Goal: Download file/media

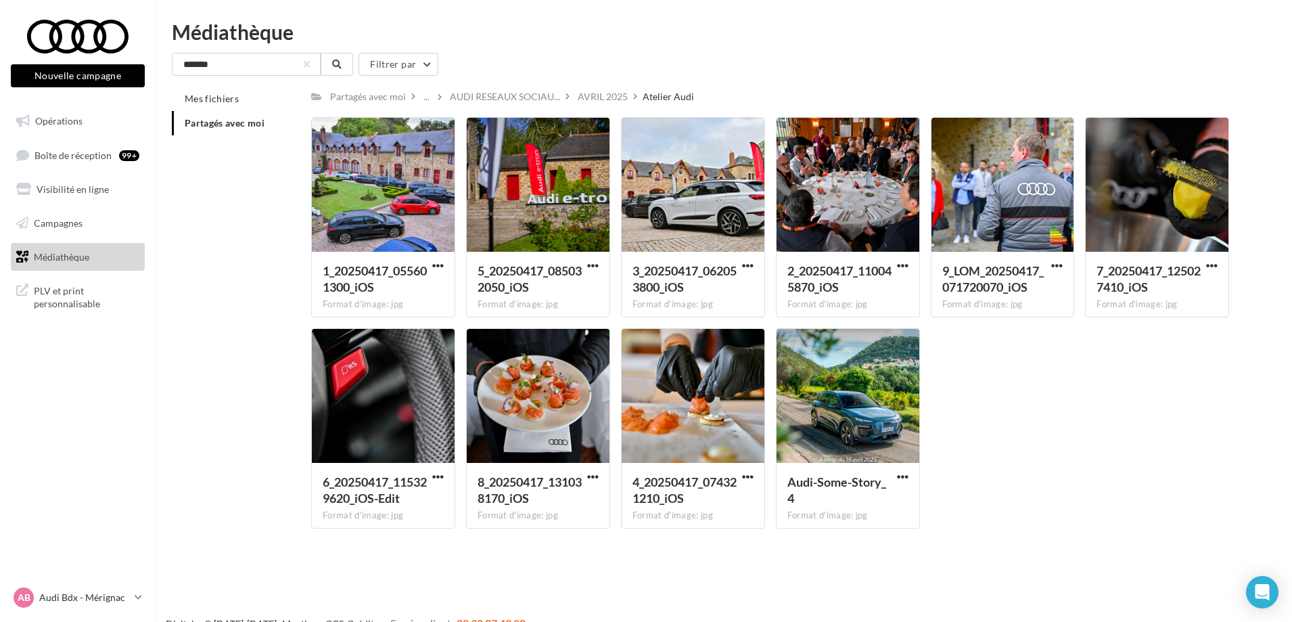
scroll to position [22, 0]
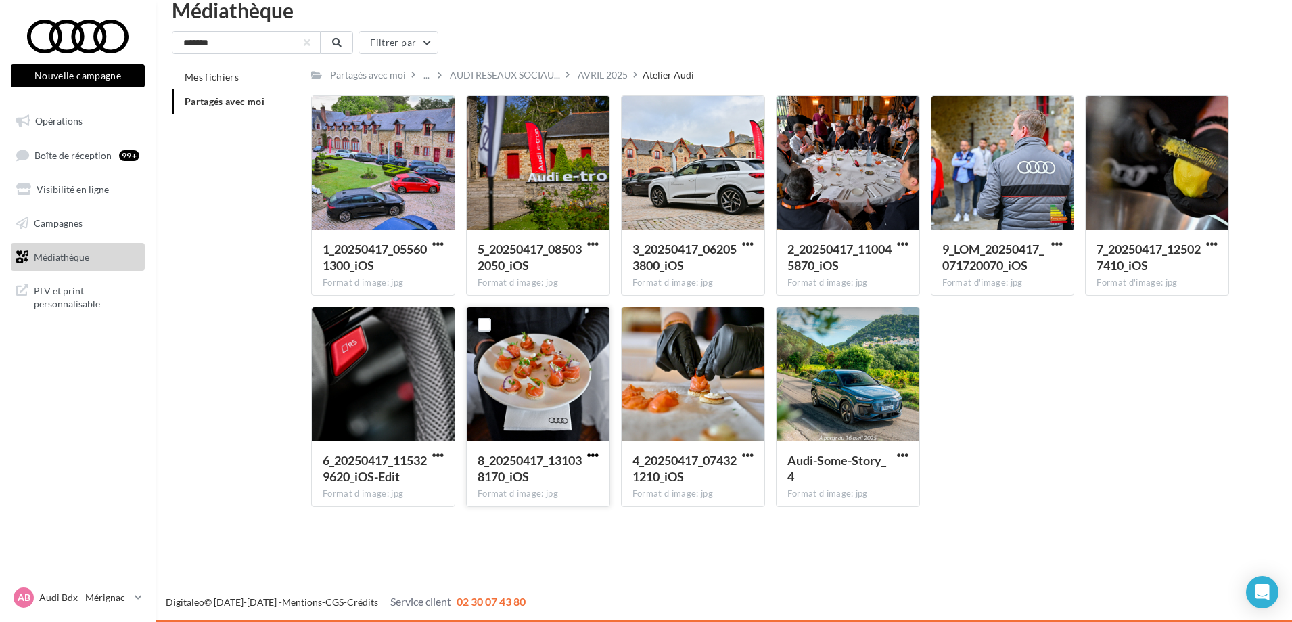
click at [590, 454] on span "button" at bounding box center [593, 455] width 12 height 12
click at [559, 488] on button "Télécharger" at bounding box center [533, 481] width 135 height 35
click at [1208, 244] on span "button" at bounding box center [1212, 244] width 12 height 12
click at [1162, 270] on button "Télécharger" at bounding box center [1152, 270] width 135 height 35
click at [750, 457] on span "button" at bounding box center [748, 455] width 12 height 12
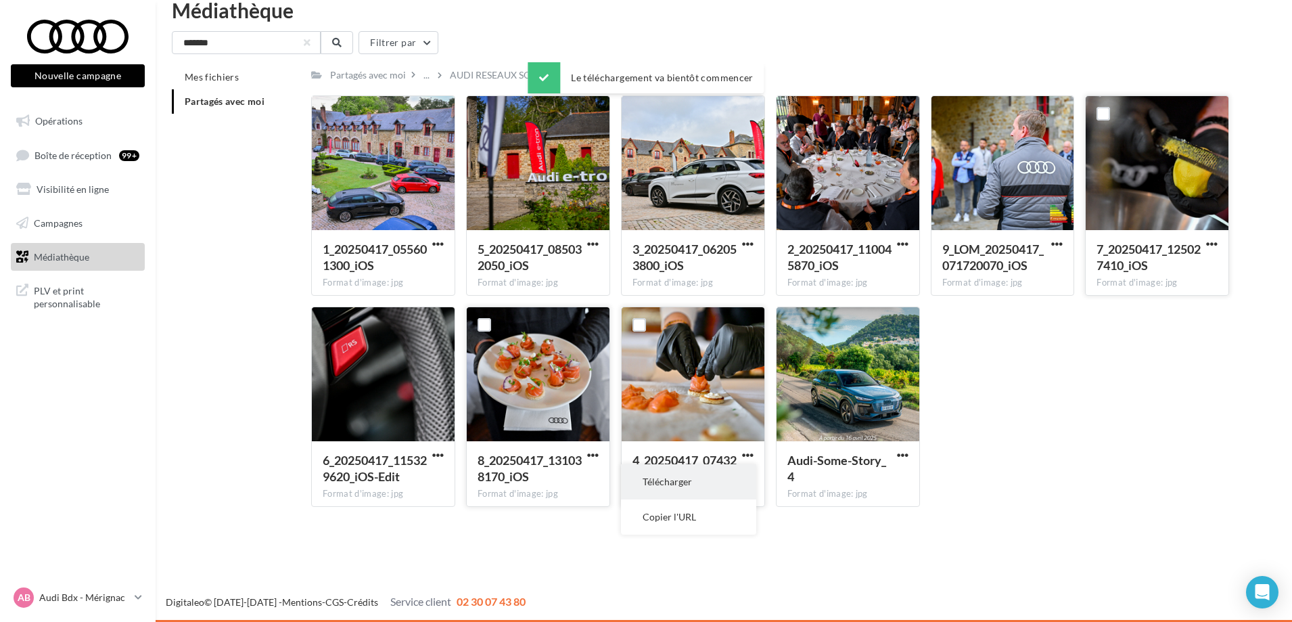
click at [721, 476] on button "Télécharger" at bounding box center [688, 481] width 135 height 35
drag, startPoint x: 1101, startPoint y: 6, endPoint x: 1078, endPoint y: 20, distance: 26.7
click at [1078, 20] on div "Médiathèque" at bounding box center [724, 10] width 1104 height 20
click at [592, 72] on div "AVRIL 2025" at bounding box center [603, 75] width 50 height 14
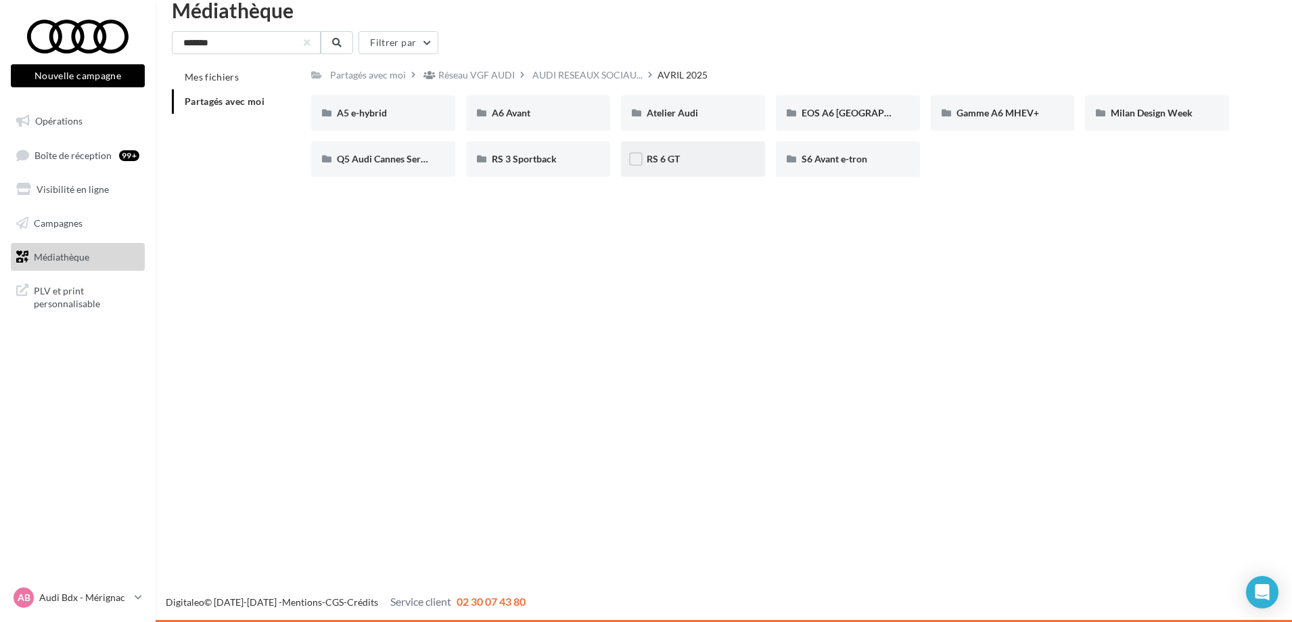
click at [703, 172] on div "RS 6 GT" at bounding box center [693, 158] width 144 height 35
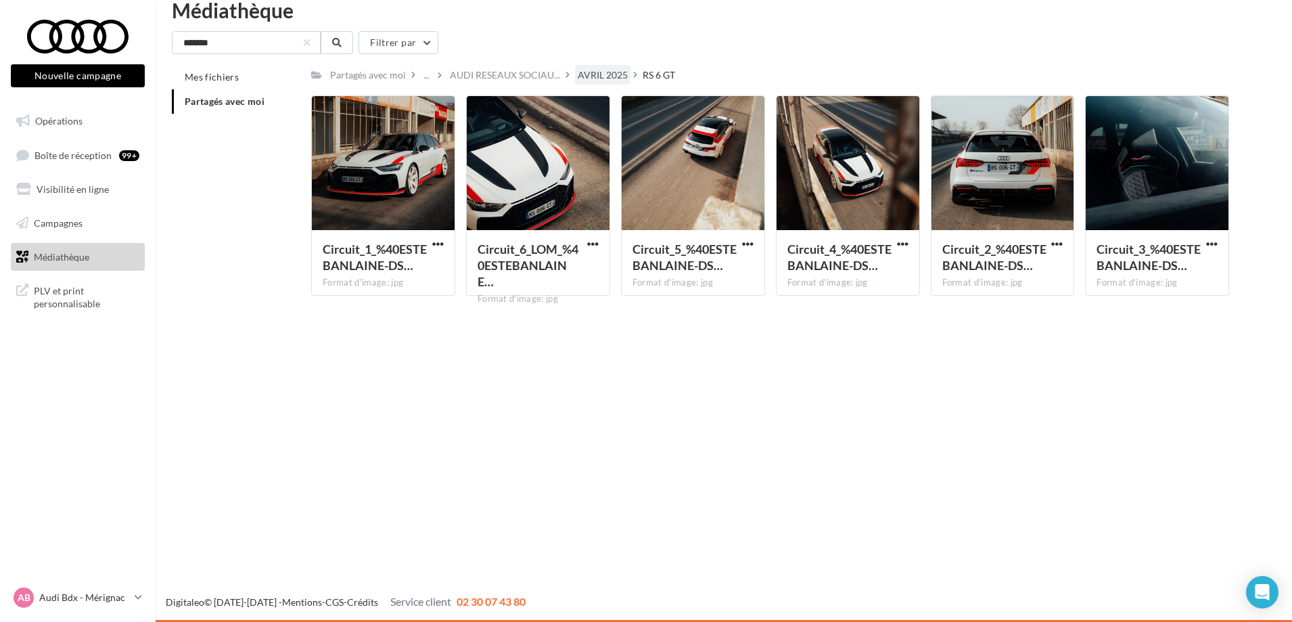
click at [608, 74] on div "AVRIL 2025" at bounding box center [603, 75] width 50 height 14
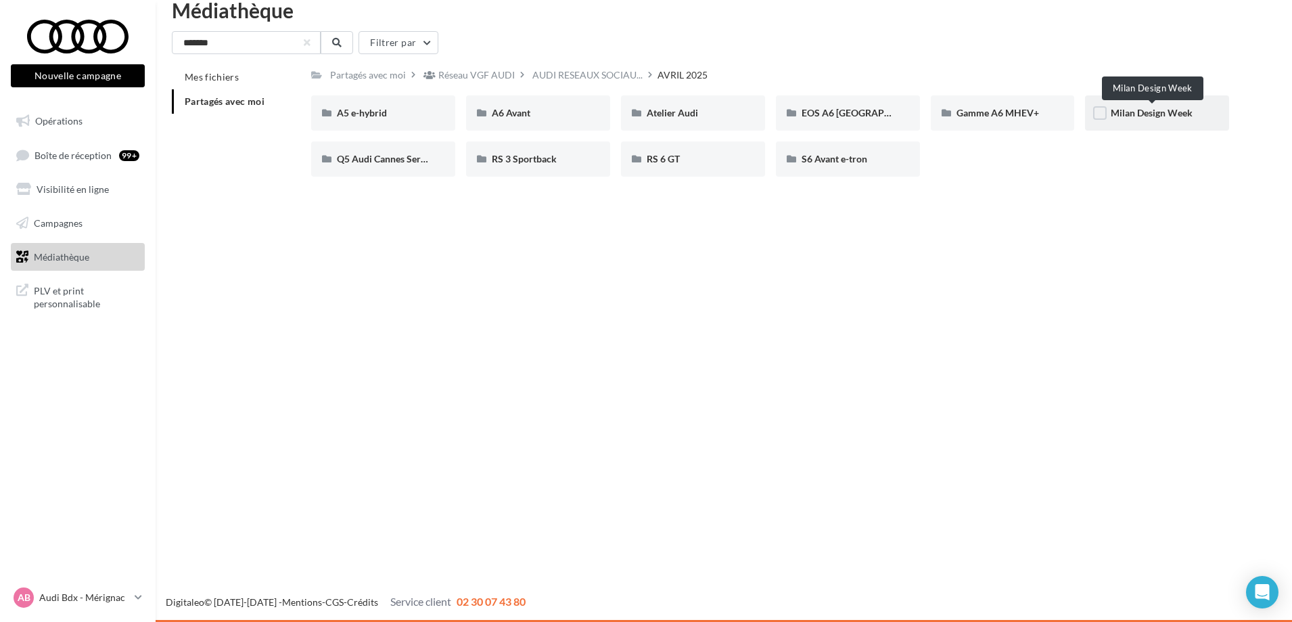
click at [1172, 118] on span "Milan Design Week" at bounding box center [1152, 113] width 82 height 12
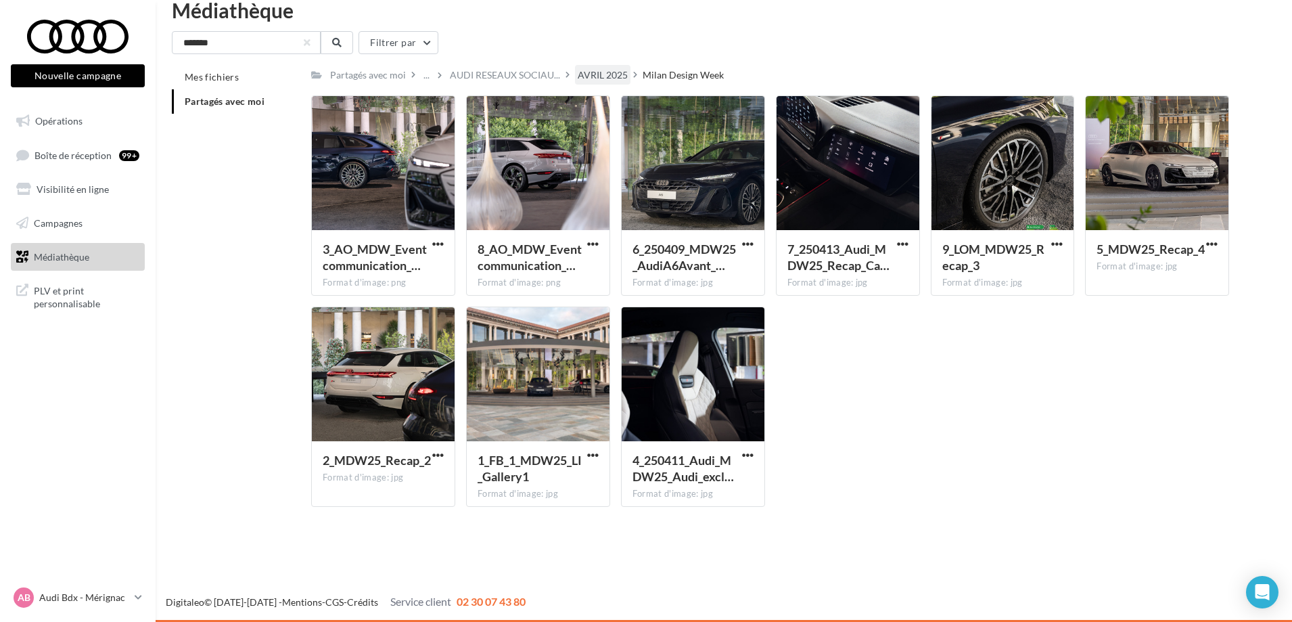
click at [612, 74] on div "AVRIL 2025" at bounding box center [603, 75] width 50 height 14
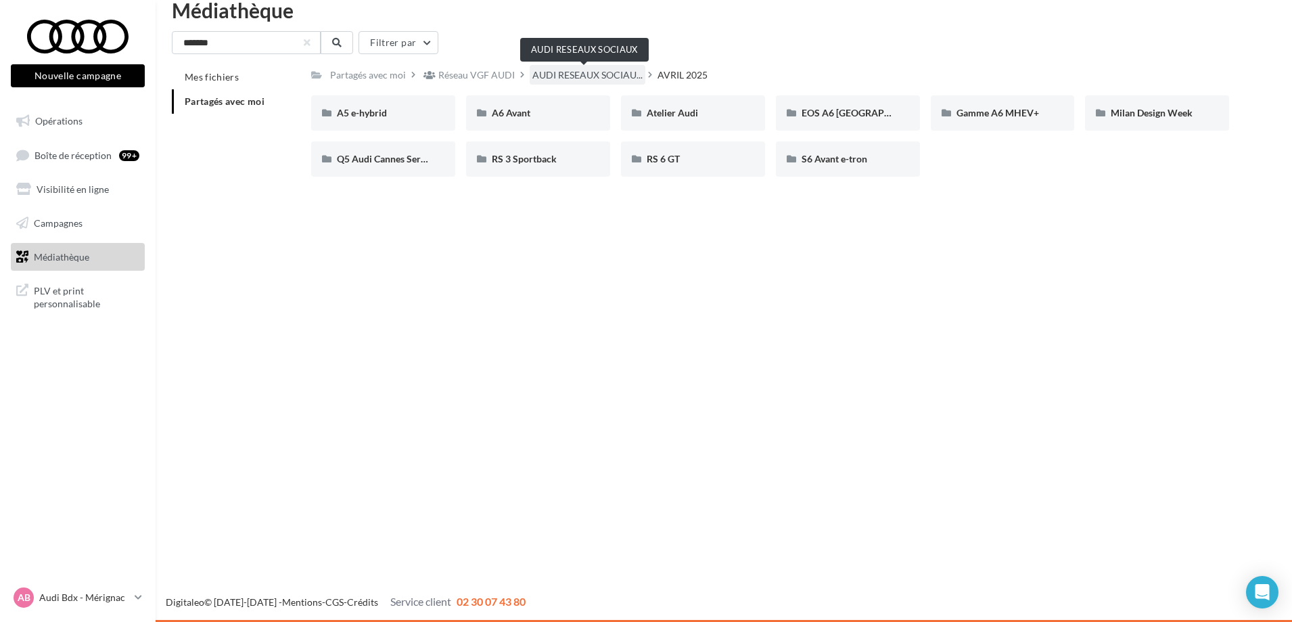
click at [555, 73] on span "AUDI RESEAUX SOCIAU..." at bounding box center [587, 75] width 110 height 14
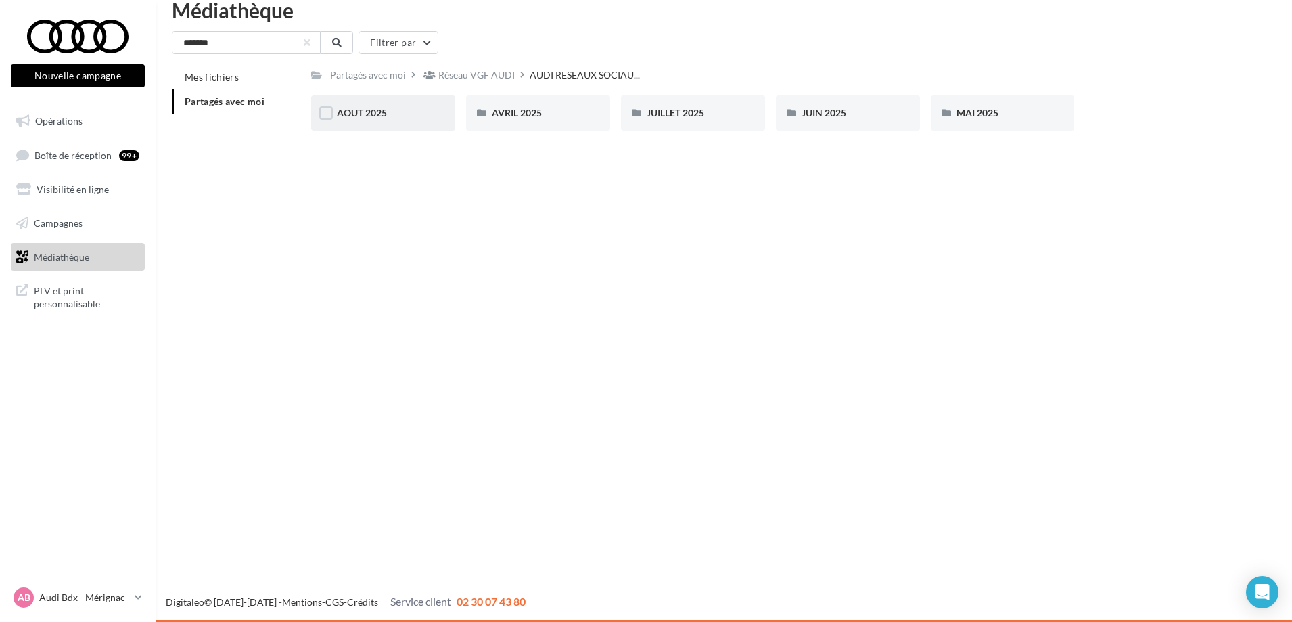
click at [405, 110] on div "AOUT 2025" at bounding box center [383, 113] width 93 height 14
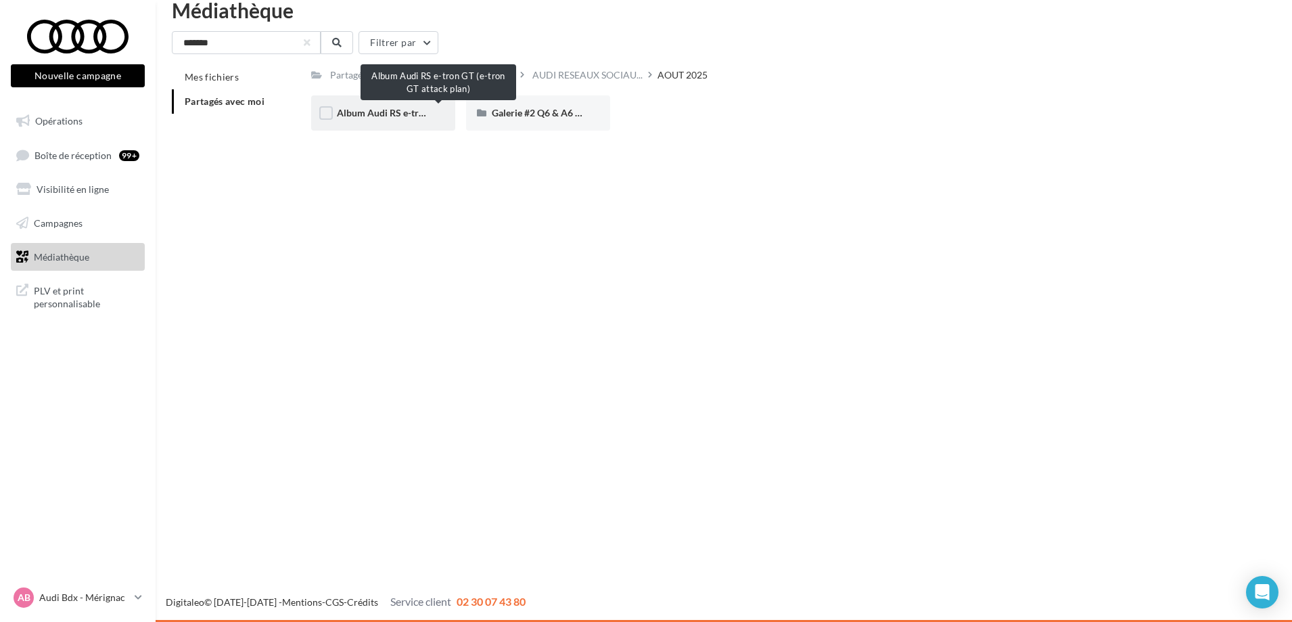
click at [383, 112] on span "Album Audi RS e-tron GT (e-tron GT attack plan)" at bounding box center [439, 113] width 204 height 12
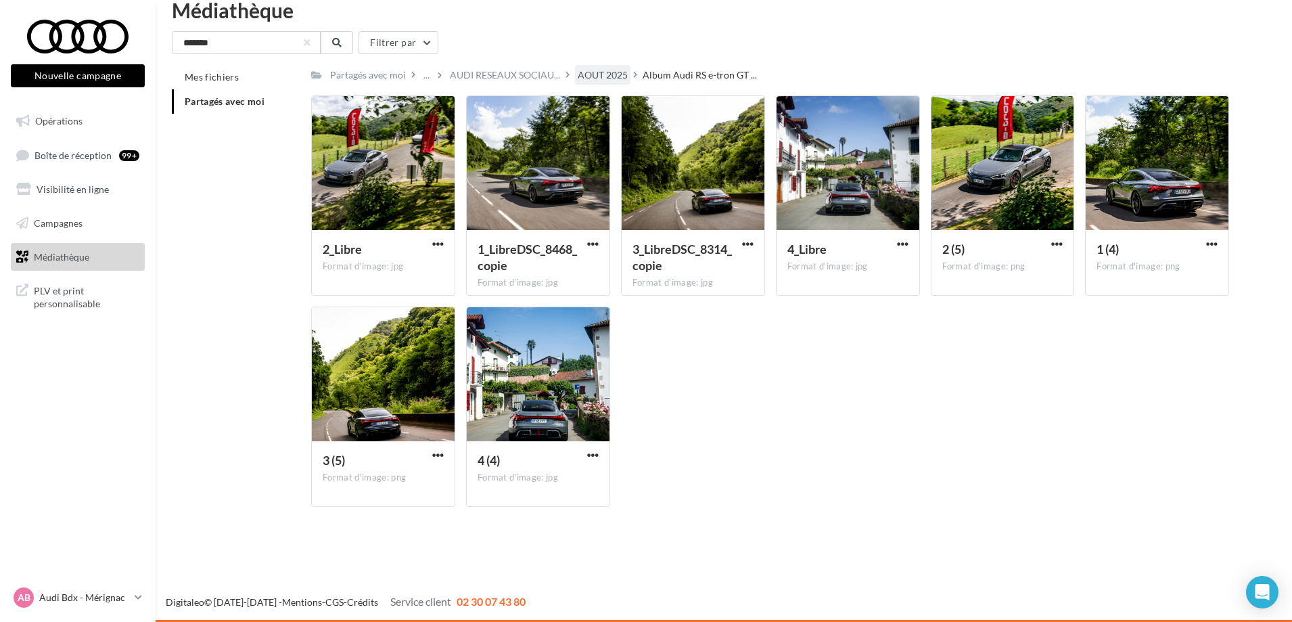
click at [602, 70] on div "AOUT 2025" at bounding box center [603, 75] width 50 height 14
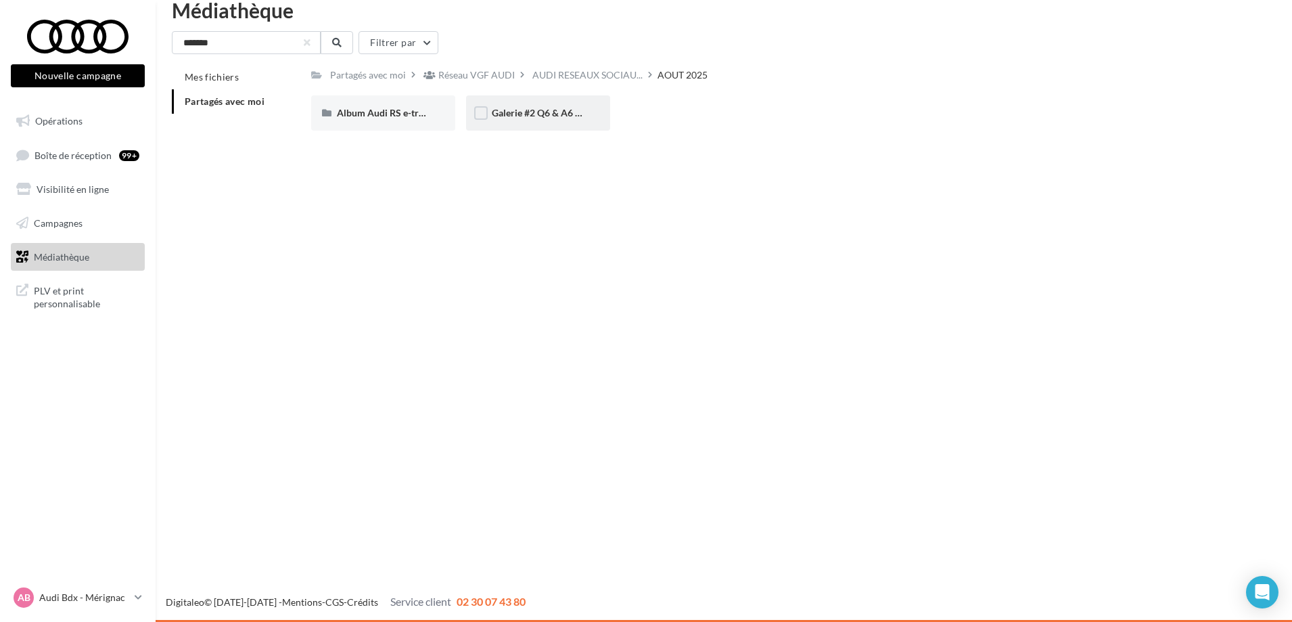
click at [524, 116] on span "Galerie #2 Q6 & A6 SB - Shooting NV" at bounding box center [570, 113] width 156 height 12
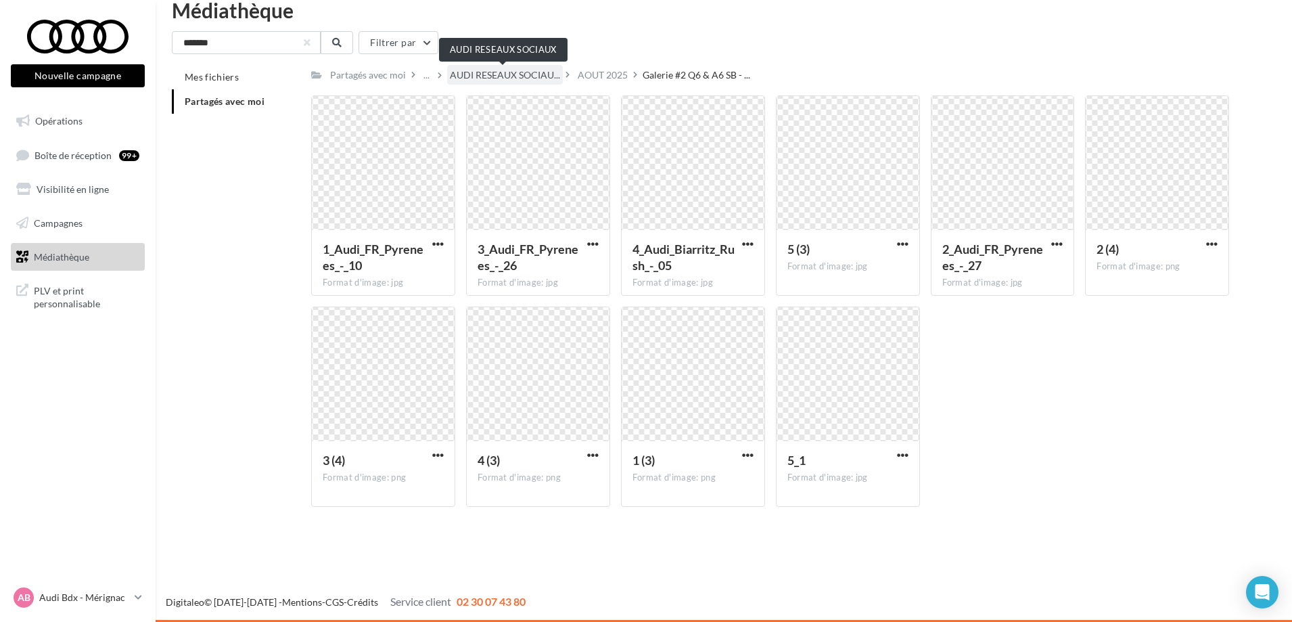
click at [529, 74] on span "AUDI RESEAUX SOCIAU..." at bounding box center [505, 75] width 110 height 14
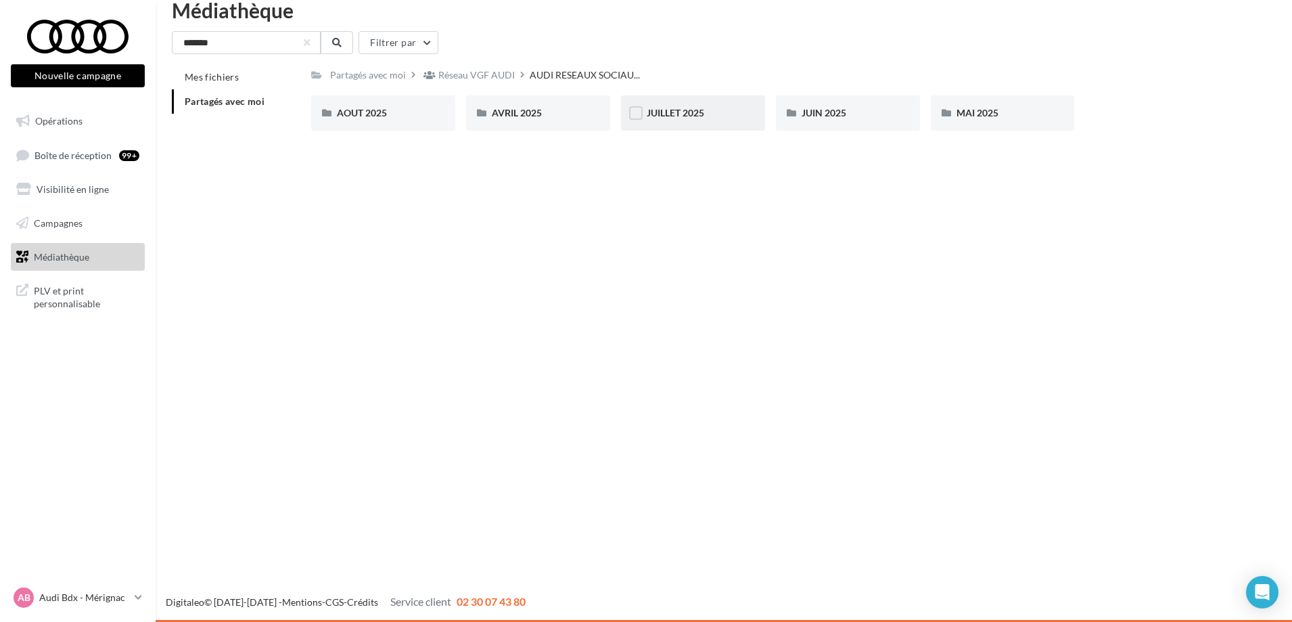
click at [715, 101] on div "JUILLET 2025" at bounding box center [693, 112] width 144 height 35
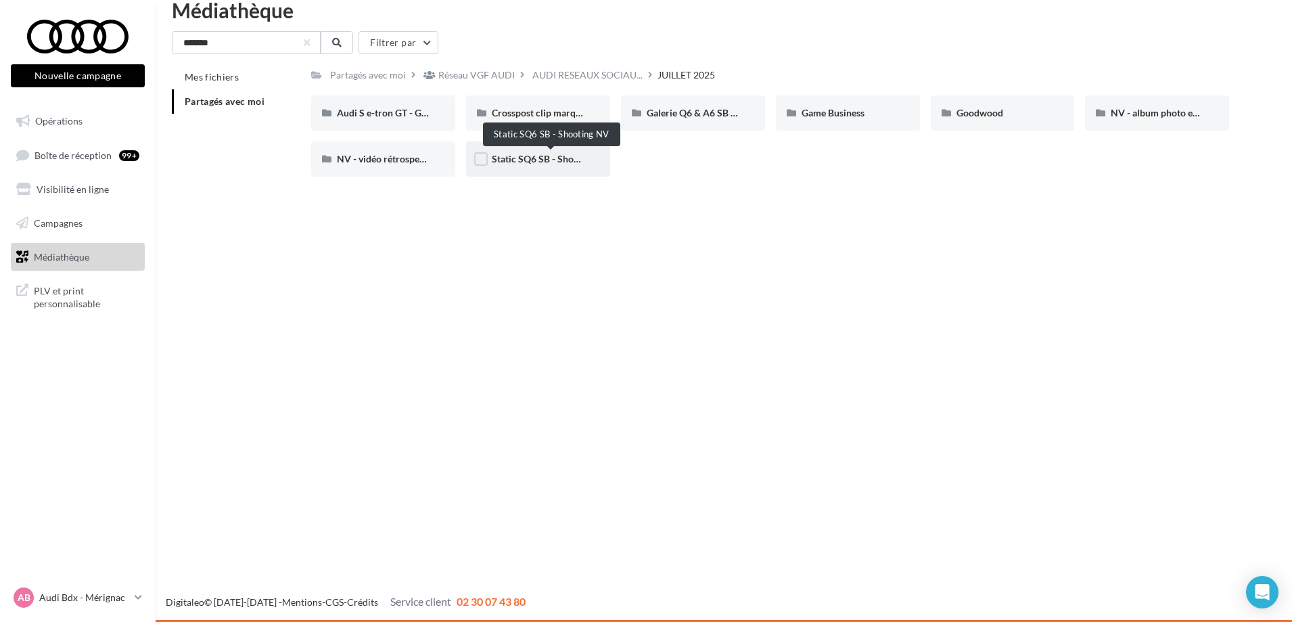
click at [551, 162] on span "Static SQ6 SB - Shooting NV" at bounding box center [552, 159] width 120 height 12
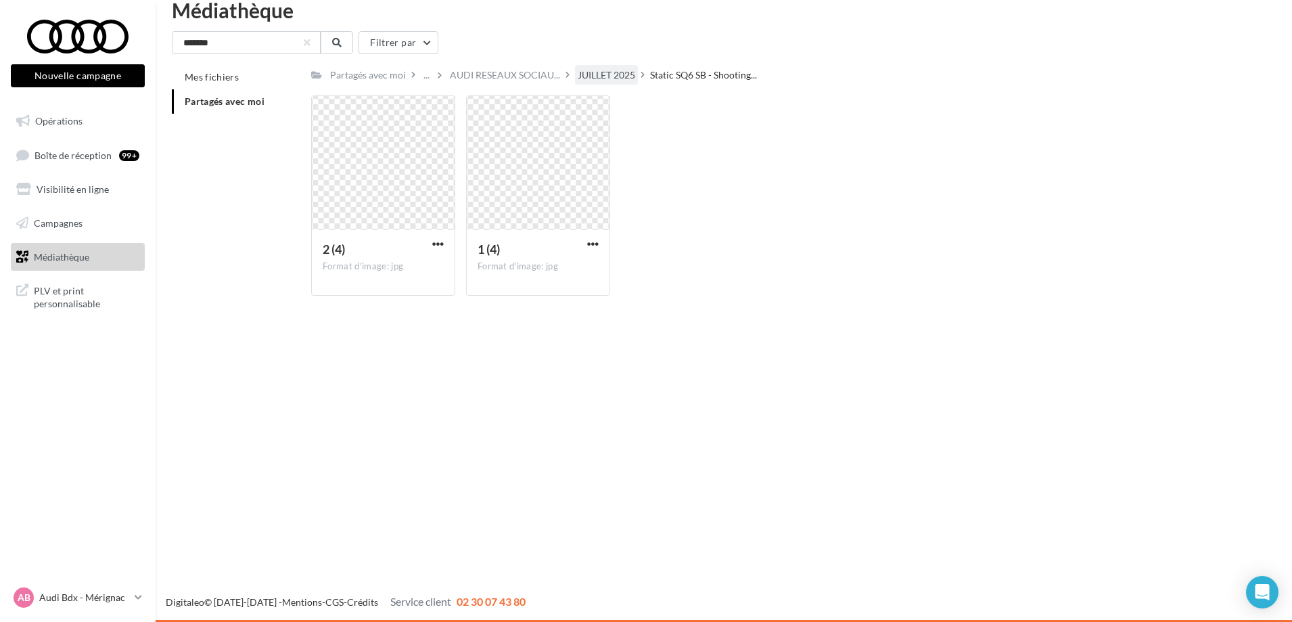
click at [608, 76] on div "JUILLET 2025" at bounding box center [607, 75] width 58 height 14
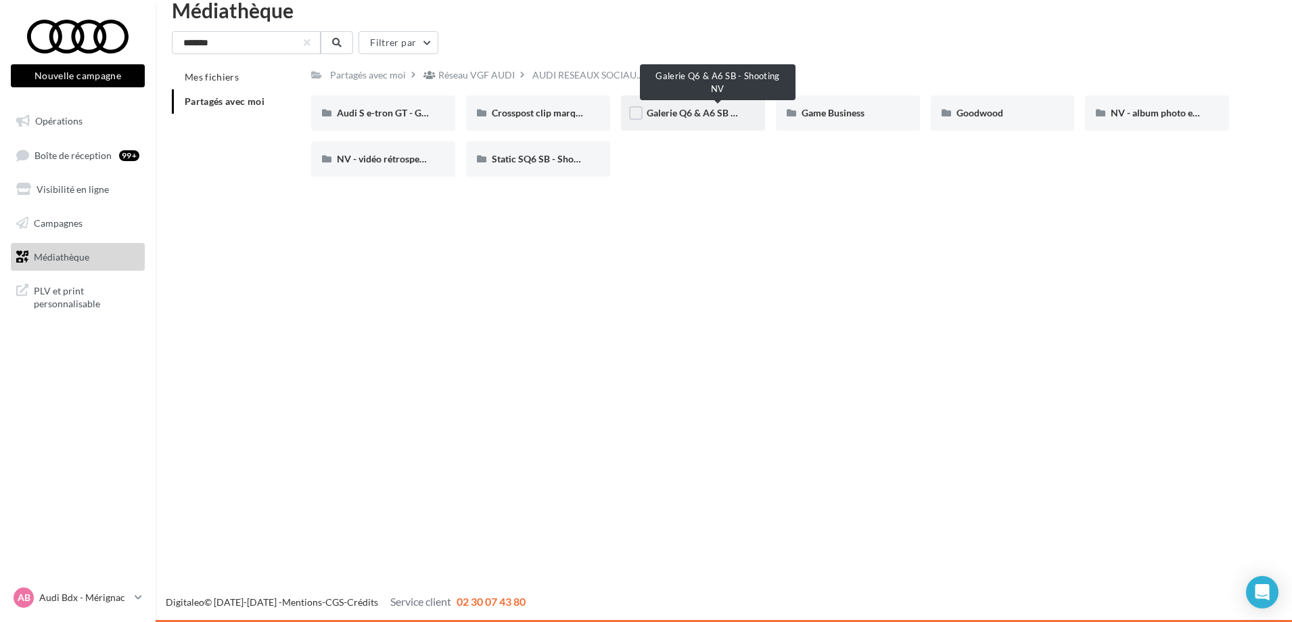
click at [681, 111] on span "Galerie Q6 & A6 SB - Shooting NV" at bounding box center [718, 113] width 143 height 12
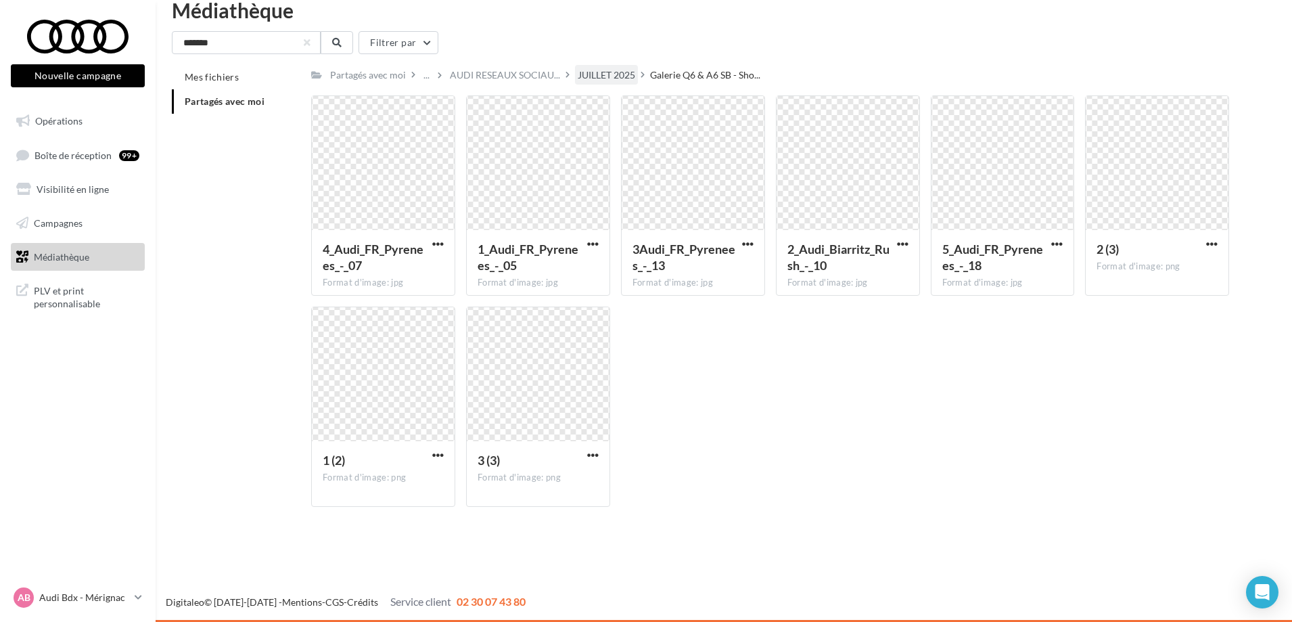
click at [603, 76] on div "JUILLET 2025" at bounding box center [607, 75] width 58 height 14
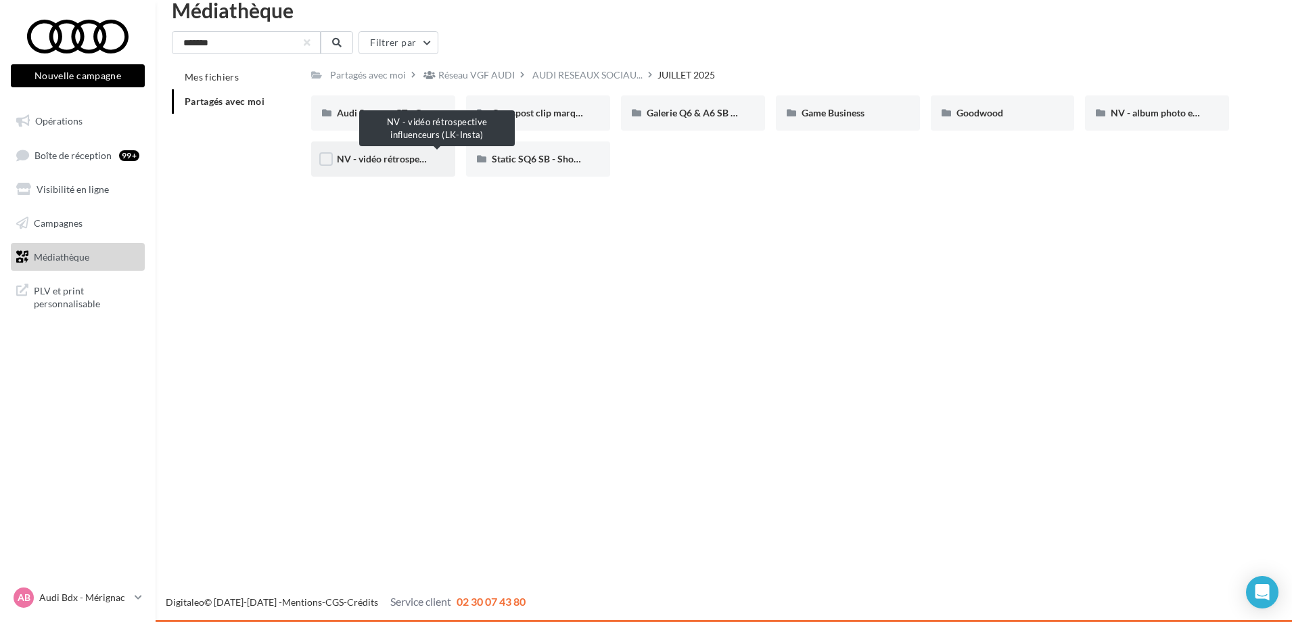
click at [394, 161] on span "NV - vidéo rétrospective influenceurs (LK-Insta)" at bounding box center [437, 159] width 200 height 12
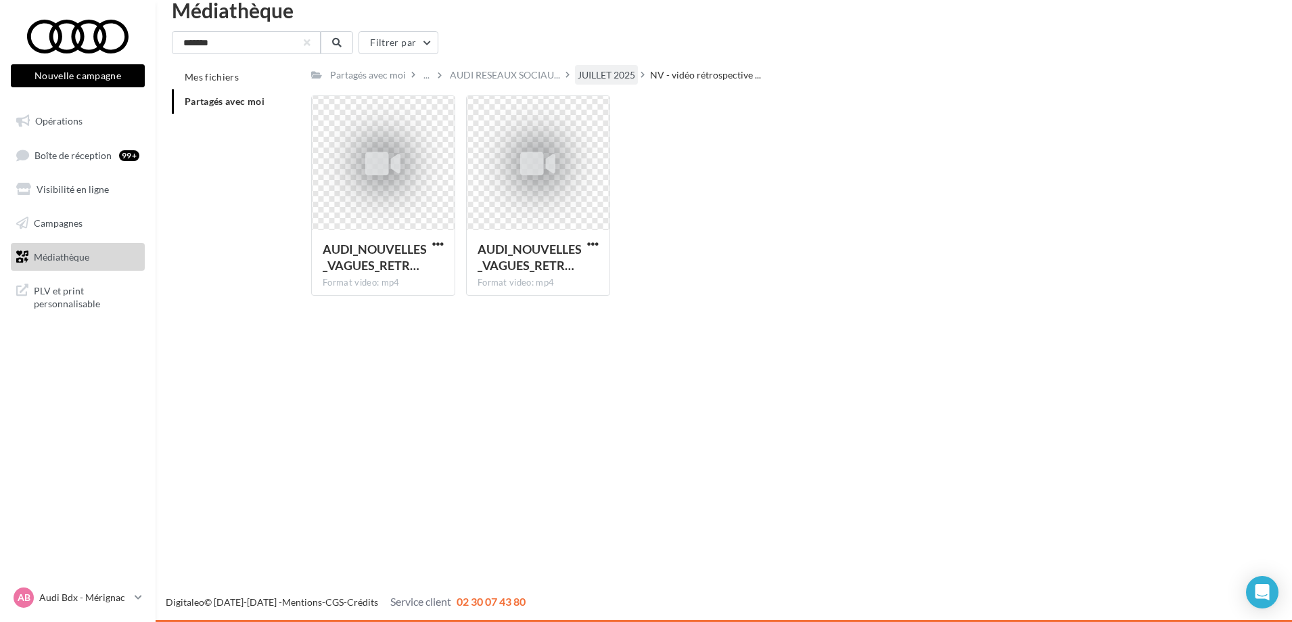
click at [595, 73] on div "JUILLET 2025" at bounding box center [607, 75] width 58 height 14
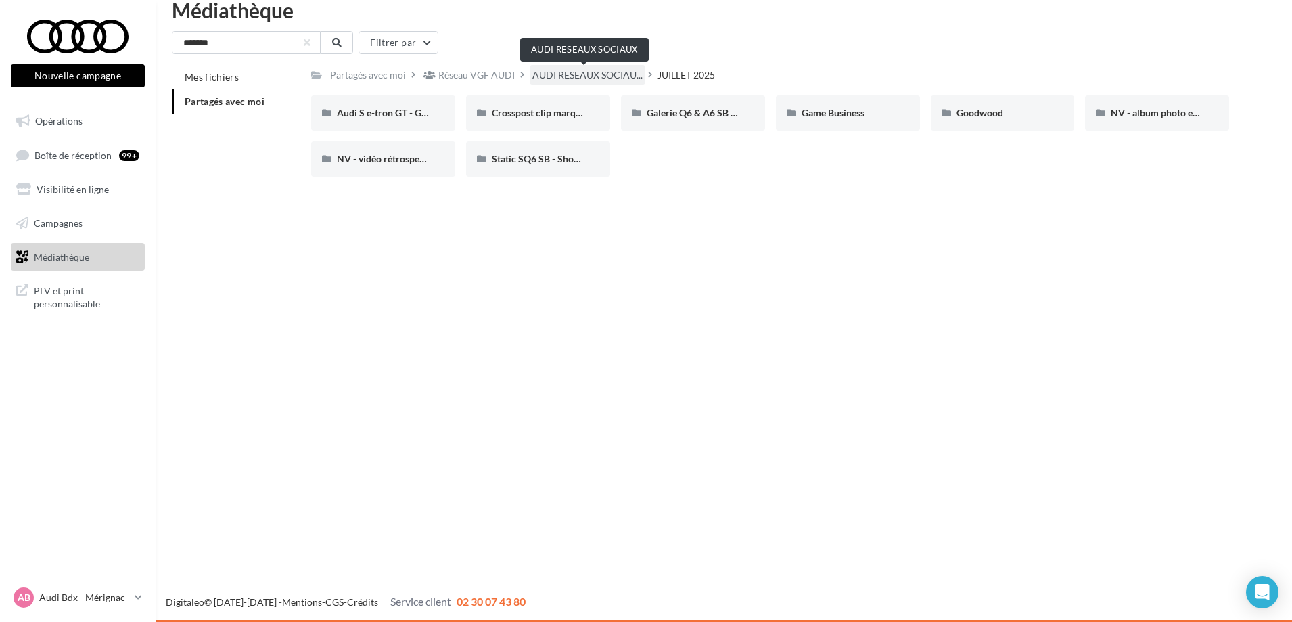
click at [578, 80] on span "AUDI RESEAUX SOCIAU..." at bounding box center [587, 75] width 110 height 14
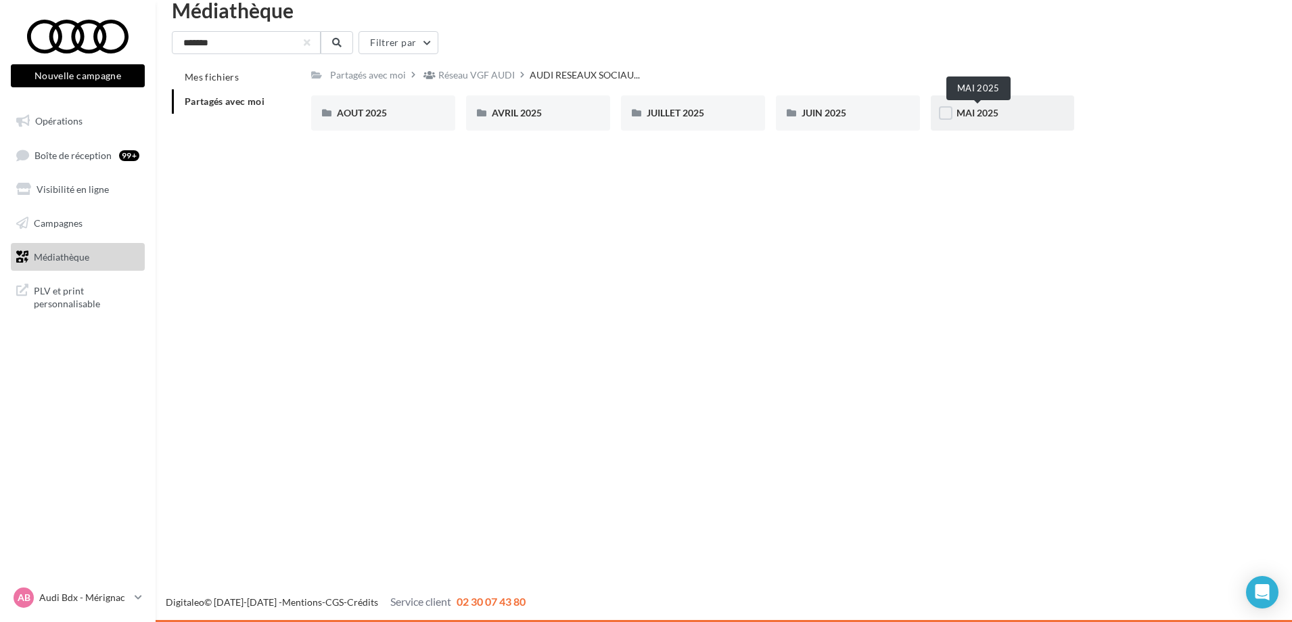
click at [974, 112] on span "MAI 2025" at bounding box center [978, 113] width 42 height 12
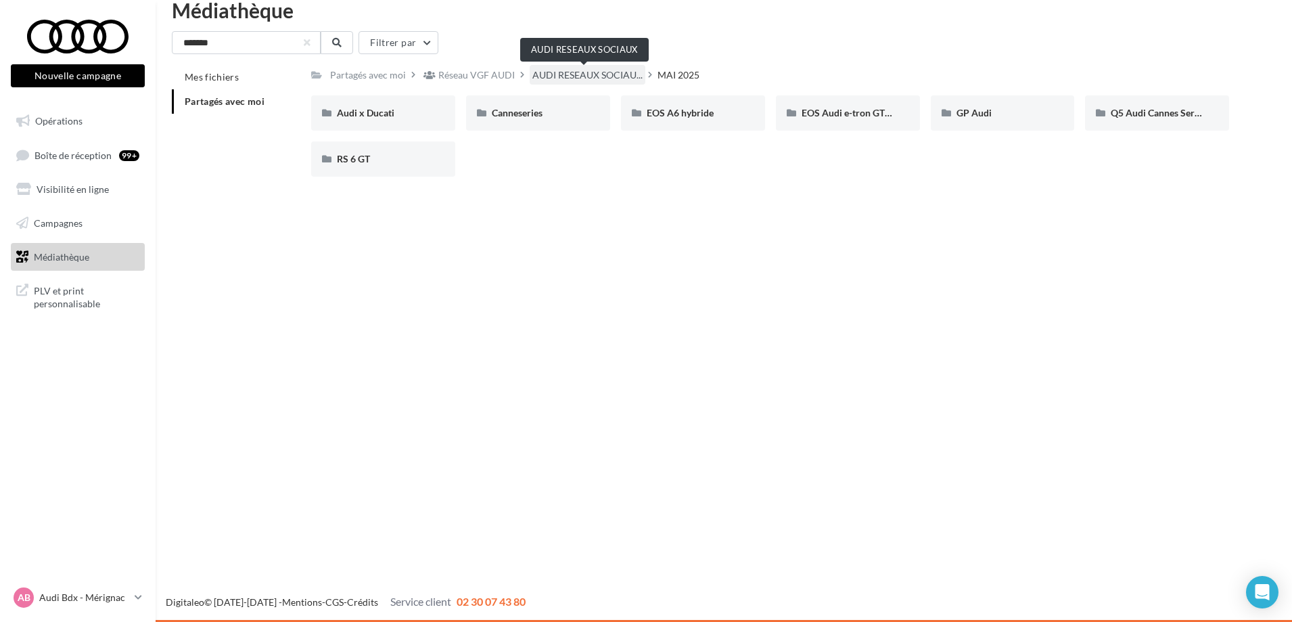
click at [595, 82] on span "AUDI RESEAUX SOCIAU..." at bounding box center [587, 75] width 110 height 14
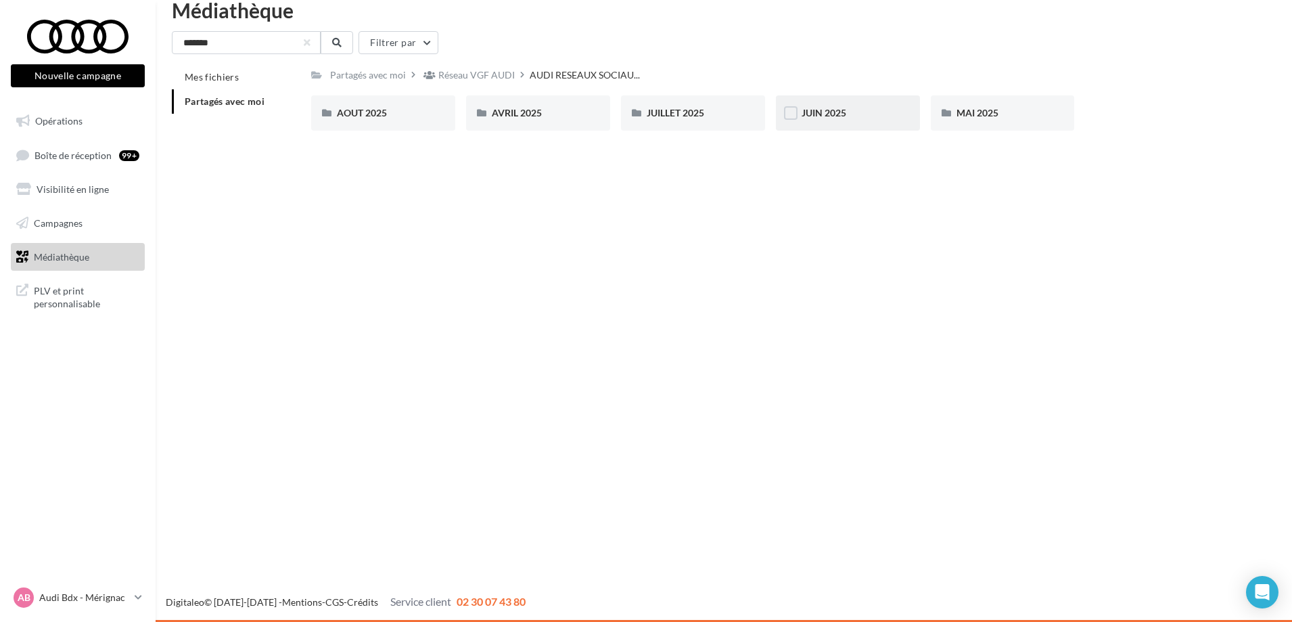
click at [880, 118] on div "JUIN 2025" at bounding box center [848, 113] width 93 height 14
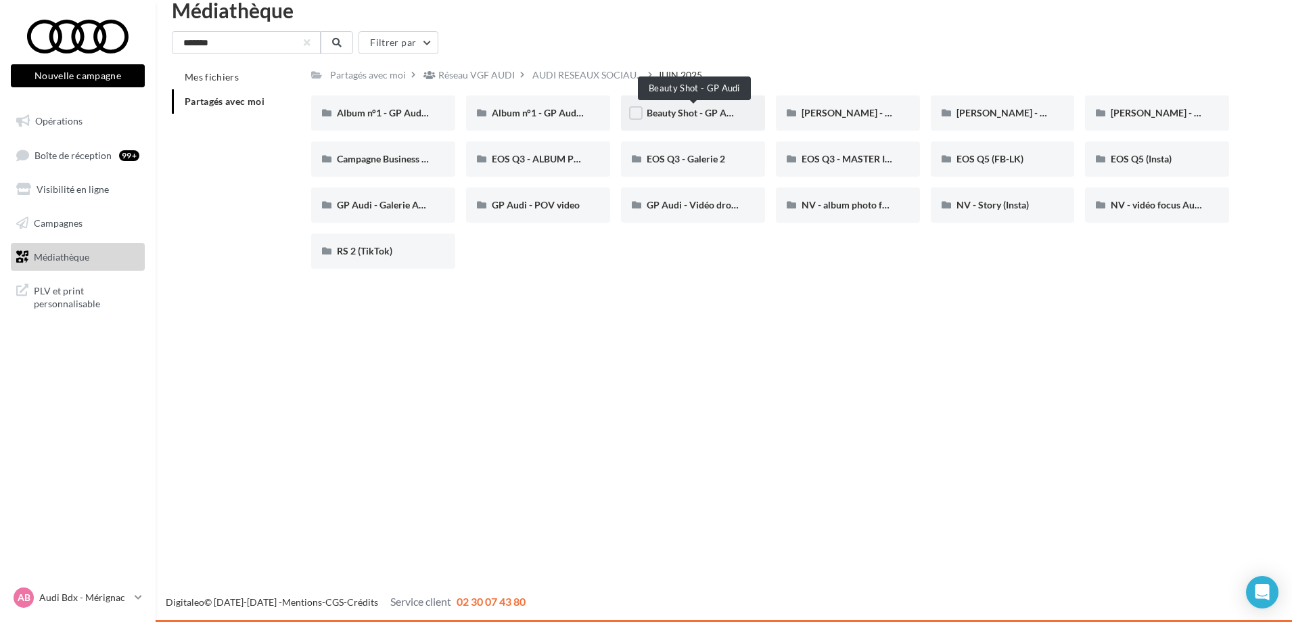
click at [693, 108] on span "Beauty Shot - GP Audi" at bounding box center [693, 113] width 93 height 12
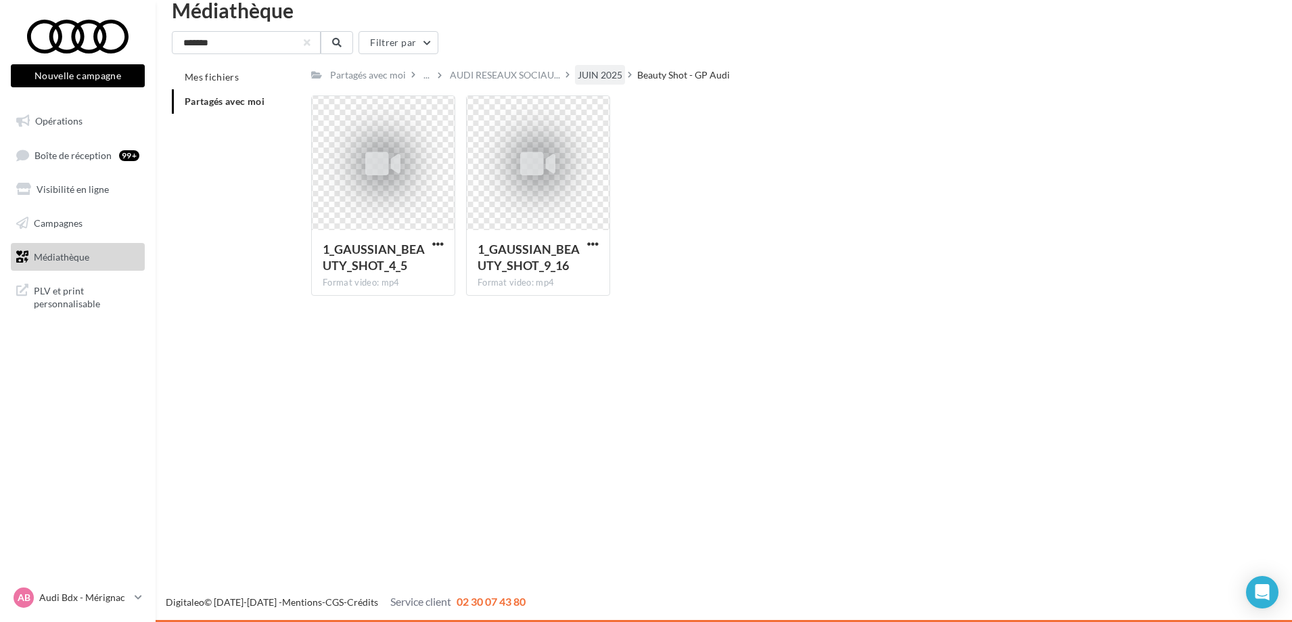
click at [603, 74] on div "JUIN 2025" at bounding box center [600, 75] width 45 height 14
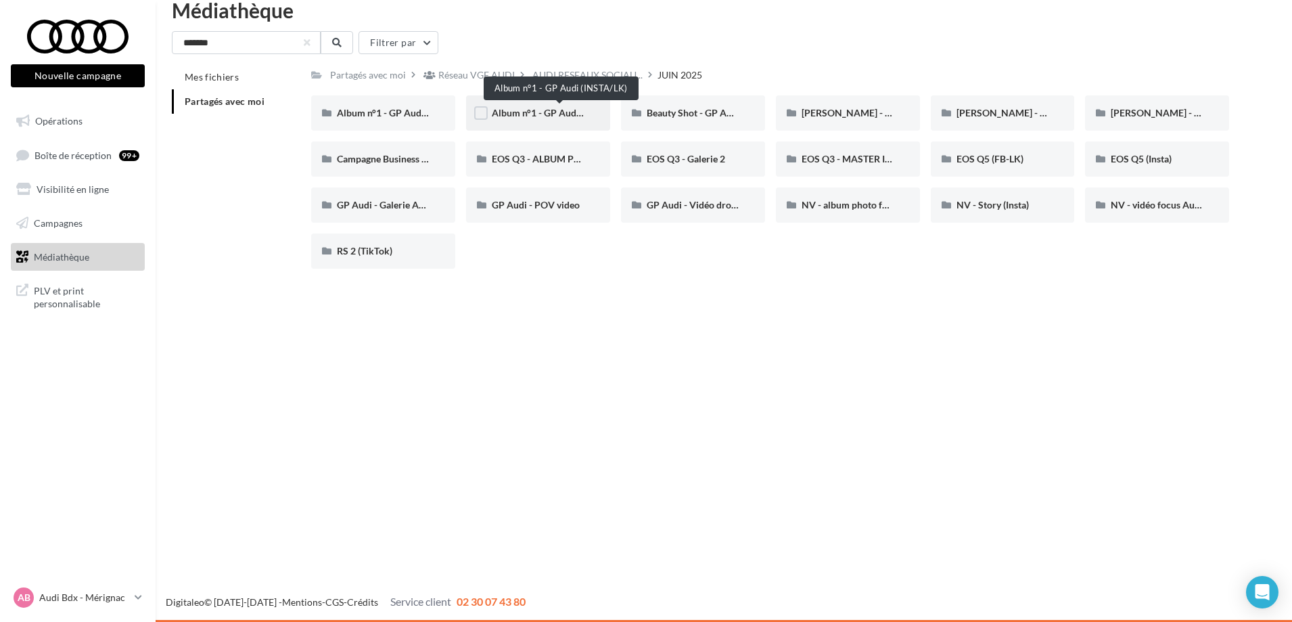
click at [541, 115] on span "Album n°1 - GP Audi (INSTA/LK)" at bounding box center [560, 113] width 137 height 12
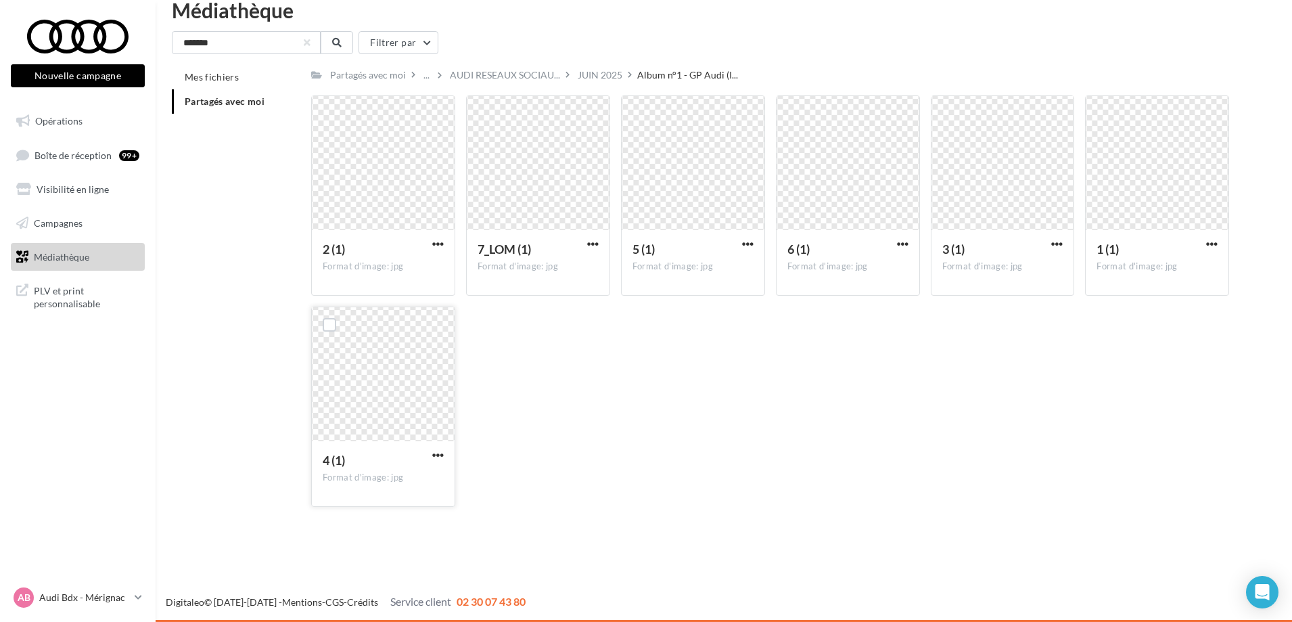
click at [409, 355] on div at bounding box center [383, 374] width 143 height 135
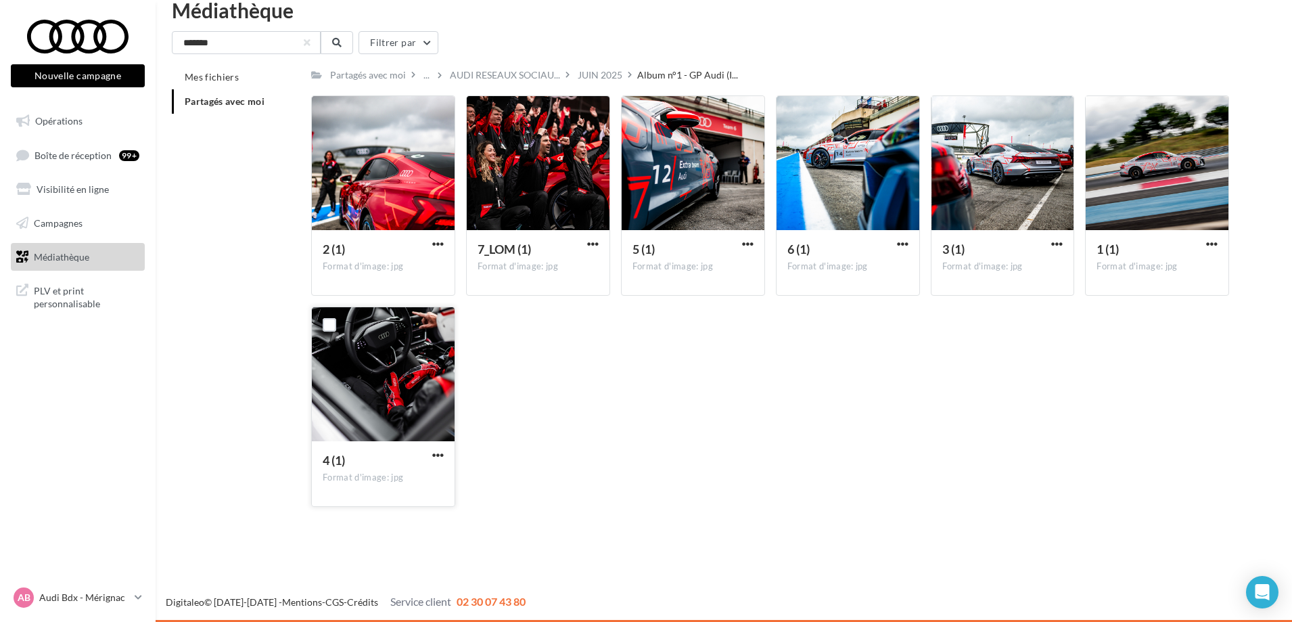
click at [409, 355] on div at bounding box center [383, 374] width 143 height 135
click at [603, 68] on div "JUIN 2025" at bounding box center [600, 75] width 50 height 20
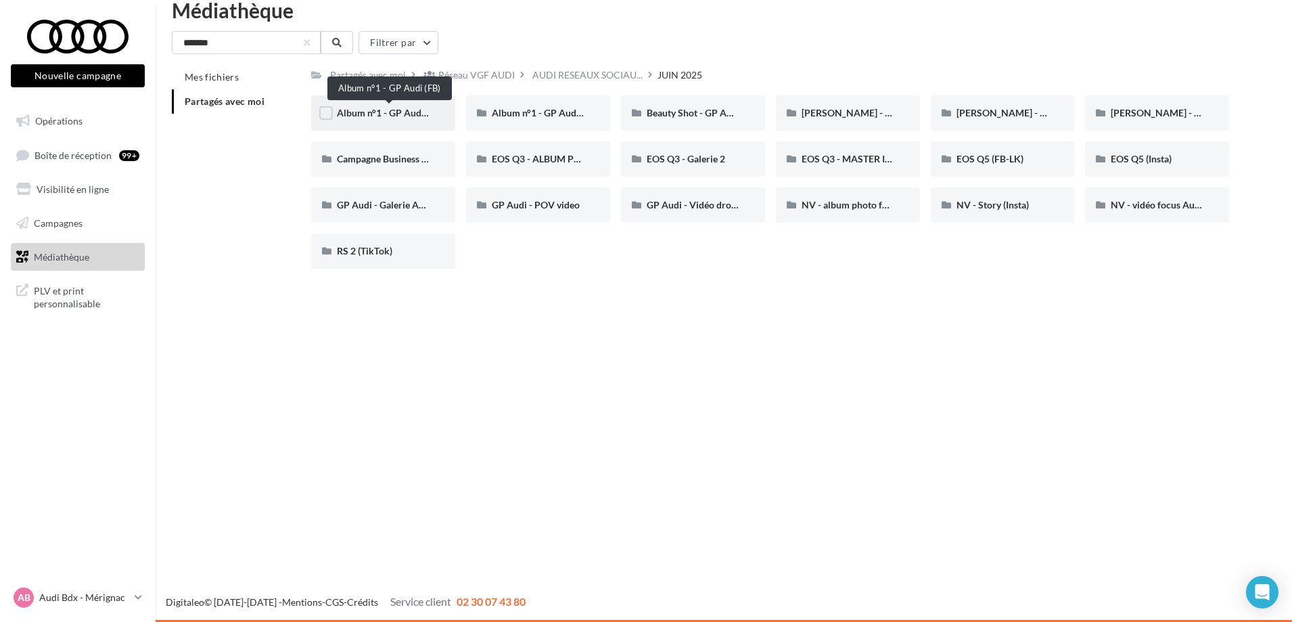
click at [401, 108] on span "Album n°1 - GP Audi (FB)" at bounding box center [390, 113] width 106 height 12
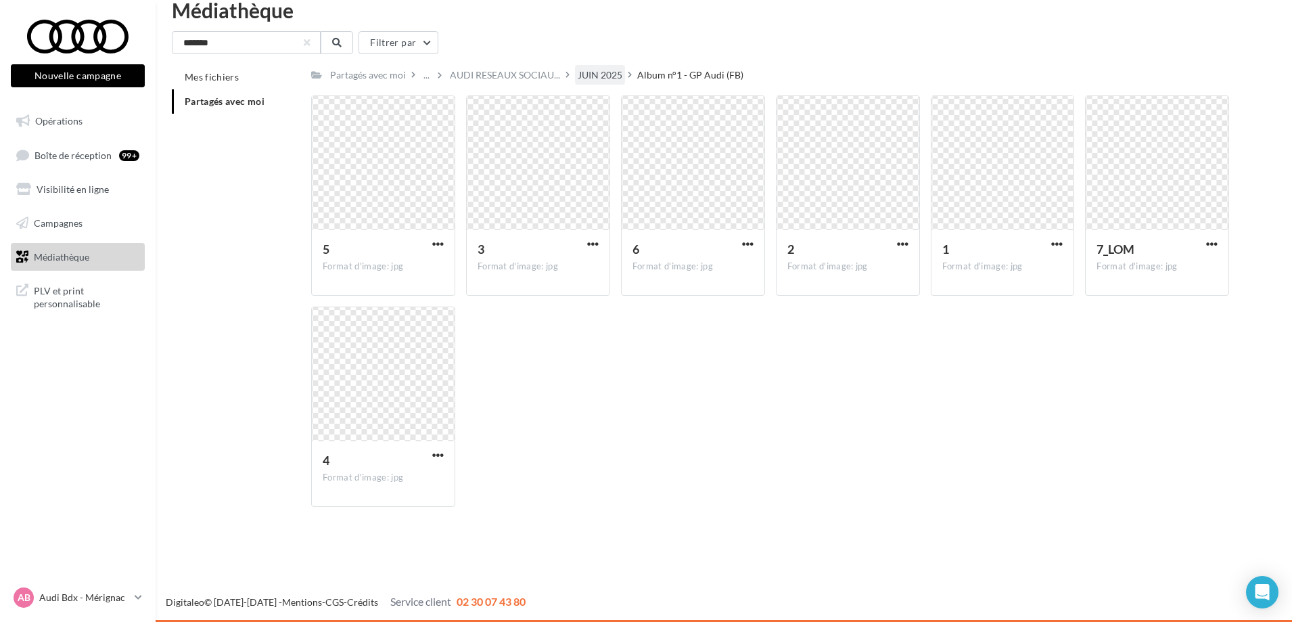
click at [597, 69] on div "JUIN 2025" at bounding box center [600, 75] width 45 height 14
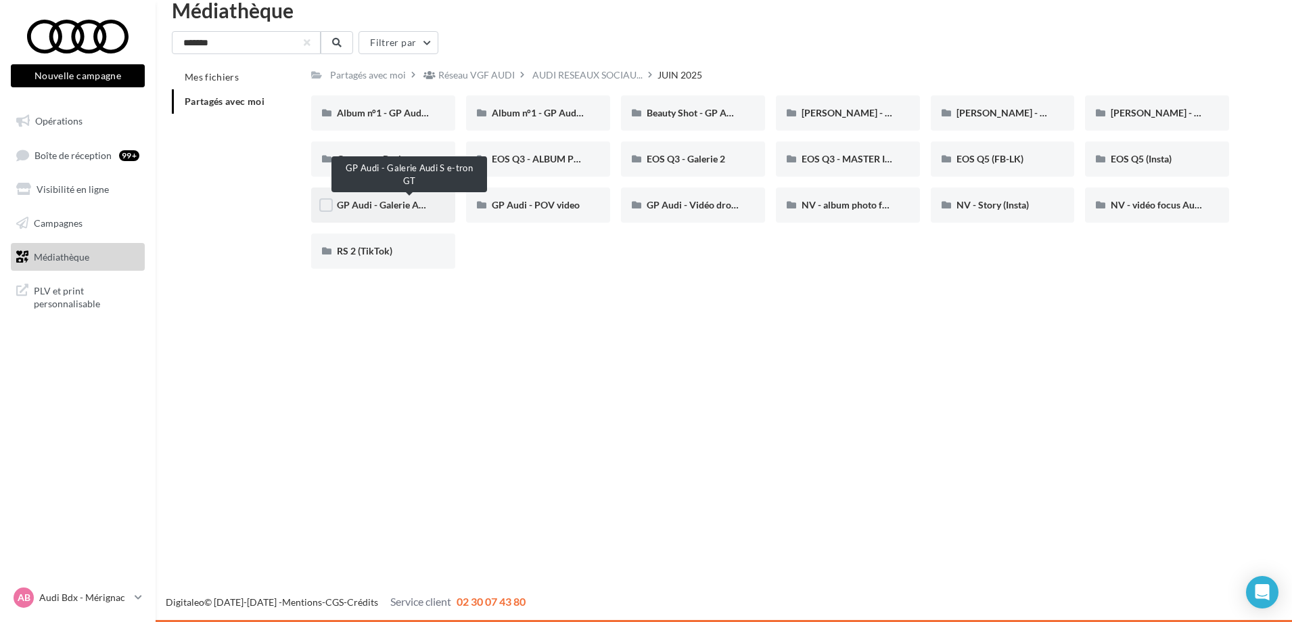
click at [364, 206] on span "GP Audi - Galerie Audi S e-tron GT" at bounding box center [409, 205] width 145 height 12
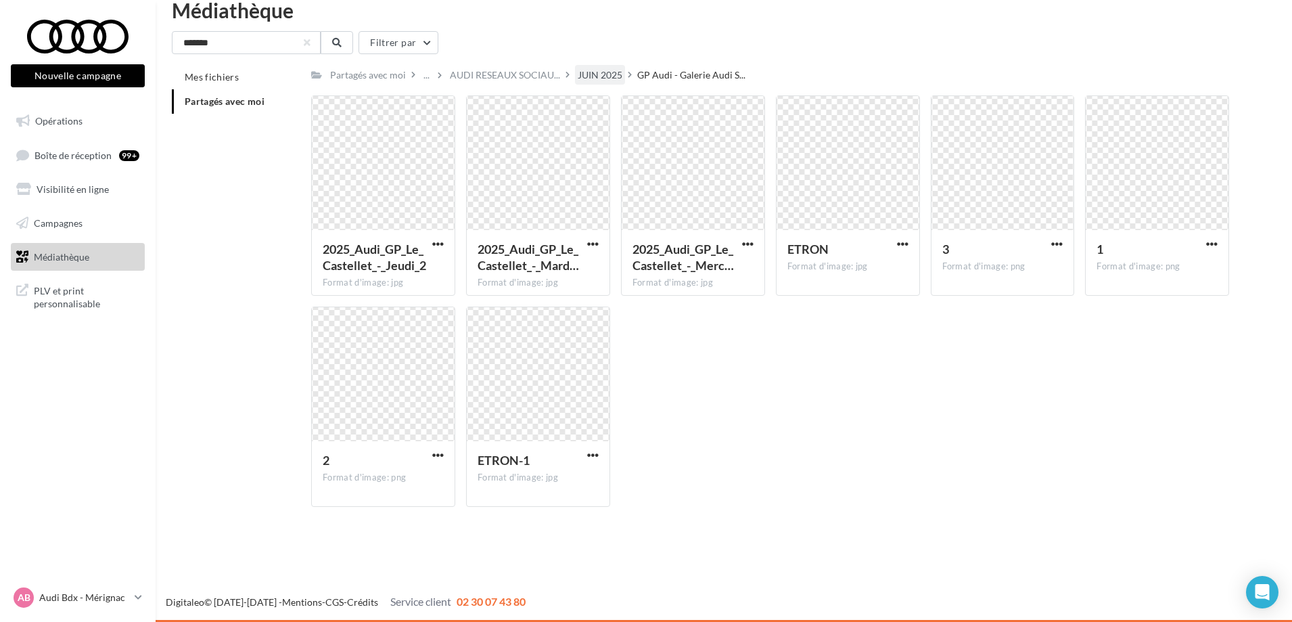
click at [592, 70] on div "JUIN 2025" at bounding box center [600, 75] width 45 height 14
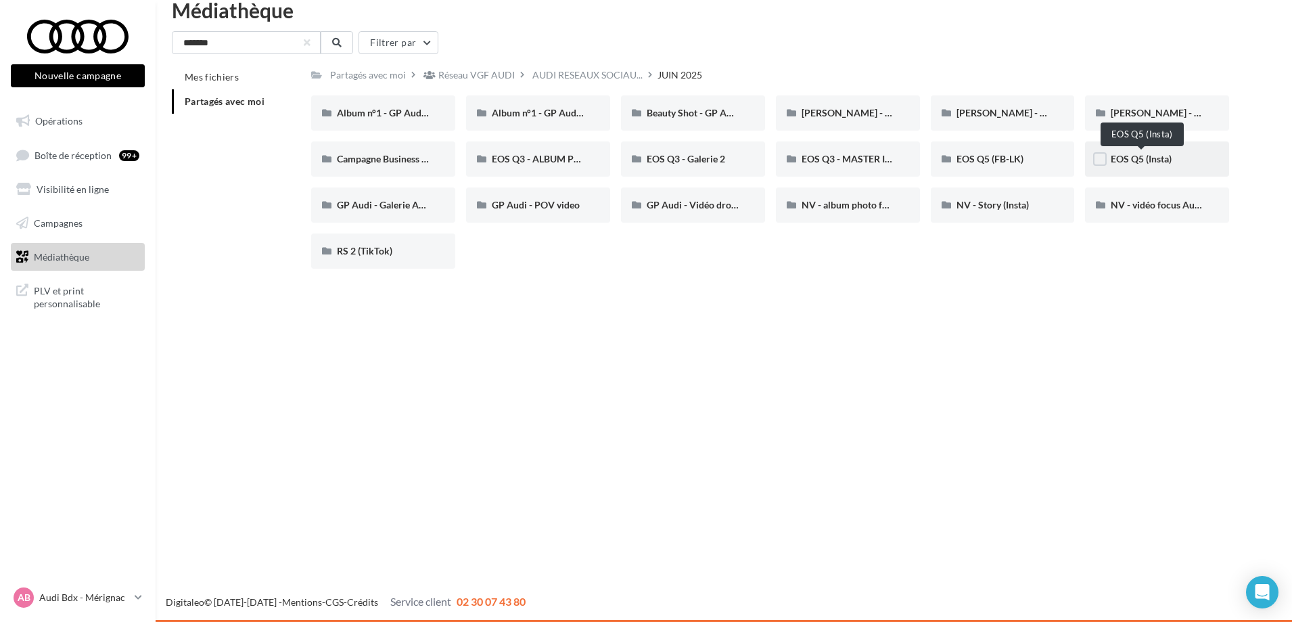
click at [1165, 164] on span "EOS Q5 (Insta)" at bounding box center [1141, 159] width 61 height 12
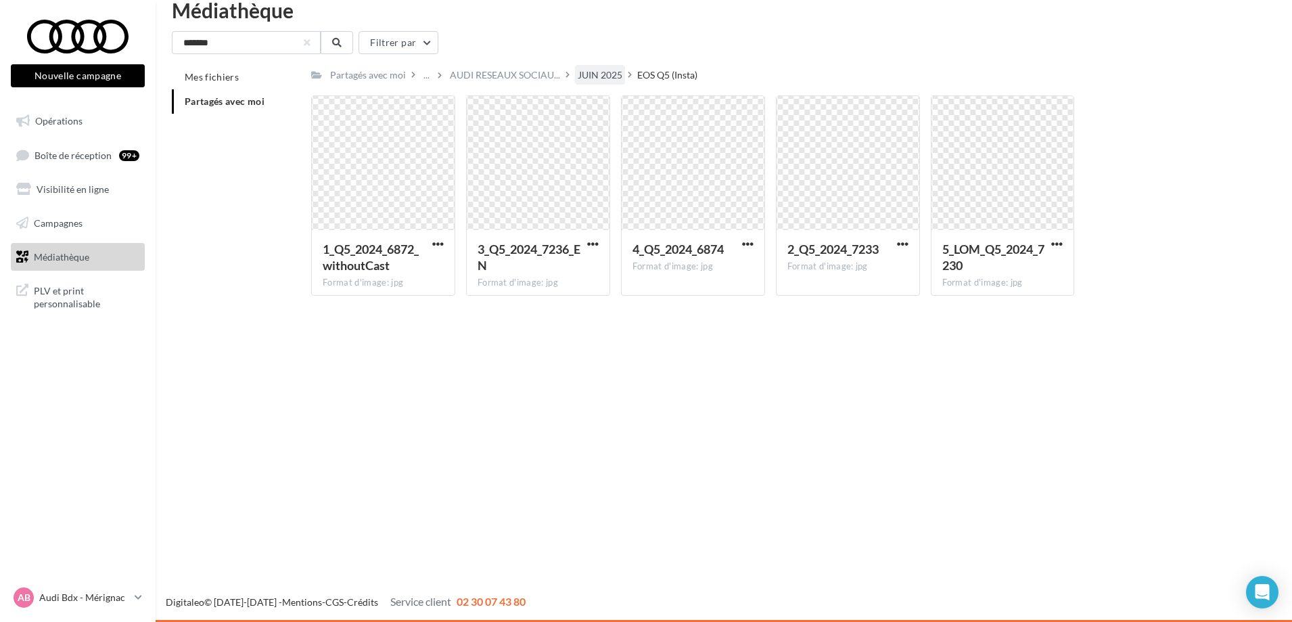
click at [591, 72] on div "JUIN 2025" at bounding box center [600, 75] width 45 height 14
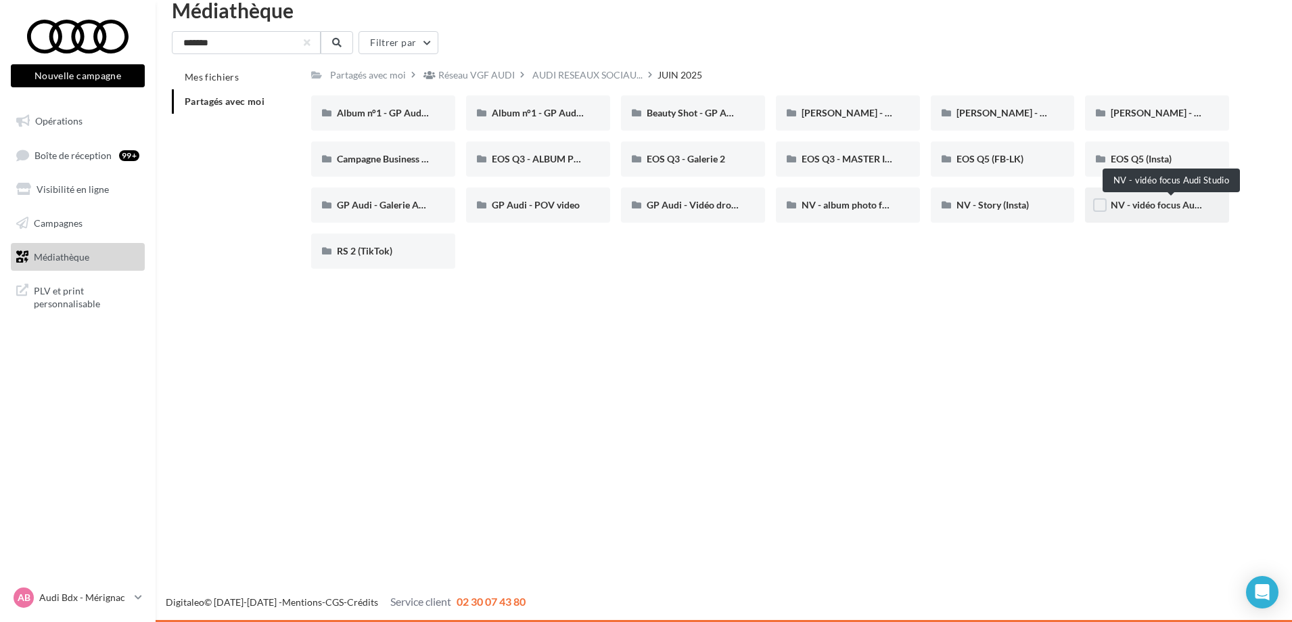
click at [1169, 210] on span "NV - vidéo focus Audi Studio" at bounding box center [1172, 205] width 122 height 12
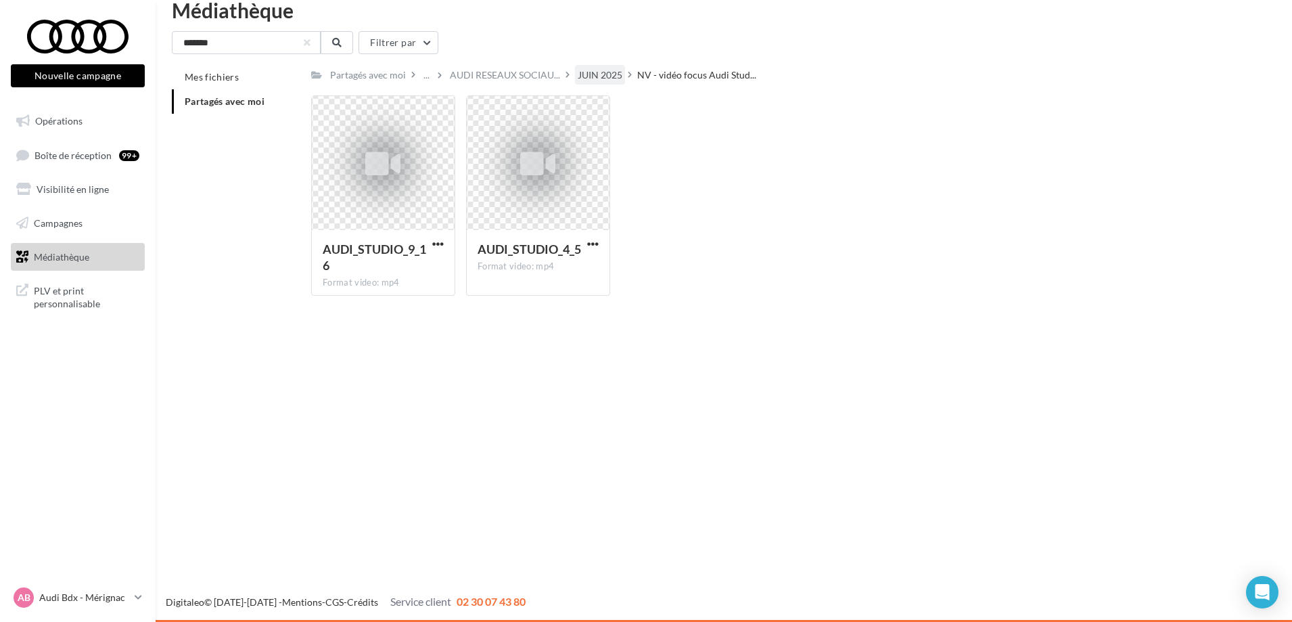
click at [591, 66] on div "JUIN 2025" at bounding box center [600, 75] width 50 height 20
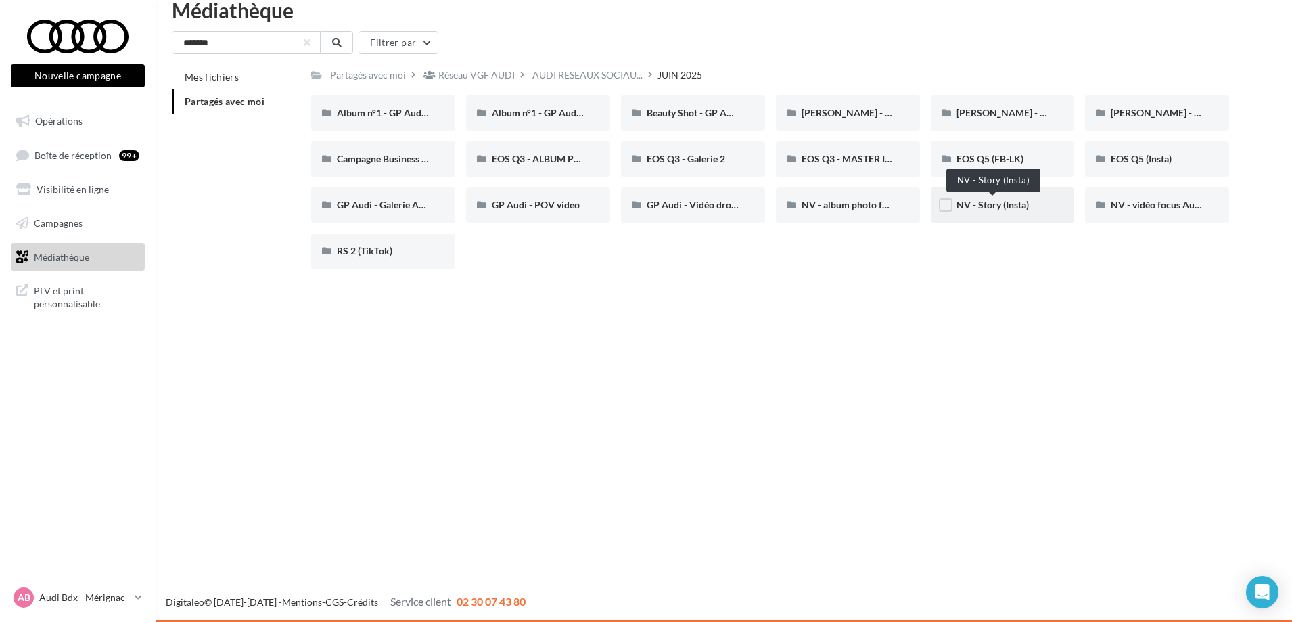
click at [1013, 207] on span "NV - Story (Insta)" at bounding box center [993, 205] width 72 height 12
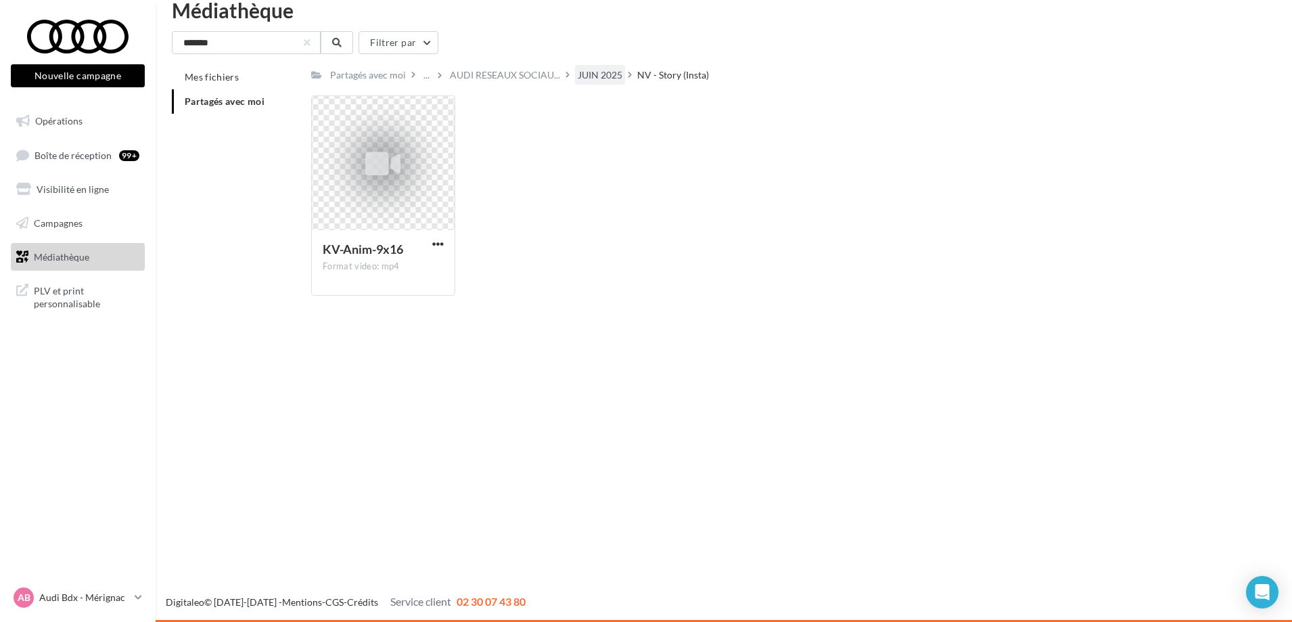
click at [597, 76] on div "JUIN 2025" at bounding box center [600, 75] width 45 height 14
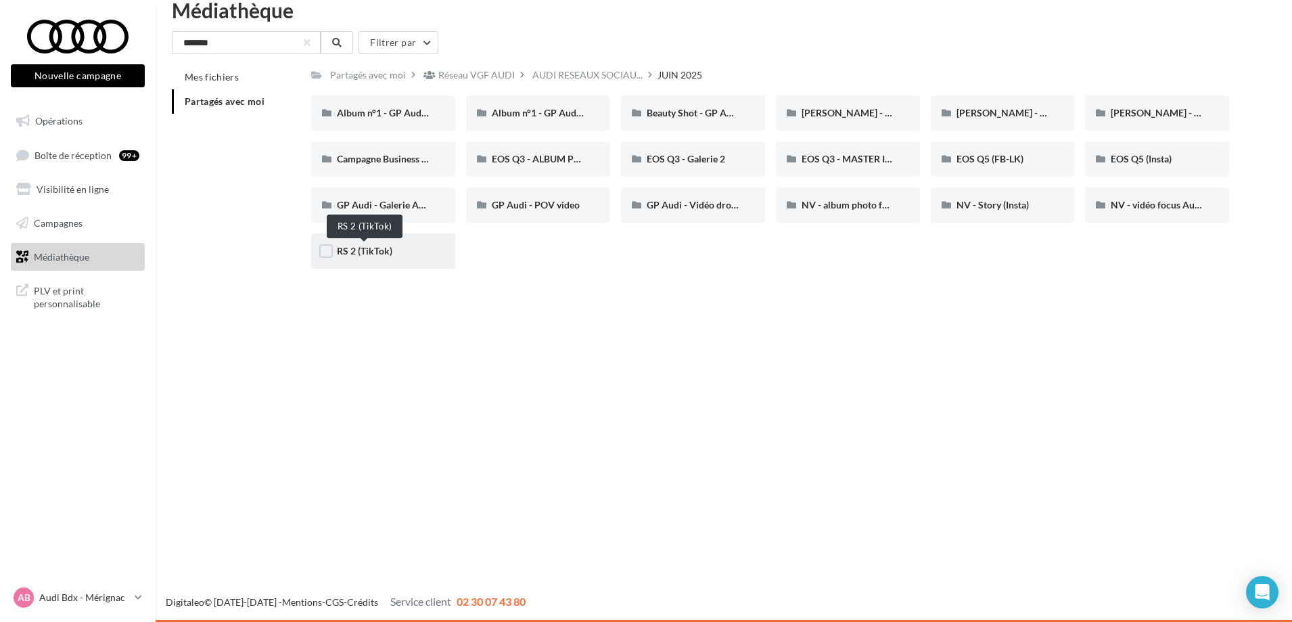
click at [386, 248] on span "RS 2 (TikTok)" at bounding box center [364, 251] width 55 height 12
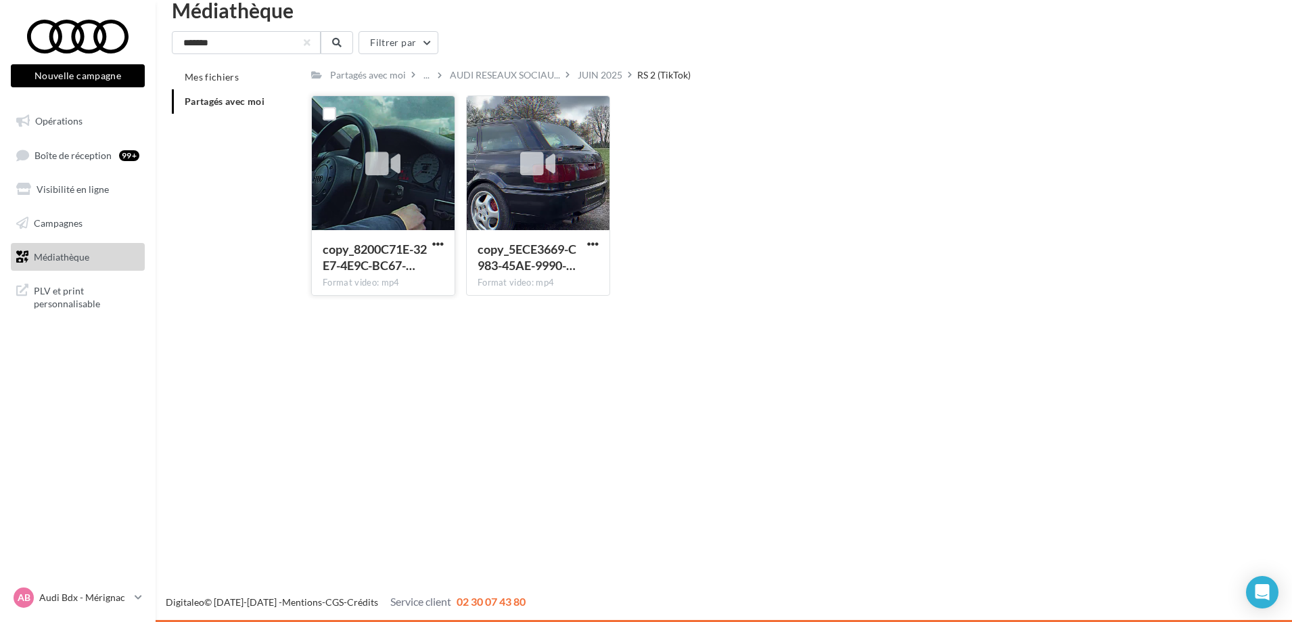
click at [403, 164] on div at bounding box center [383, 164] width 51 height 51
click at [440, 242] on span "button" at bounding box center [438, 244] width 12 height 12
click at [419, 268] on button "Télécharger" at bounding box center [378, 270] width 135 height 35
click at [582, 79] on div "JUIN 2025" at bounding box center [600, 75] width 45 height 14
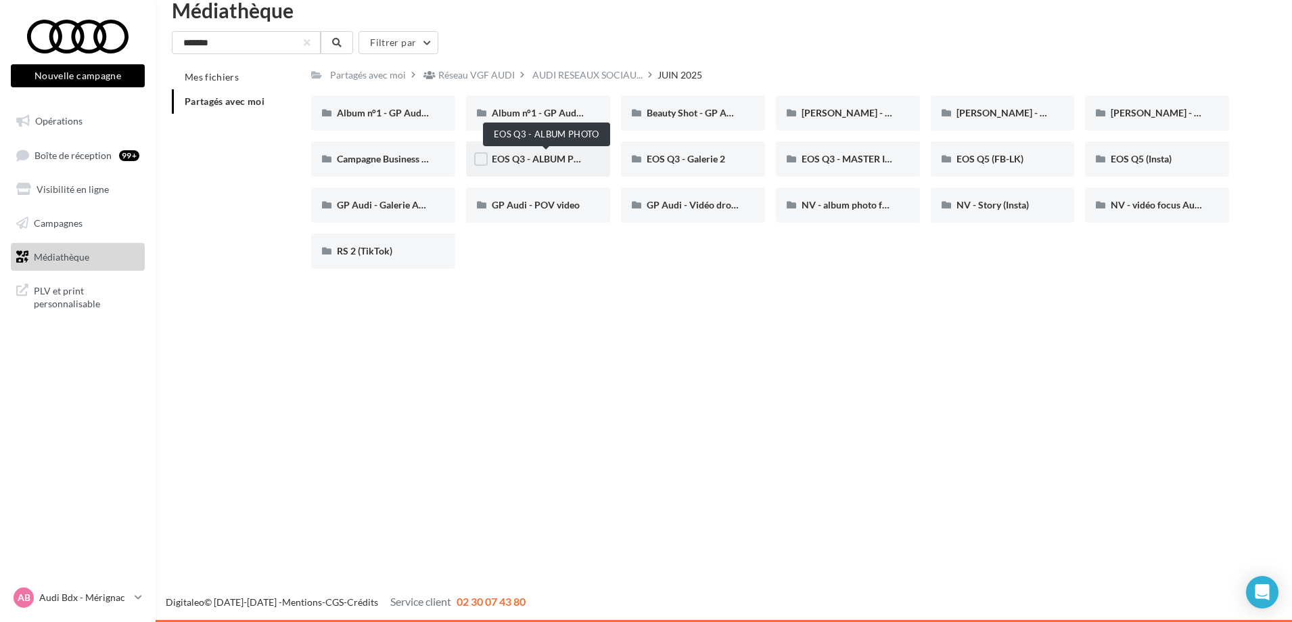
click at [520, 164] on span "EOS Q3 - ALBUM PHOTO" at bounding box center [546, 159] width 108 height 12
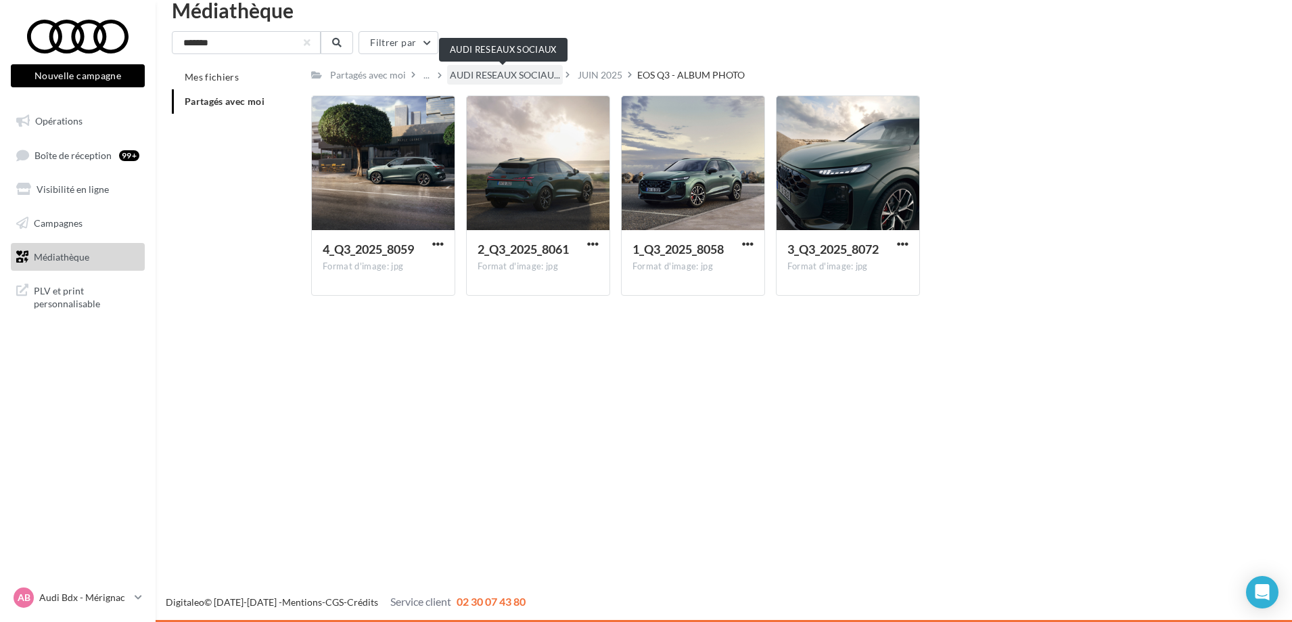
click at [521, 76] on span "AUDI RESEAUX SOCIAU..." at bounding box center [505, 75] width 110 height 14
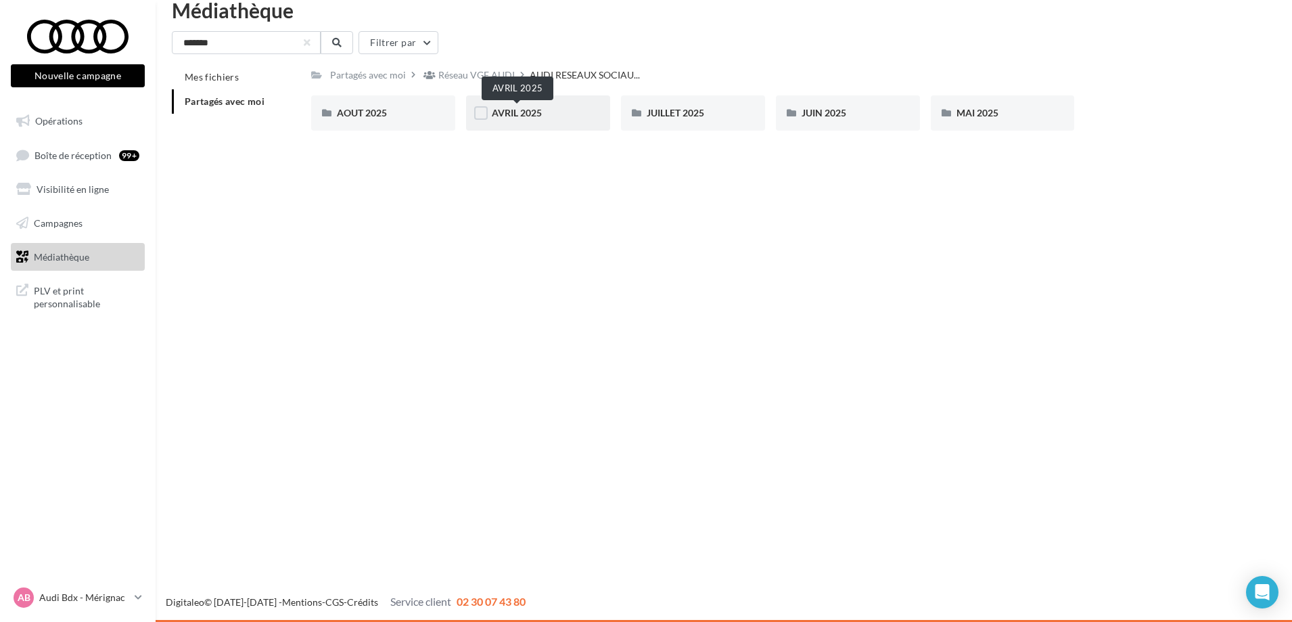
click at [528, 109] on span "AVRIL 2025" at bounding box center [517, 113] width 50 height 12
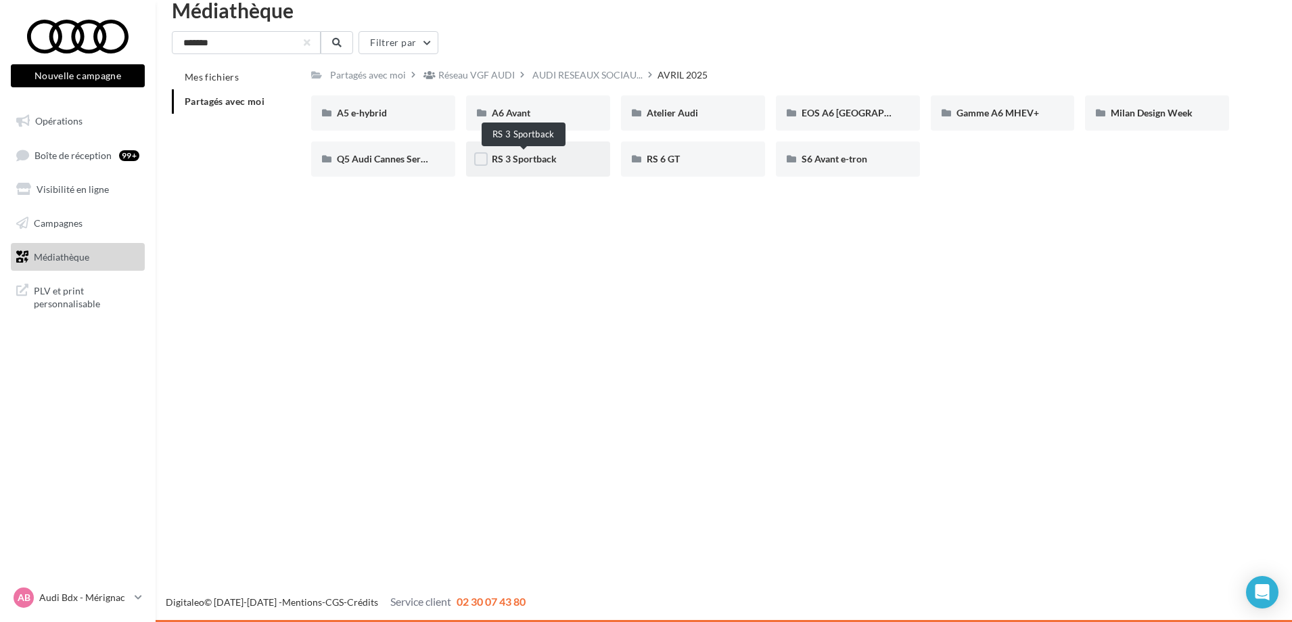
click at [503, 160] on span "RS 3 Sportback" at bounding box center [524, 159] width 65 height 12
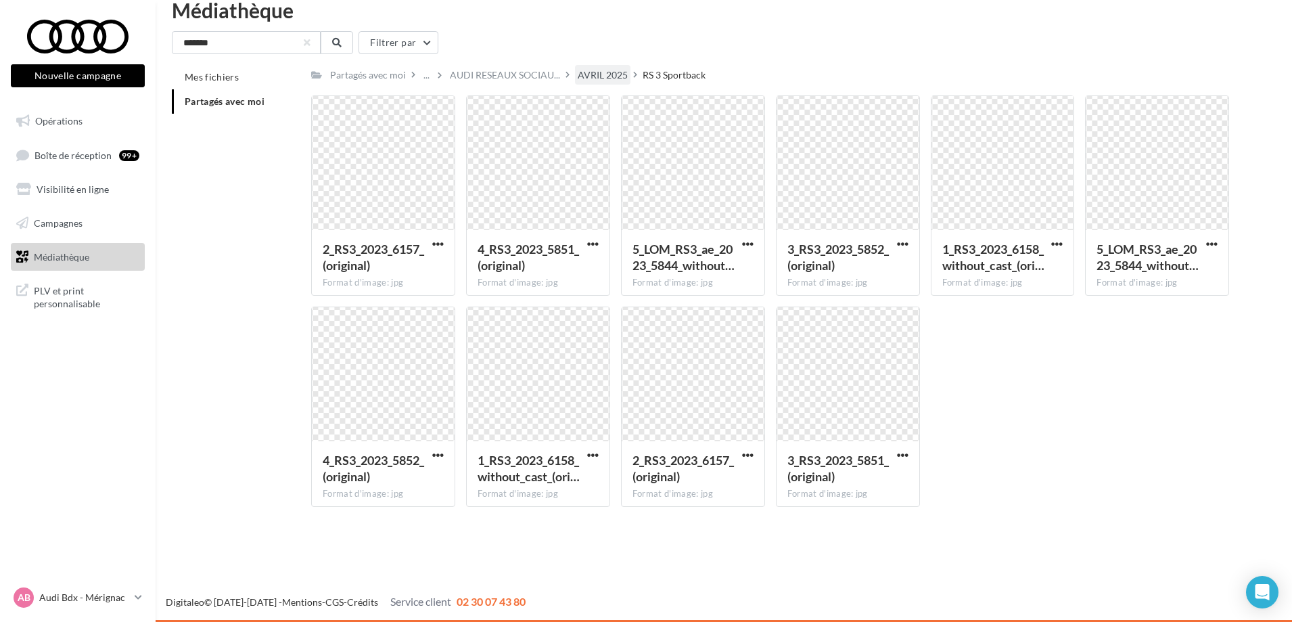
click at [605, 72] on div "AVRIL 2025" at bounding box center [603, 75] width 50 height 14
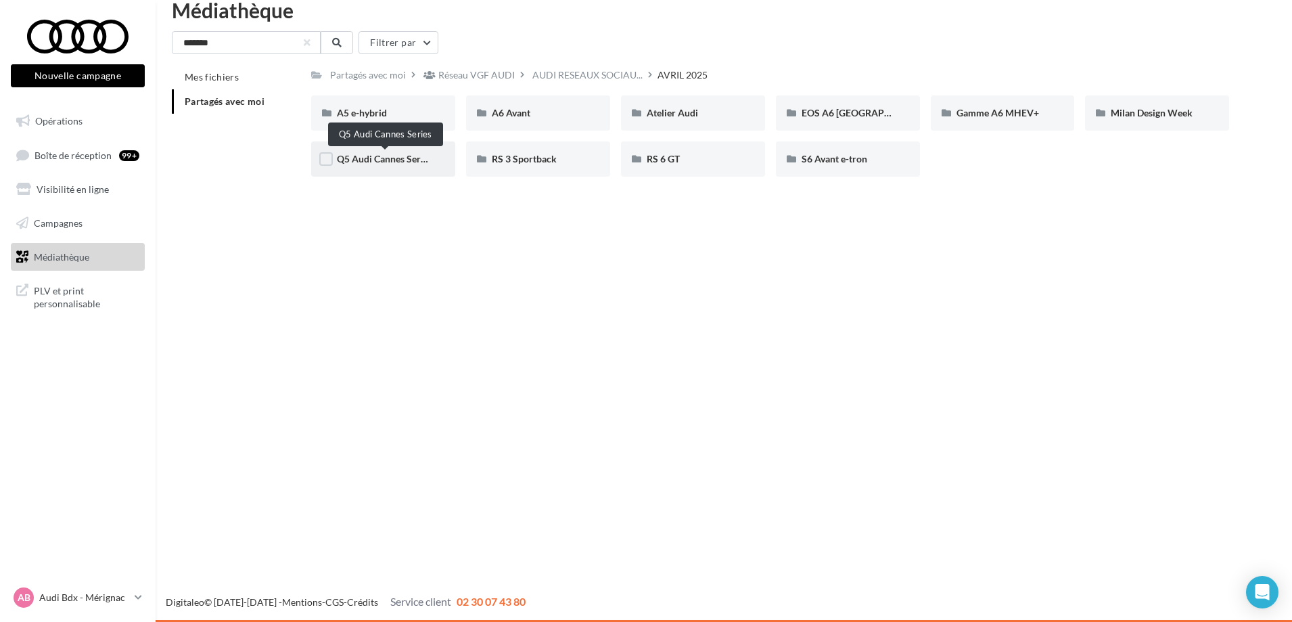
click at [351, 163] on span "Q5 Audi Cannes Series" at bounding box center [384, 159] width 95 height 12
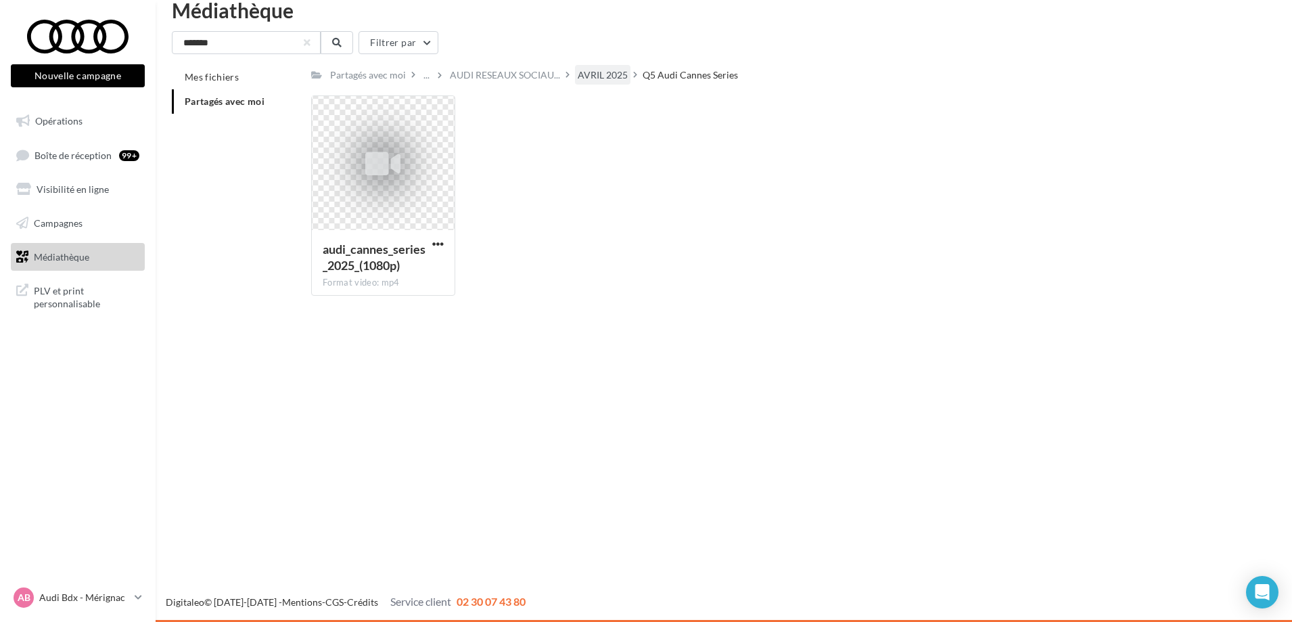
click at [608, 75] on div "AVRIL 2025" at bounding box center [603, 75] width 50 height 14
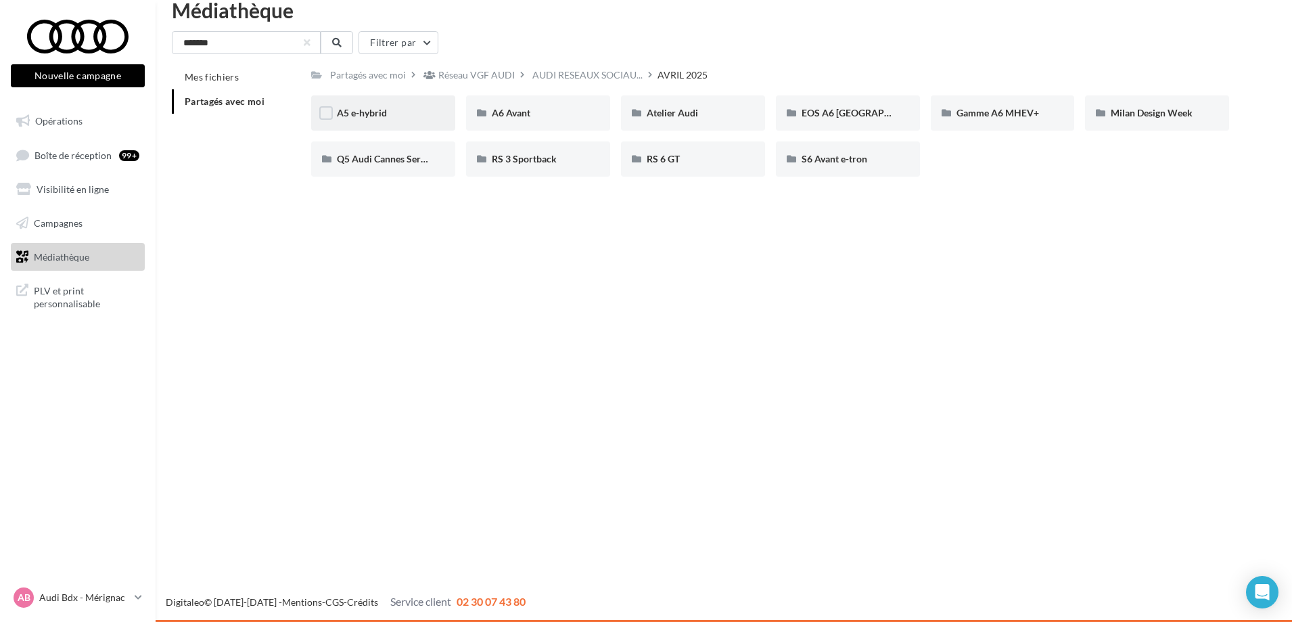
click at [357, 103] on div "A5 e-hybrid" at bounding box center [383, 112] width 144 height 35
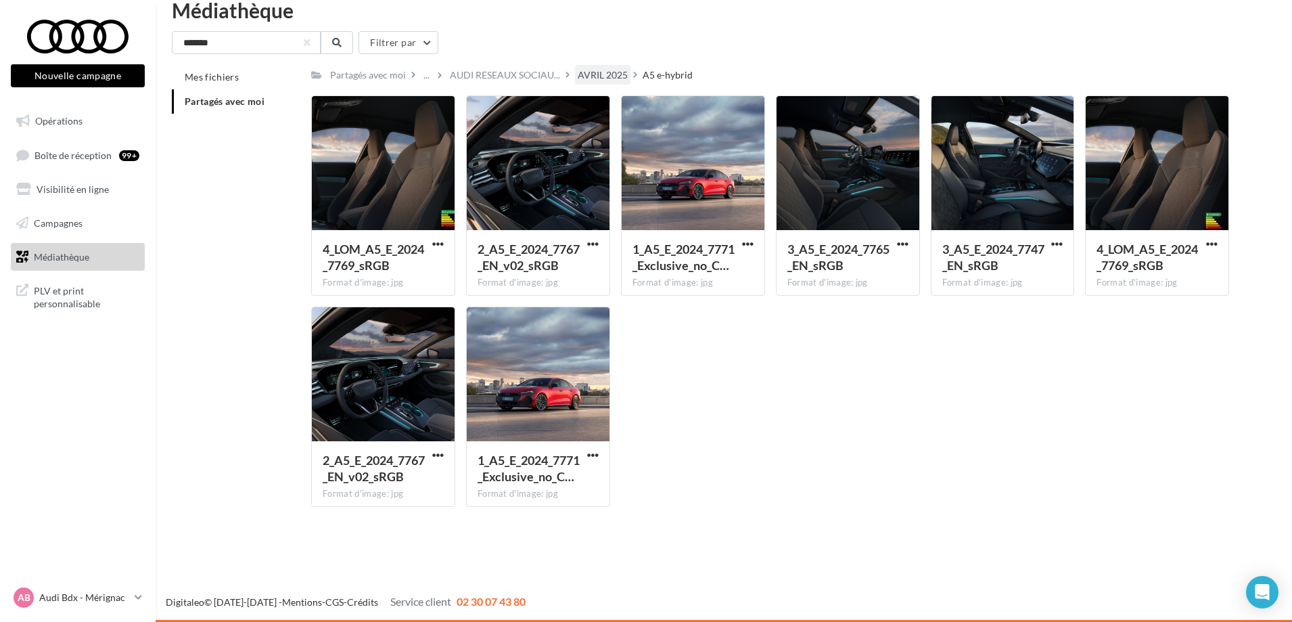
click at [601, 76] on div "AVRIL 2025" at bounding box center [603, 75] width 50 height 14
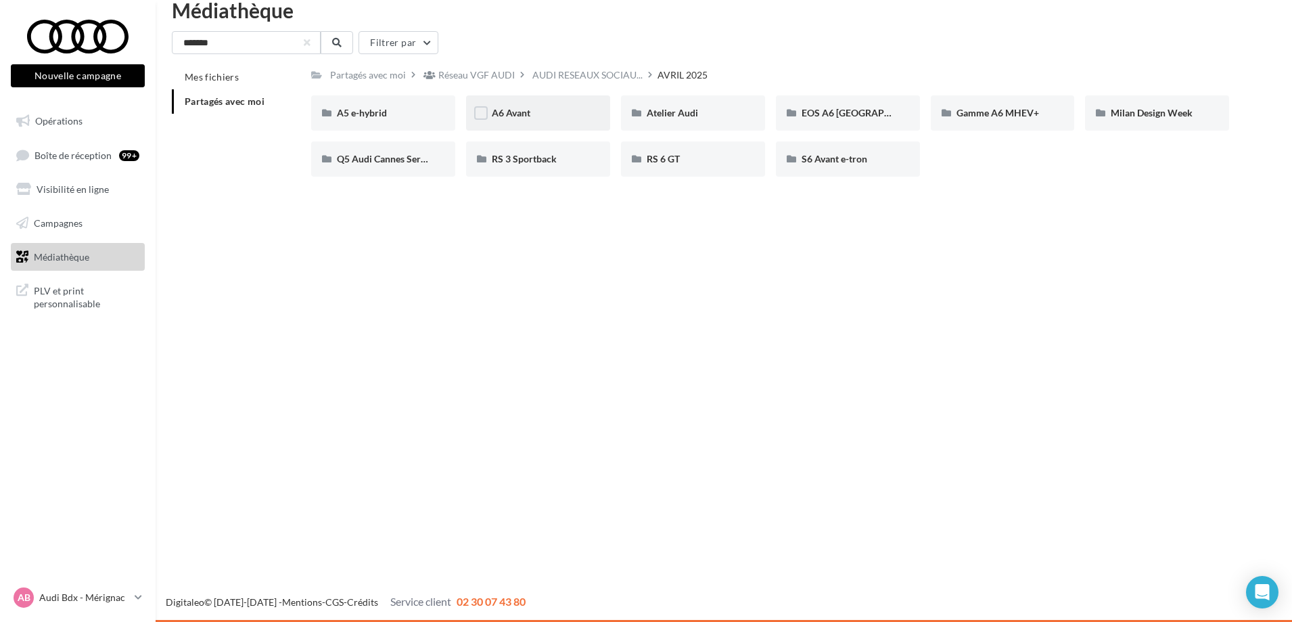
click at [570, 109] on div "A6 Avant" at bounding box center [538, 113] width 93 height 14
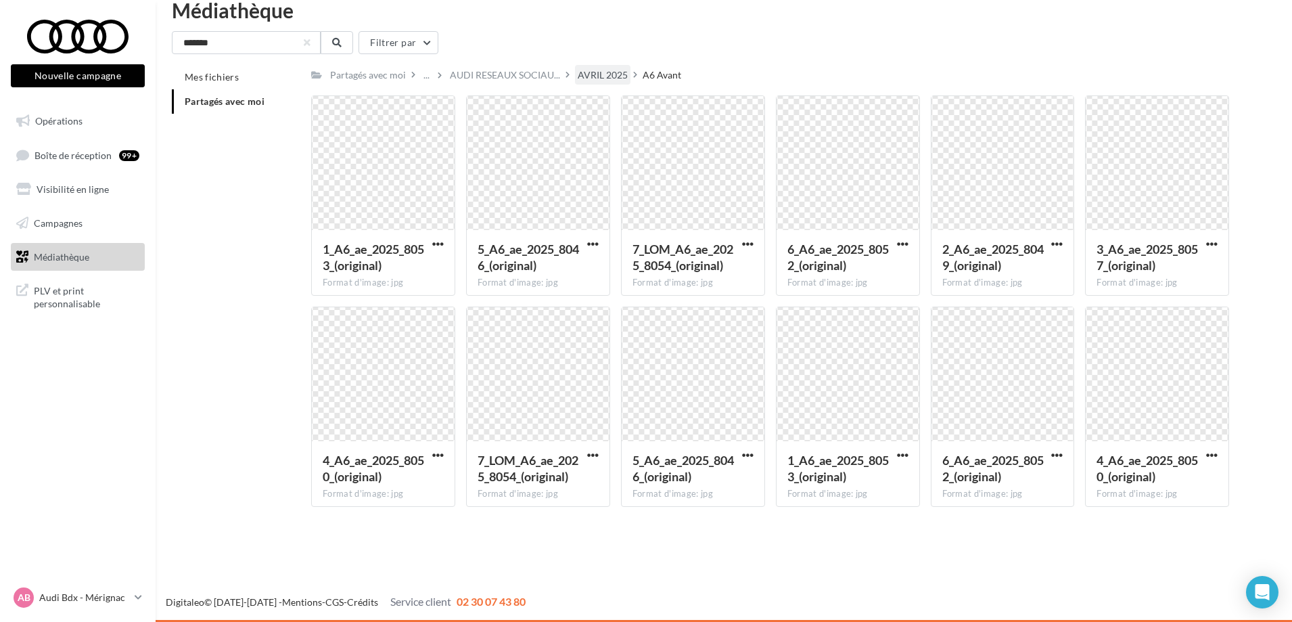
click at [591, 75] on div "AVRIL 2025" at bounding box center [603, 75] width 50 height 14
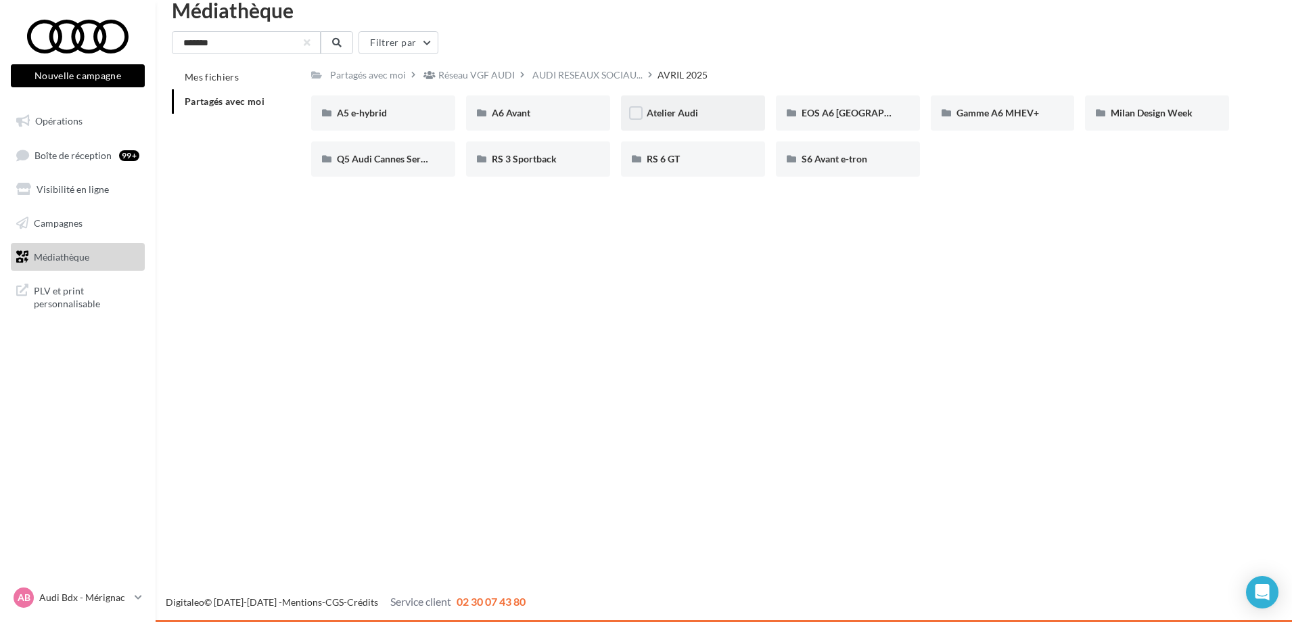
click at [710, 118] on div "Atelier Audi" at bounding box center [693, 113] width 93 height 14
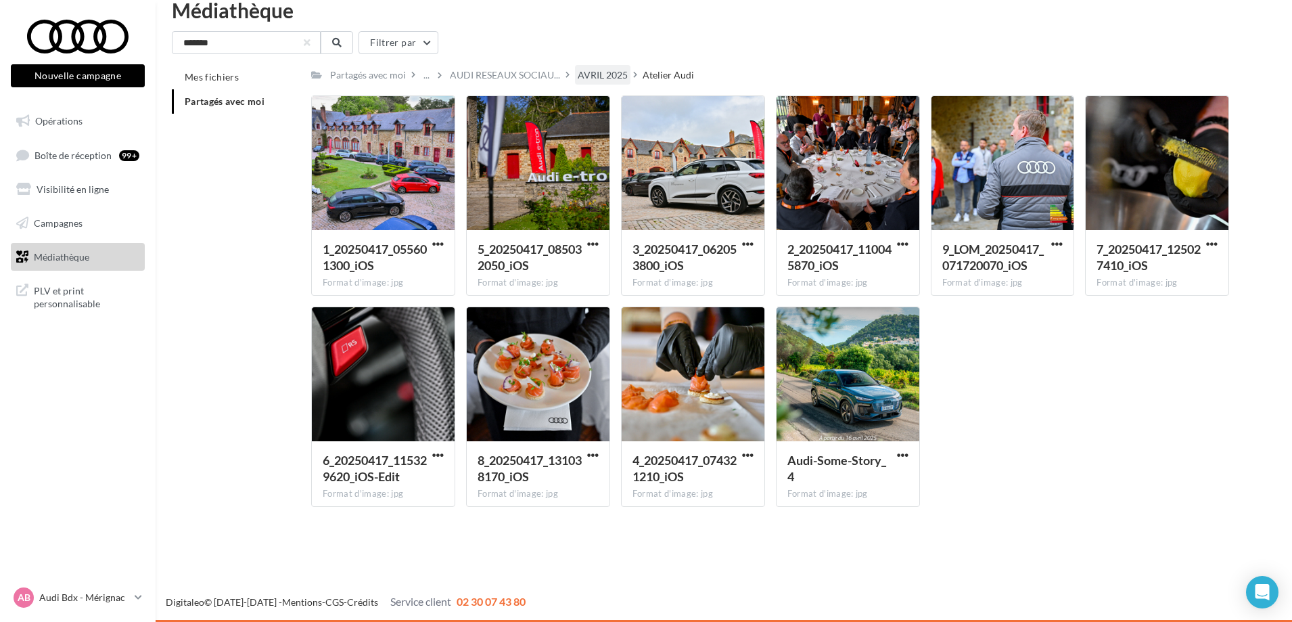
click at [601, 74] on div "AVRIL 2025" at bounding box center [603, 75] width 50 height 14
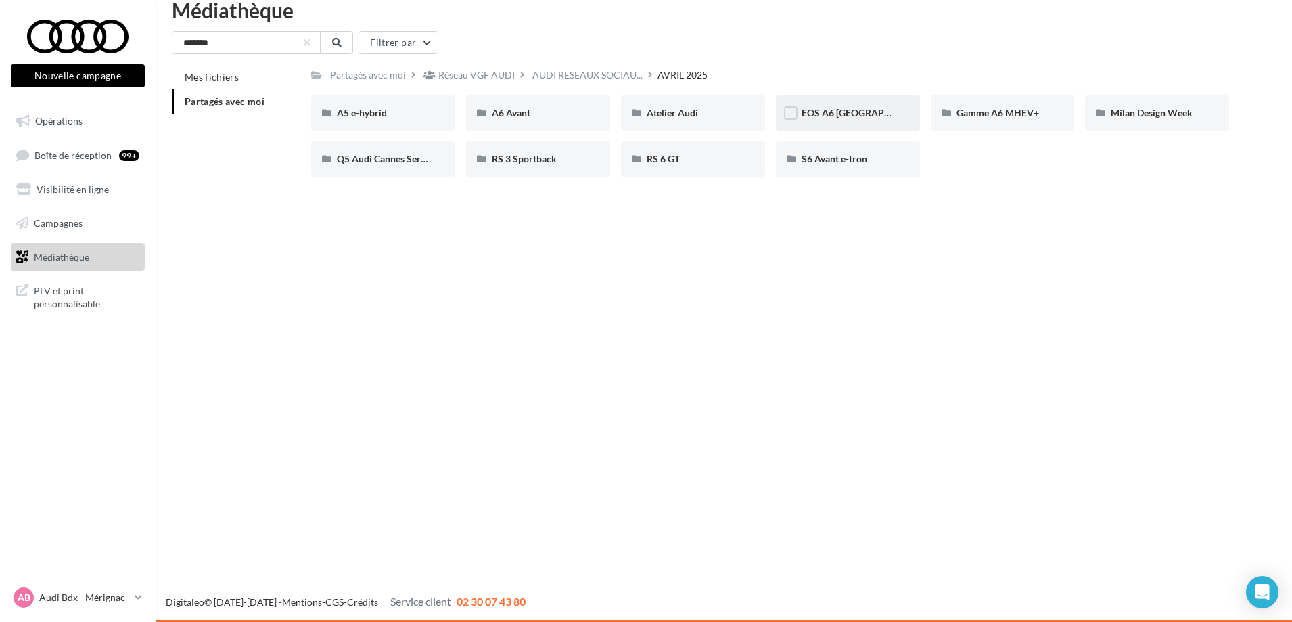
click at [877, 112] on div "EOS A6 Berline" at bounding box center [848, 113] width 93 height 14
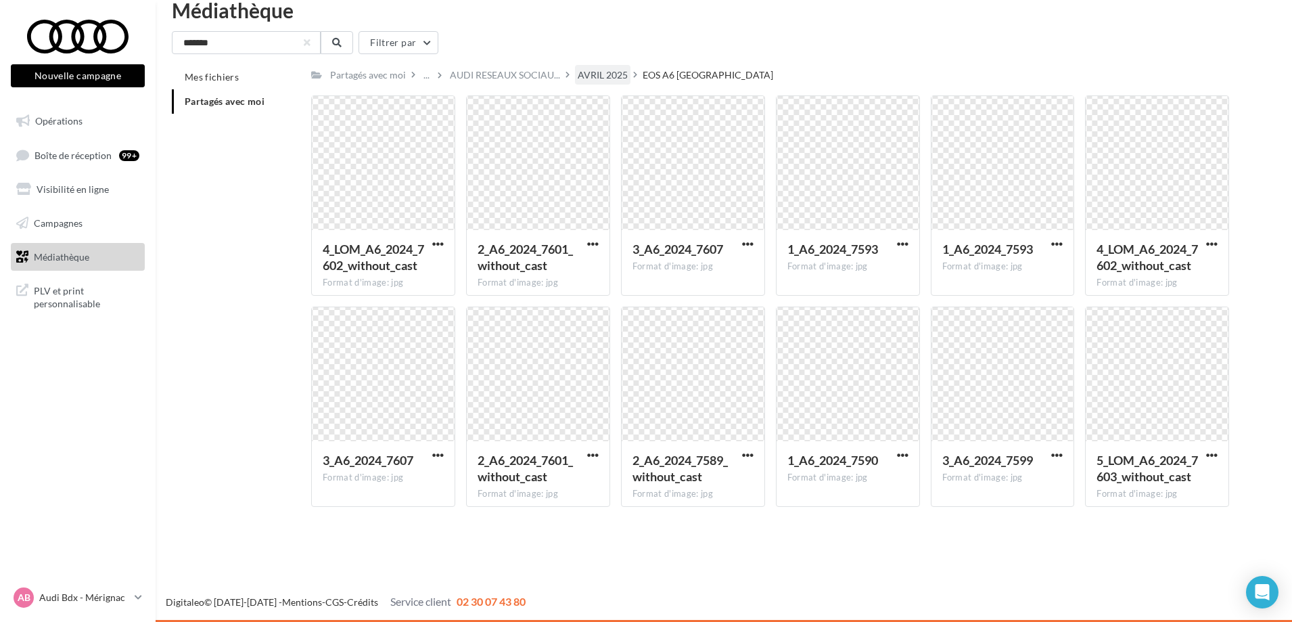
click at [608, 70] on div "AVRIL 2025" at bounding box center [603, 75] width 50 height 14
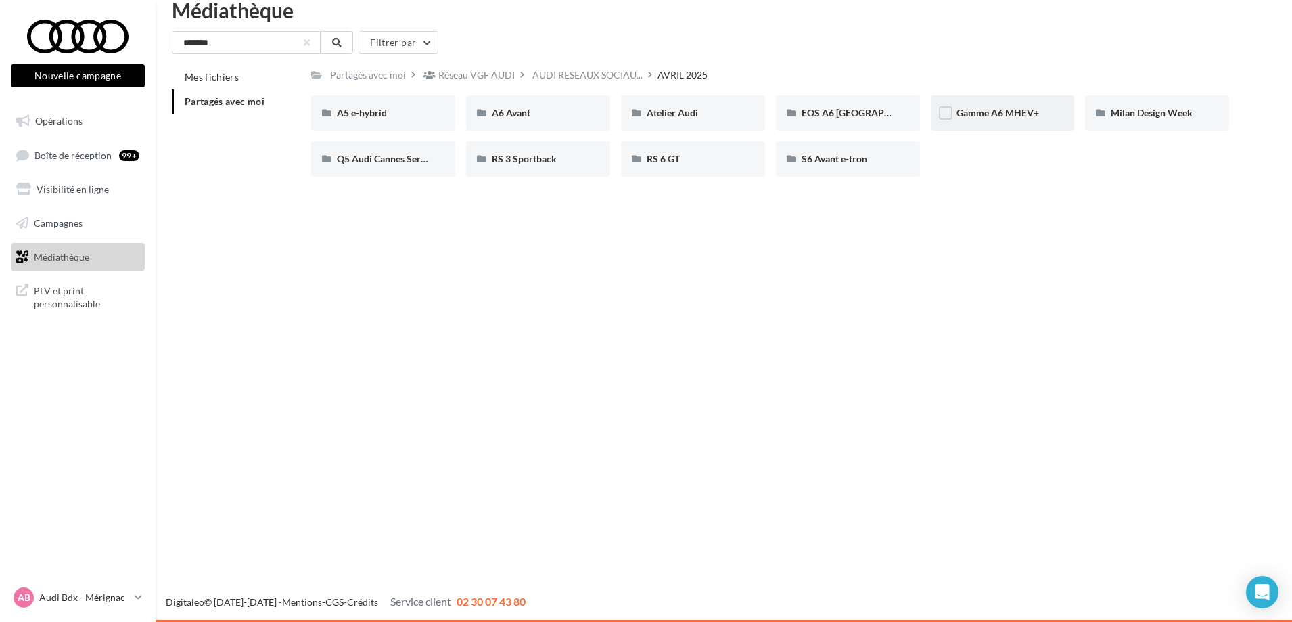
click at [1025, 106] on div "Gamme A6 MHEV+" at bounding box center [1003, 113] width 93 height 14
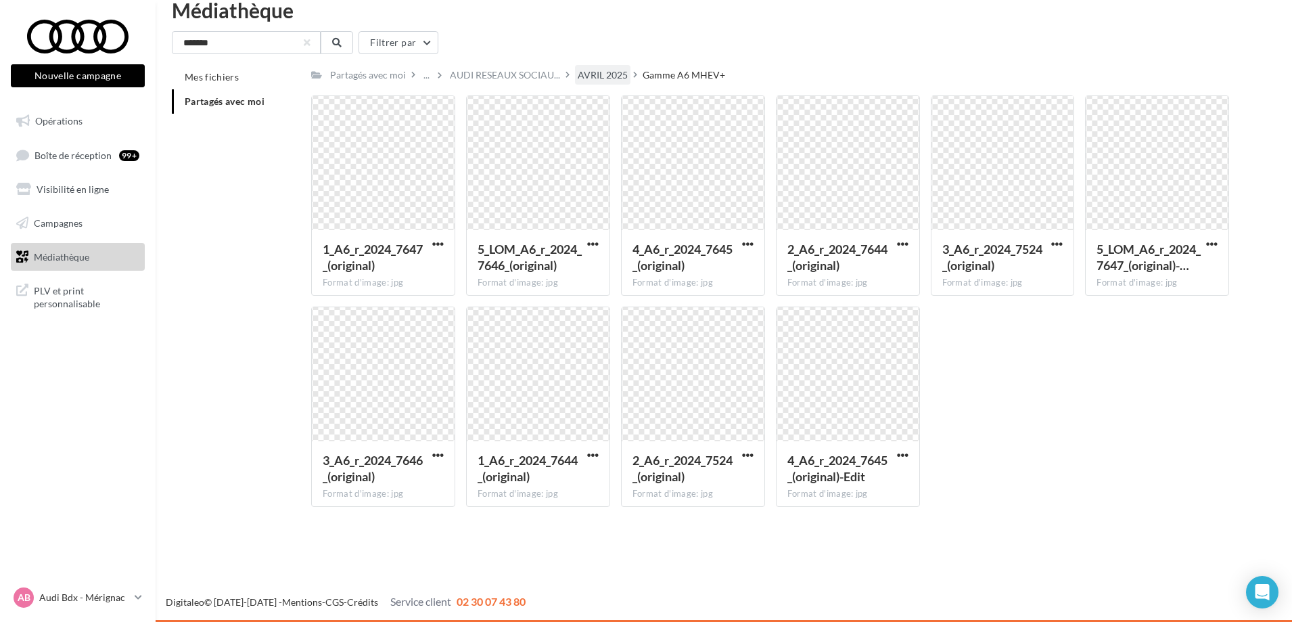
click at [610, 74] on div "AVRIL 2025" at bounding box center [603, 75] width 50 height 14
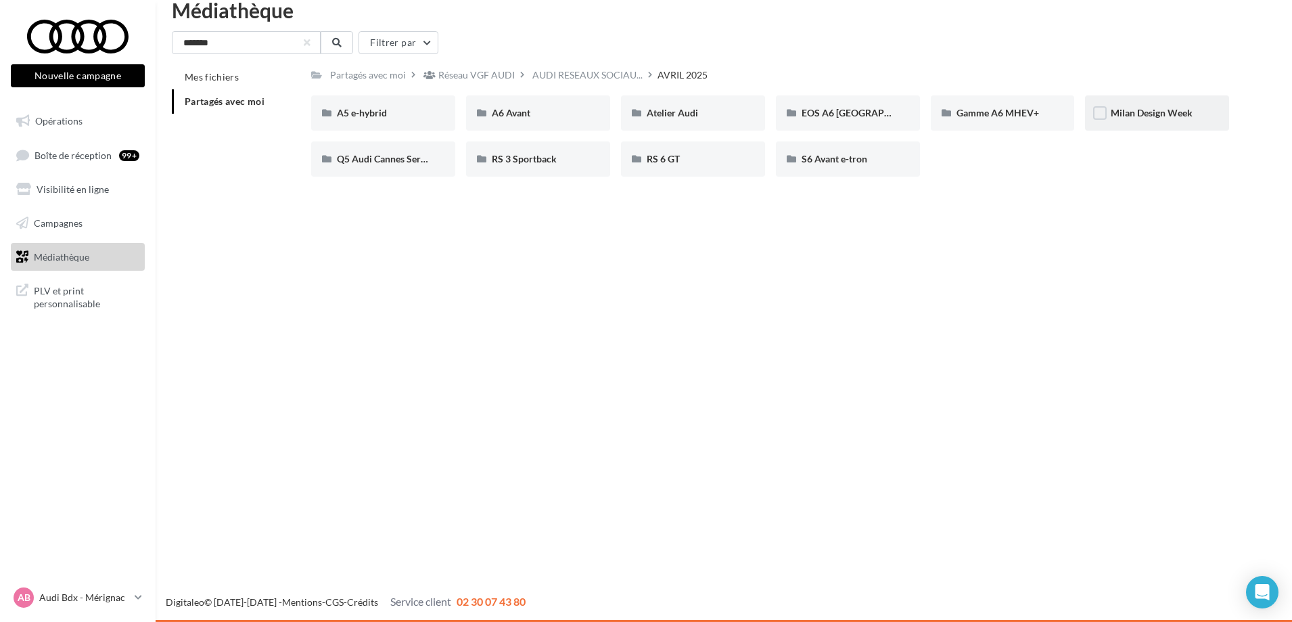
click at [1125, 105] on div "Milan Design Week" at bounding box center [1157, 112] width 144 height 35
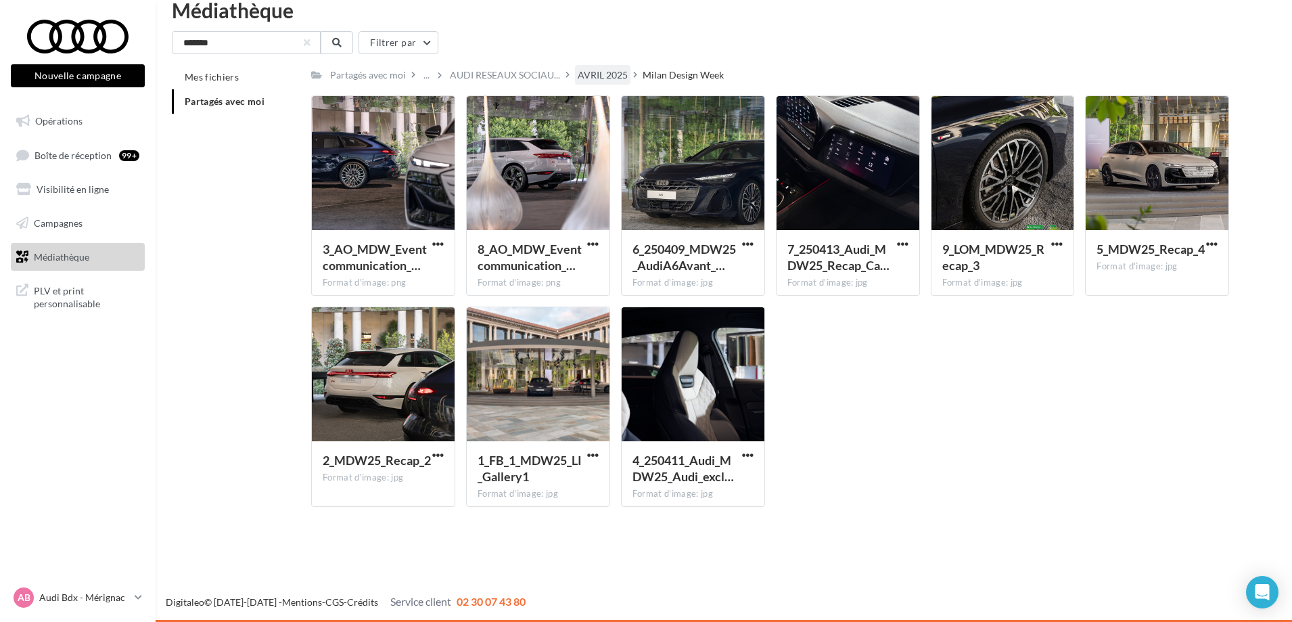
click at [610, 74] on div "AVRIL 2025" at bounding box center [603, 75] width 50 height 14
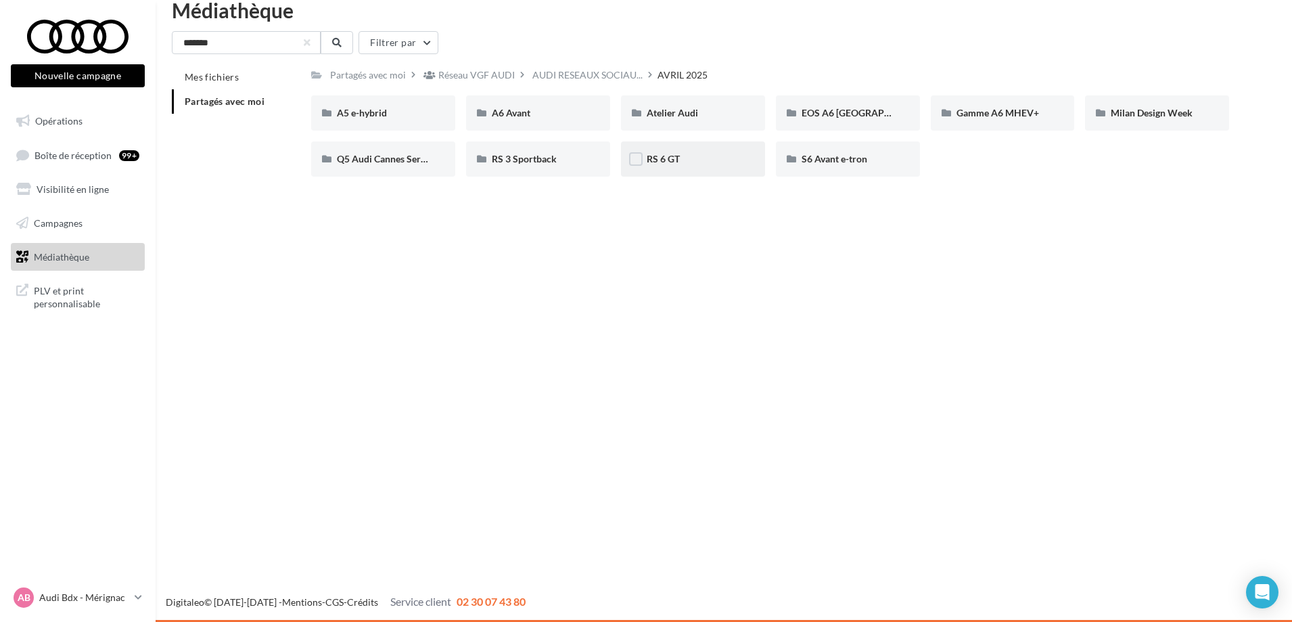
click at [681, 154] on div "RS 6 GT" at bounding box center [693, 159] width 93 height 14
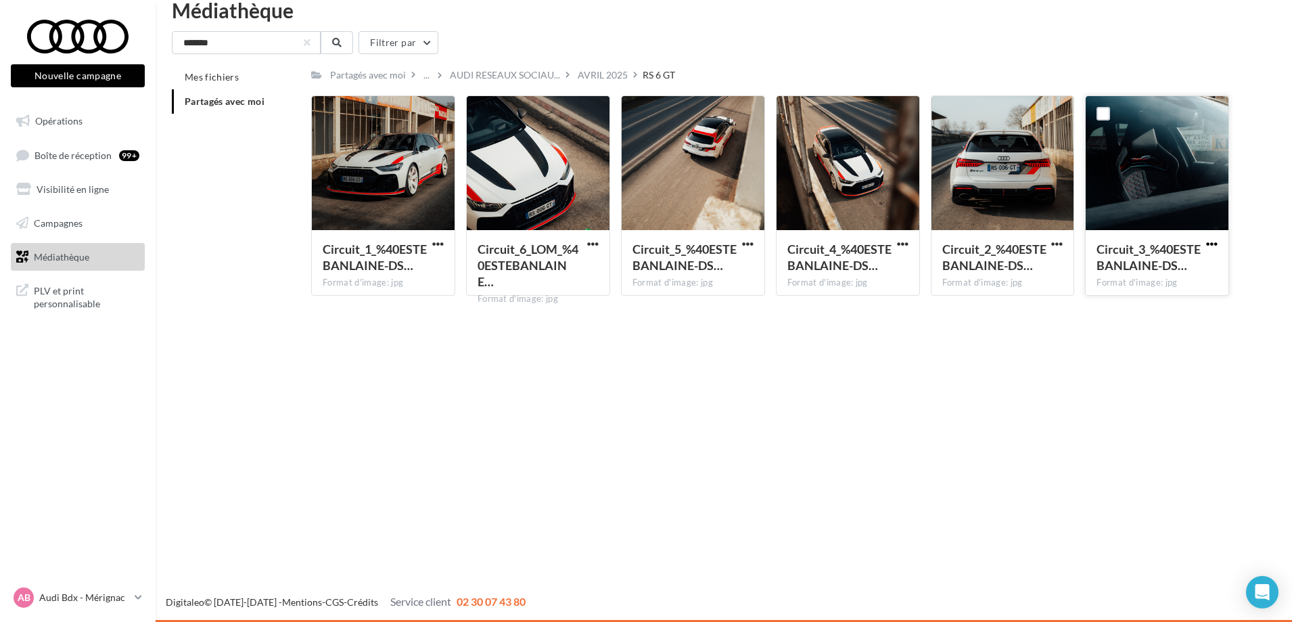
click at [1208, 245] on span "button" at bounding box center [1212, 244] width 12 height 12
click at [1155, 304] on button "Copier l'URL" at bounding box center [1152, 305] width 135 height 35
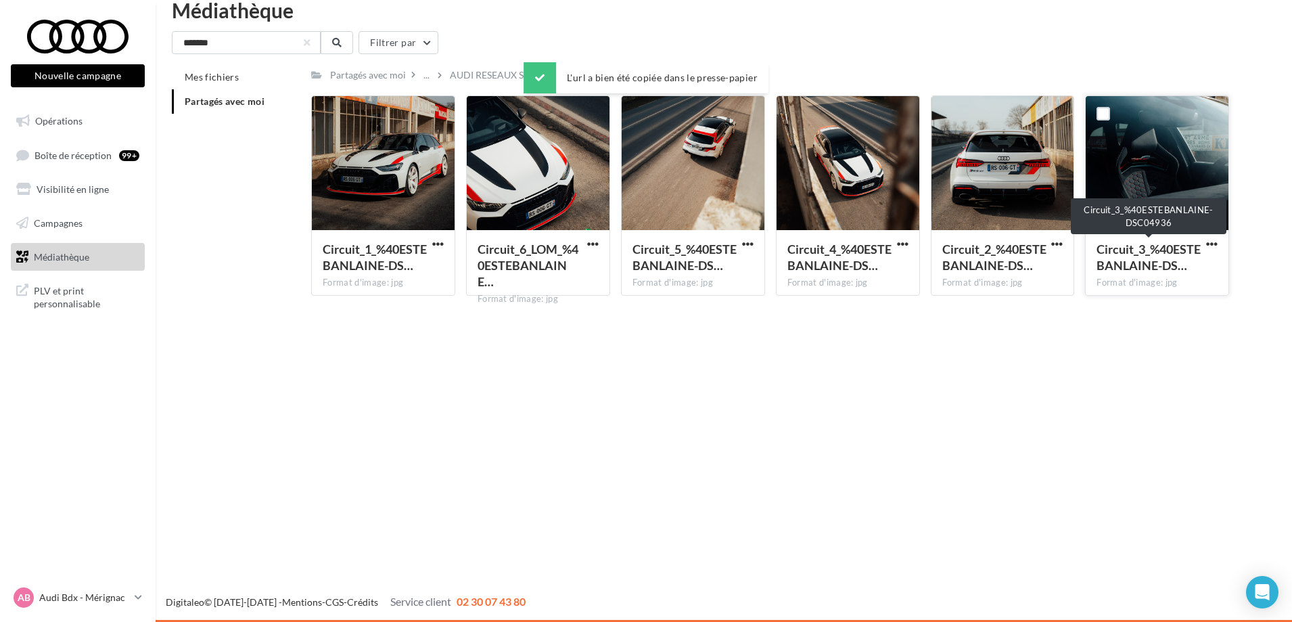
click at [1199, 245] on div "Circuit_3_%40ESTEBANLAINE-DS…" at bounding box center [1149, 257] width 105 height 32
click at [1217, 240] on button "button" at bounding box center [1212, 245] width 17 height 14
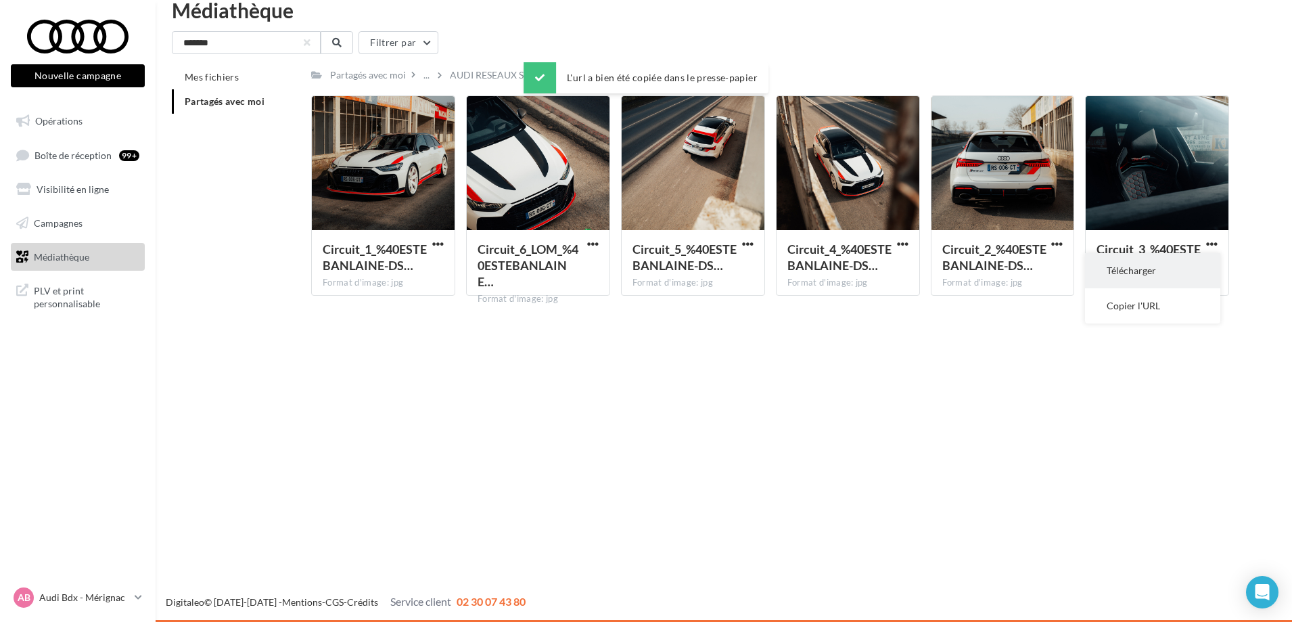
click at [1122, 287] on button "Télécharger" at bounding box center [1152, 270] width 135 height 35
click at [884, 388] on div "Nouvelle campagne Nouvelle campagne Opérations Boîte de réception 99+ Visibilit…" at bounding box center [646, 311] width 1292 height 622
click at [905, 243] on span "button" at bounding box center [903, 244] width 12 height 12
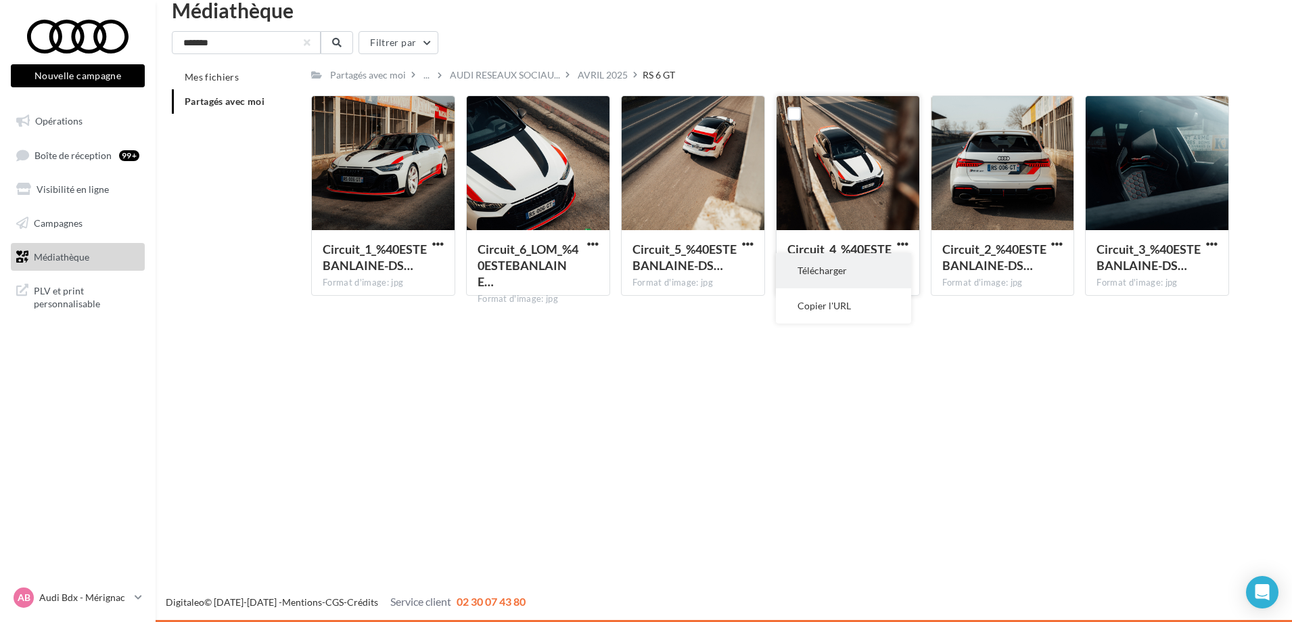
click at [871, 265] on button "Télécharger" at bounding box center [843, 270] width 135 height 35
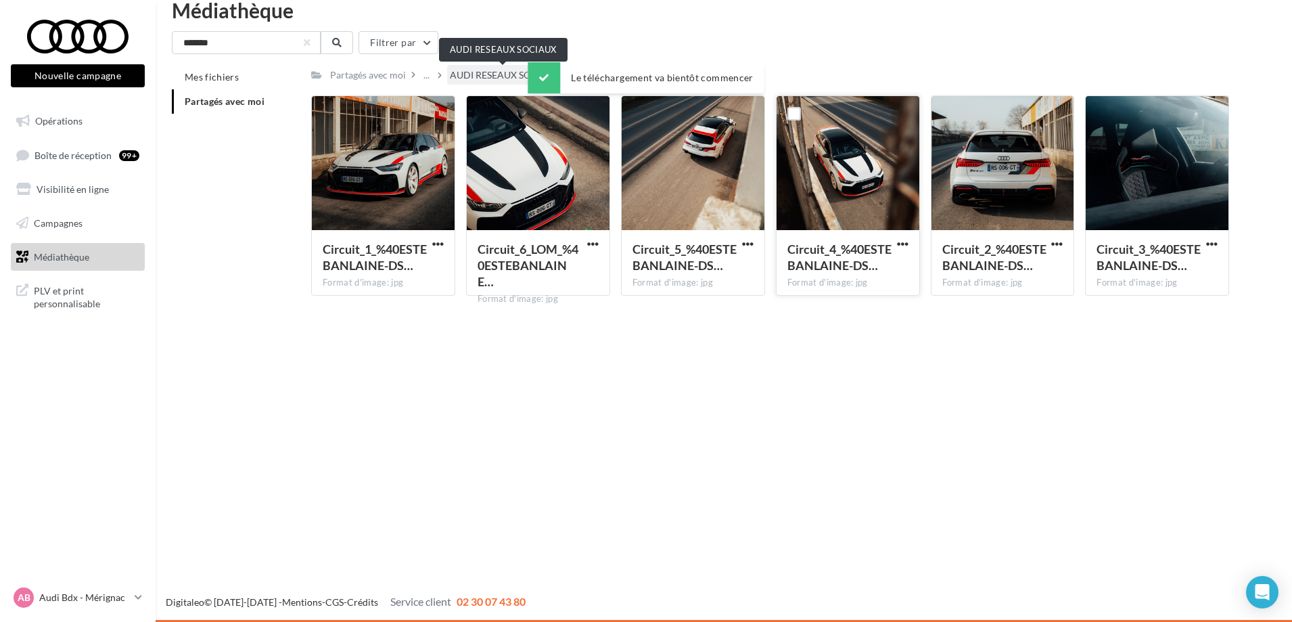
click at [518, 78] on span "AUDI RESEAUX SOCIAU..." at bounding box center [505, 75] width 110 height 14
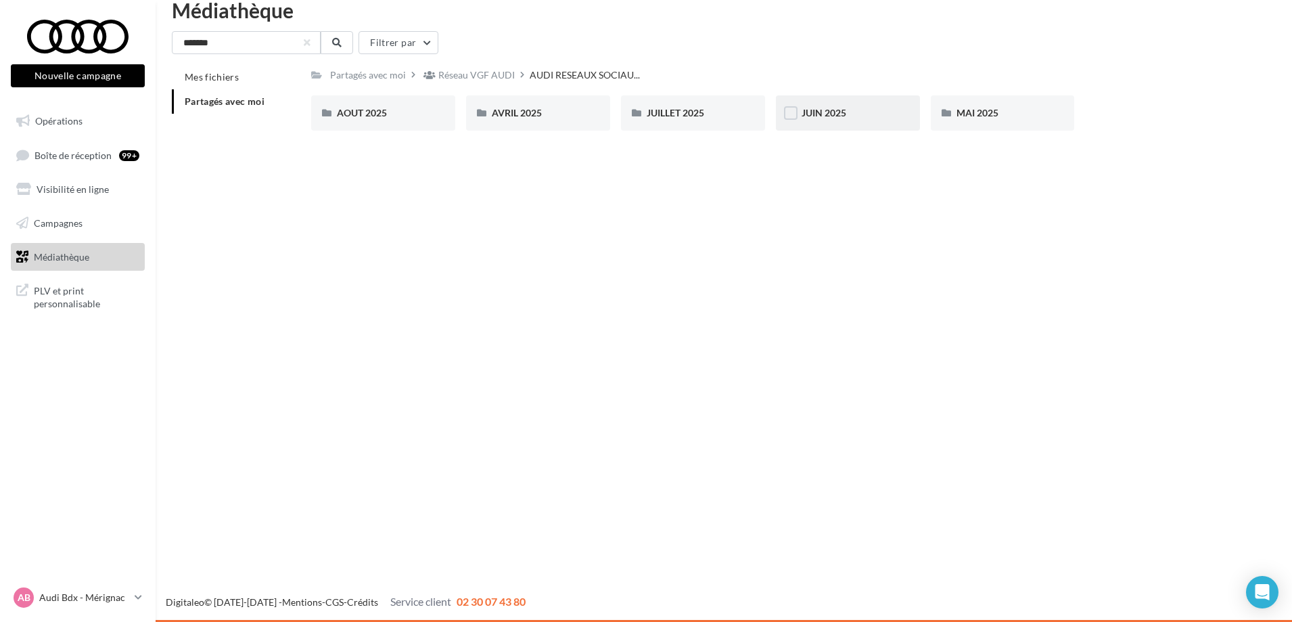
click at [851, 112] on div "JUIN 2025" at bounding box center [848, 113] width 93 height 14
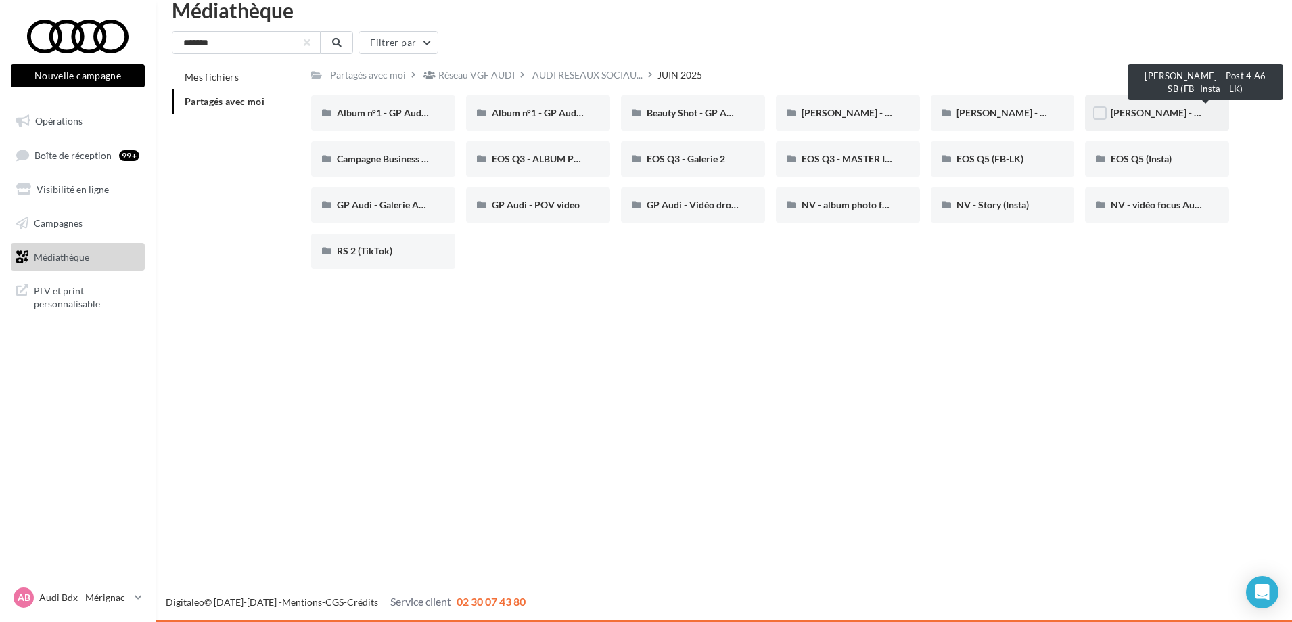
click at [1135, 108] on span "Campagne BEV - Post 4 A6 SB (FB- Insta - LK)" at bounding box center [1211, 113] width 201 height 12
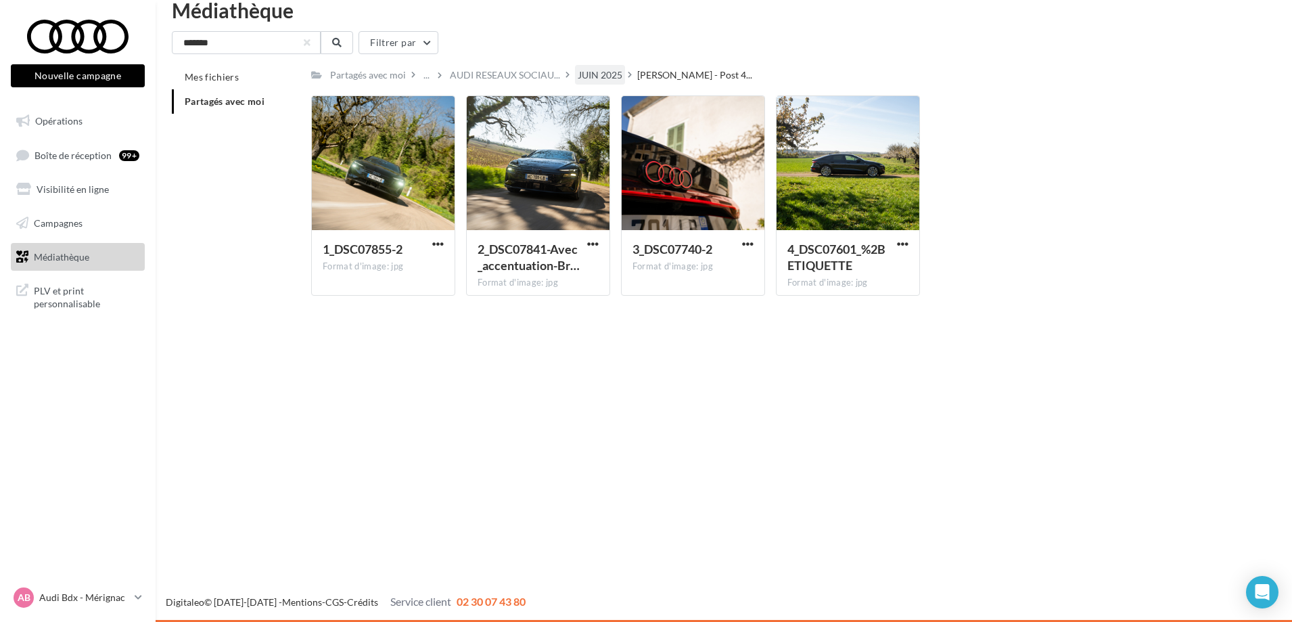
click at [593, 68] on div "JUIN 2025" at bounding box center [600, 75] width 45 height 14
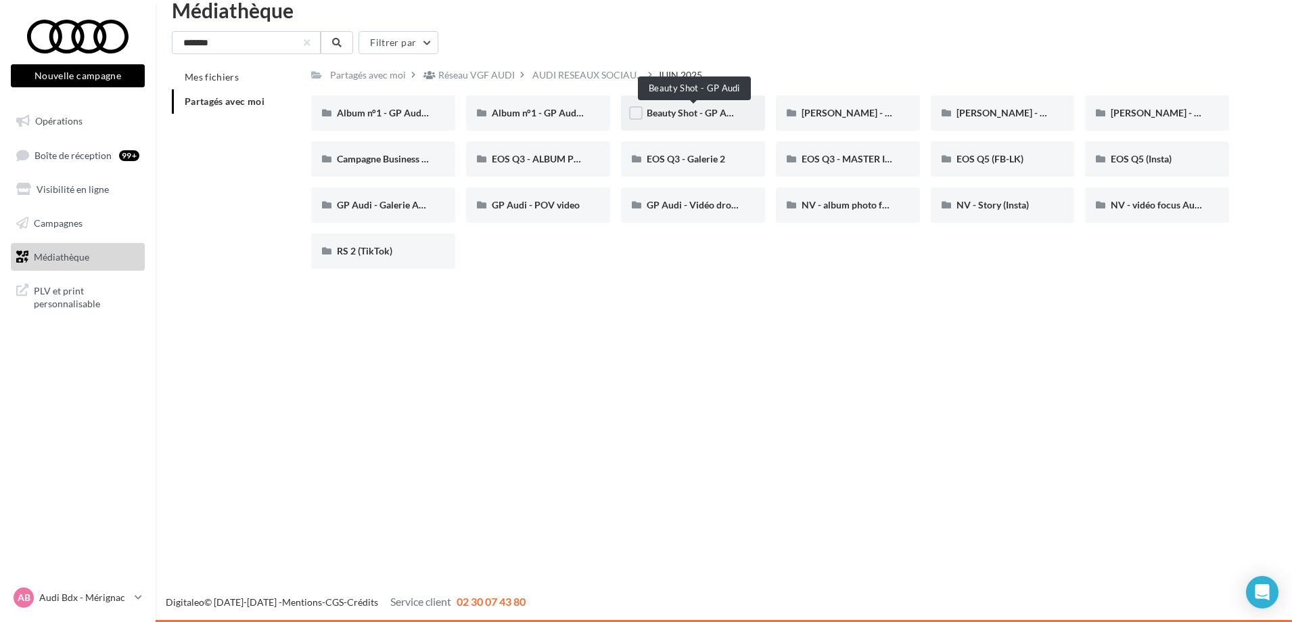
click at [684, 114] on span "Beauty Shot - GP Audi" at bounding box center [693, 113] width 93 height 12
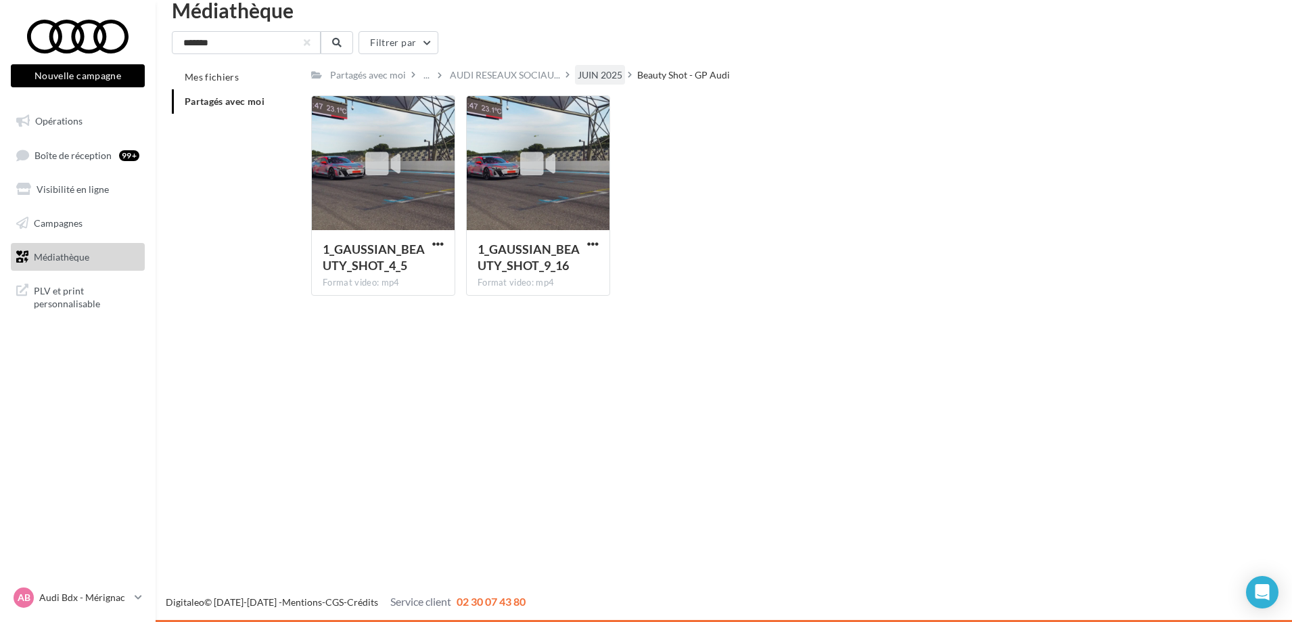
click at [587, 69] on div "JUIN 2025" at bounding box center [600, 75] width 45 height 14
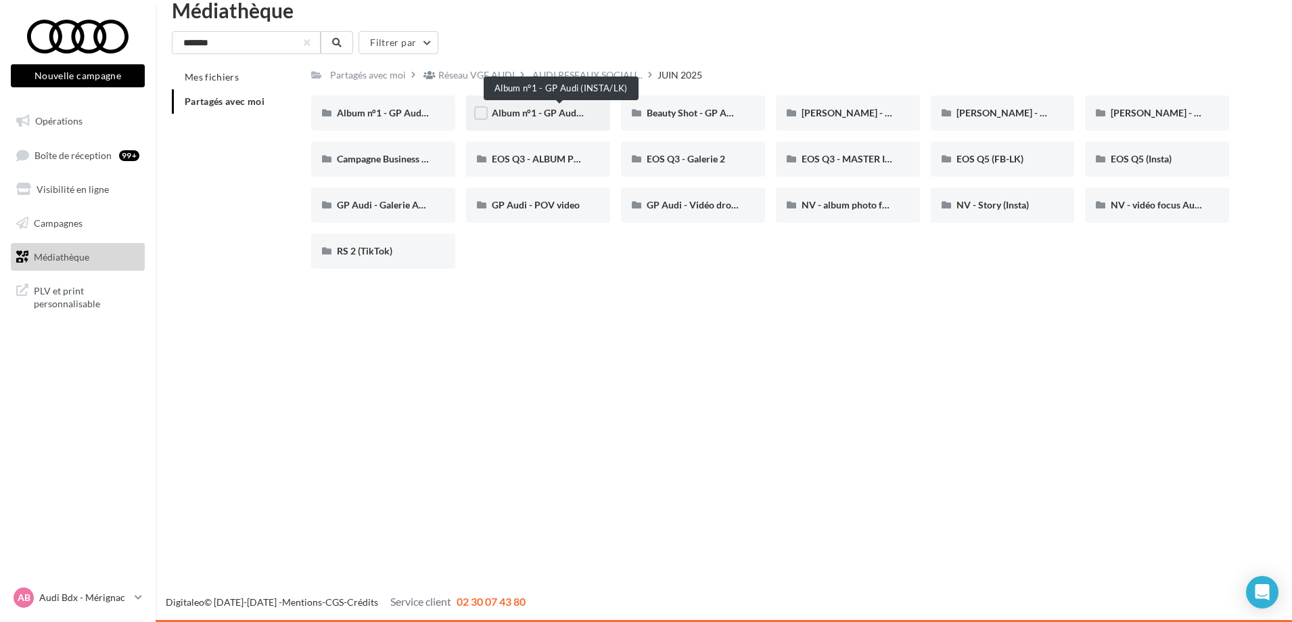
click at [520, 113] on span "Album n°1 - GP Audi (INSTA/LK)" at bounding box center [560, 113] width 137 height 12
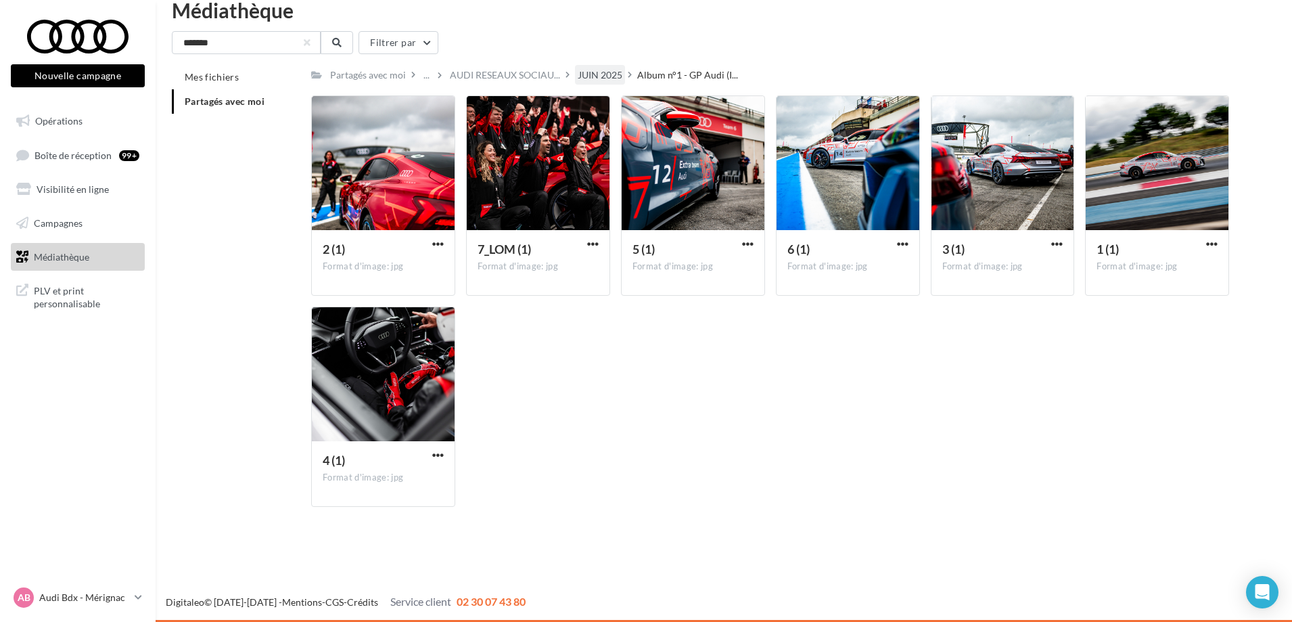
click at [587, 74] on div "JUIN 2025" at bounding box center [600, 75] width 45 height 14
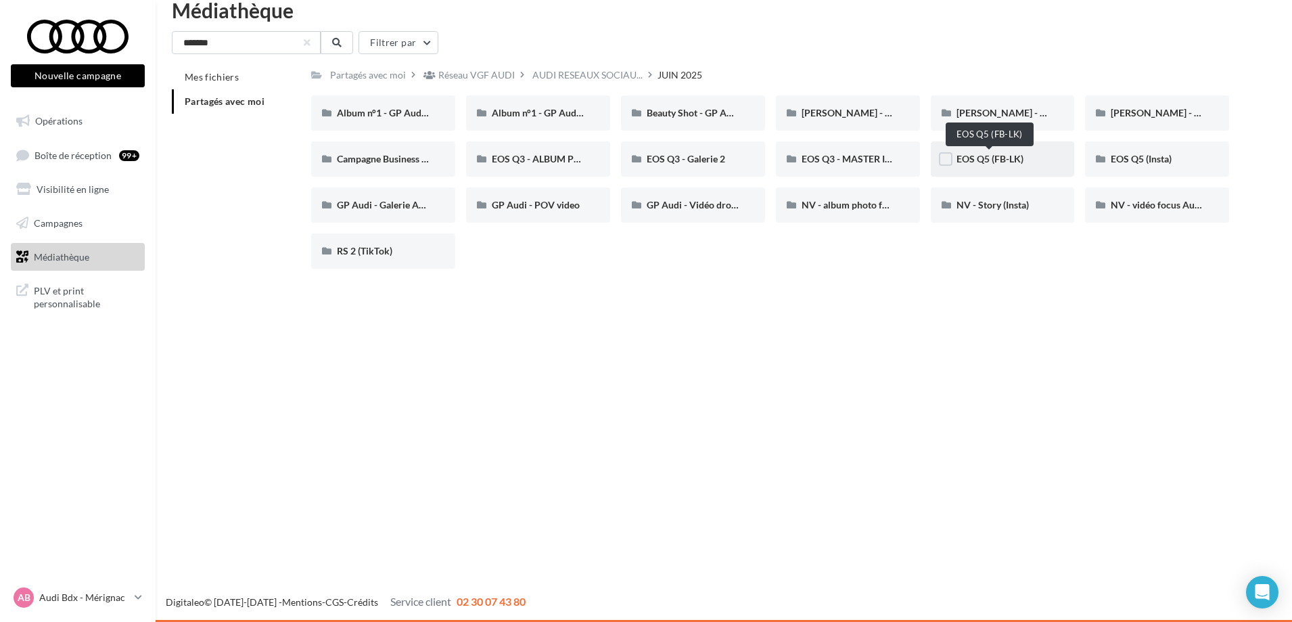
click at [1002, 158] on span "EOS Q5 (FB-LK)" at bounding box center [990, 159] width 67 height 12
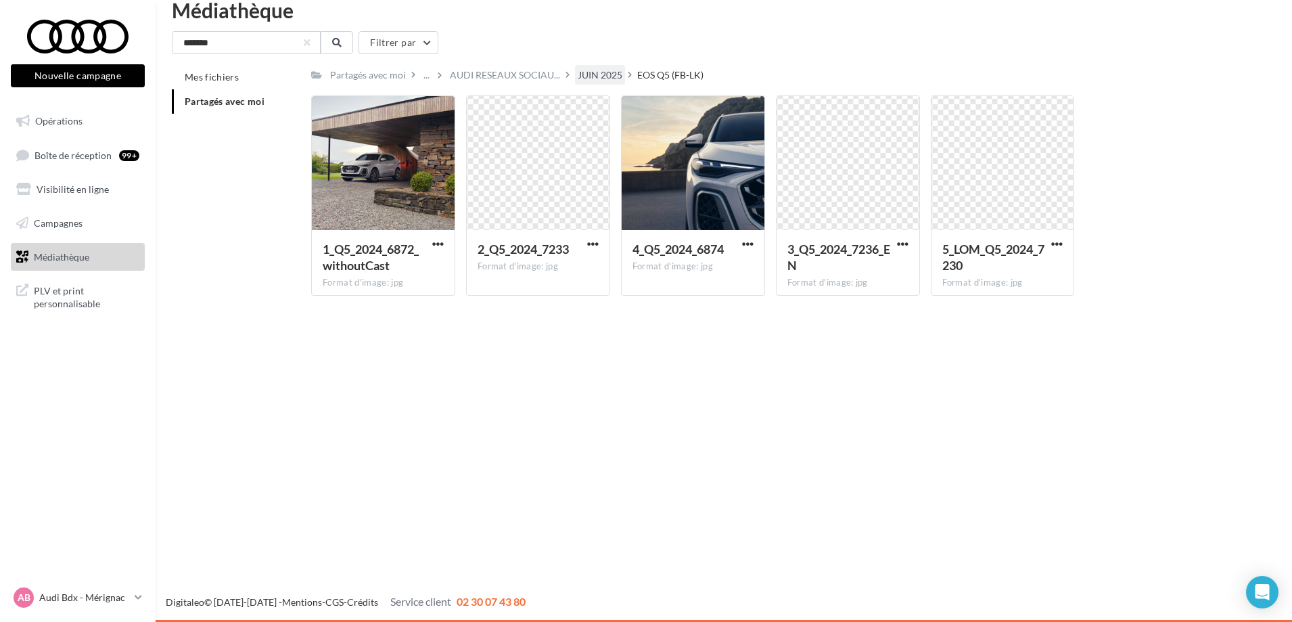
click at [599, 68] on div "JUIN 2025" at bounding box center [600, 75] width 45 height 14
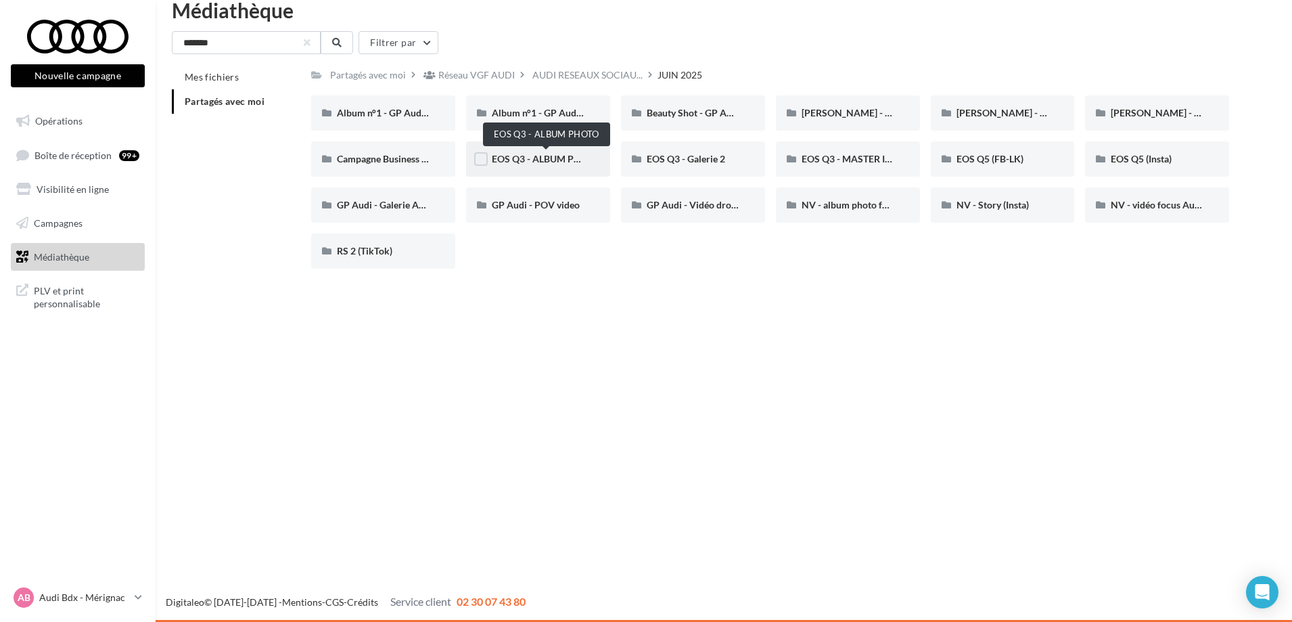
click at [551, 159] on span "EOS Q3 - ALBUM PHOTO" at bounding box center [546, 159] width 108 height 12
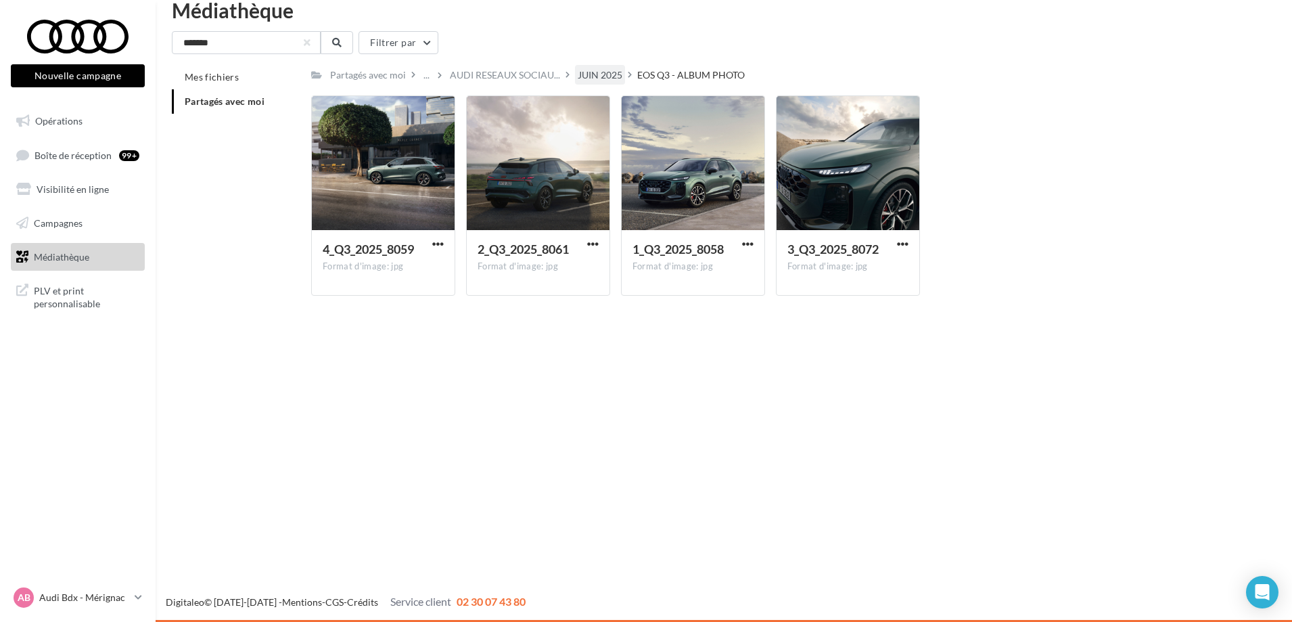
click at [601, 76] on div "JUIN 2025" at bounding box center [600, 75] width 45 height 14
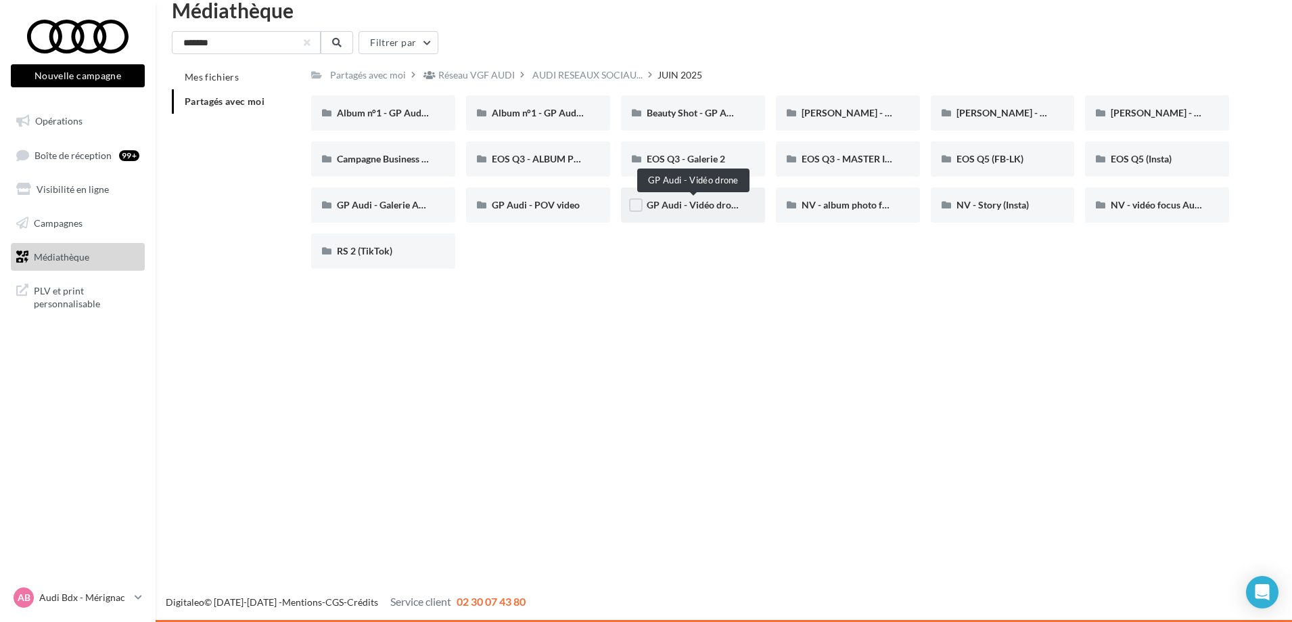
click at [724, 202] on span "GP Audi - Vidéo drone" at bounding box center [694, 205] width 95 height 12
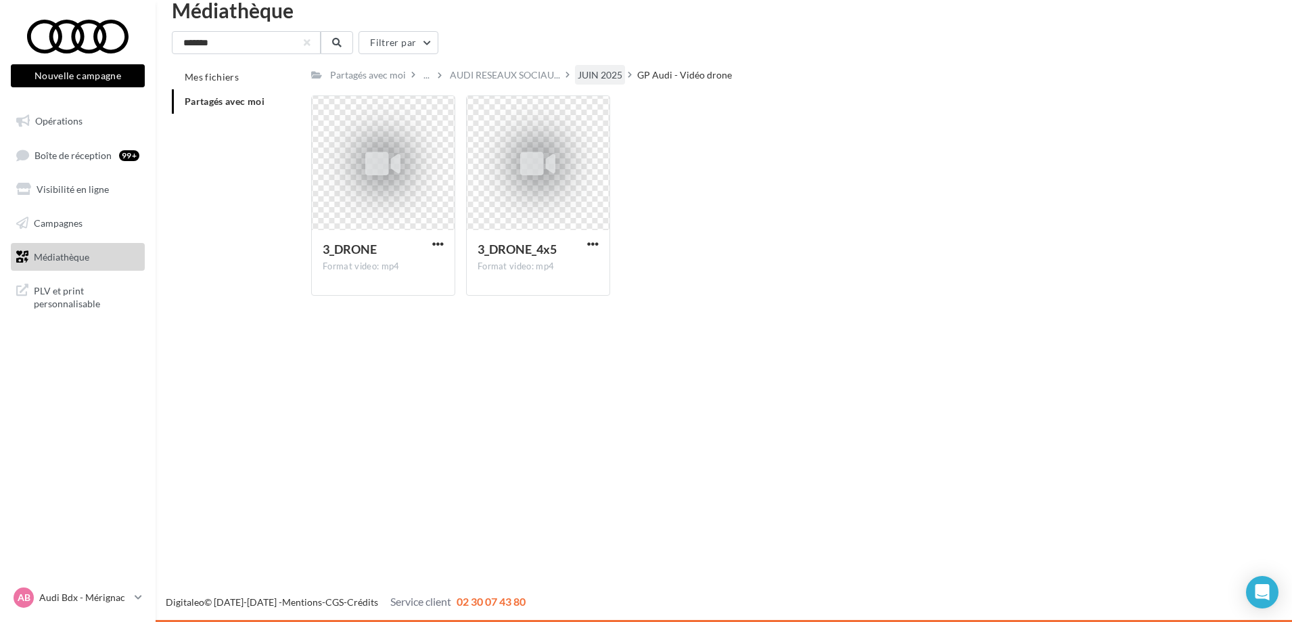
click at [582, 68] on div "JUIN 2025" at bounding box center [600, 75] width 50 height 20
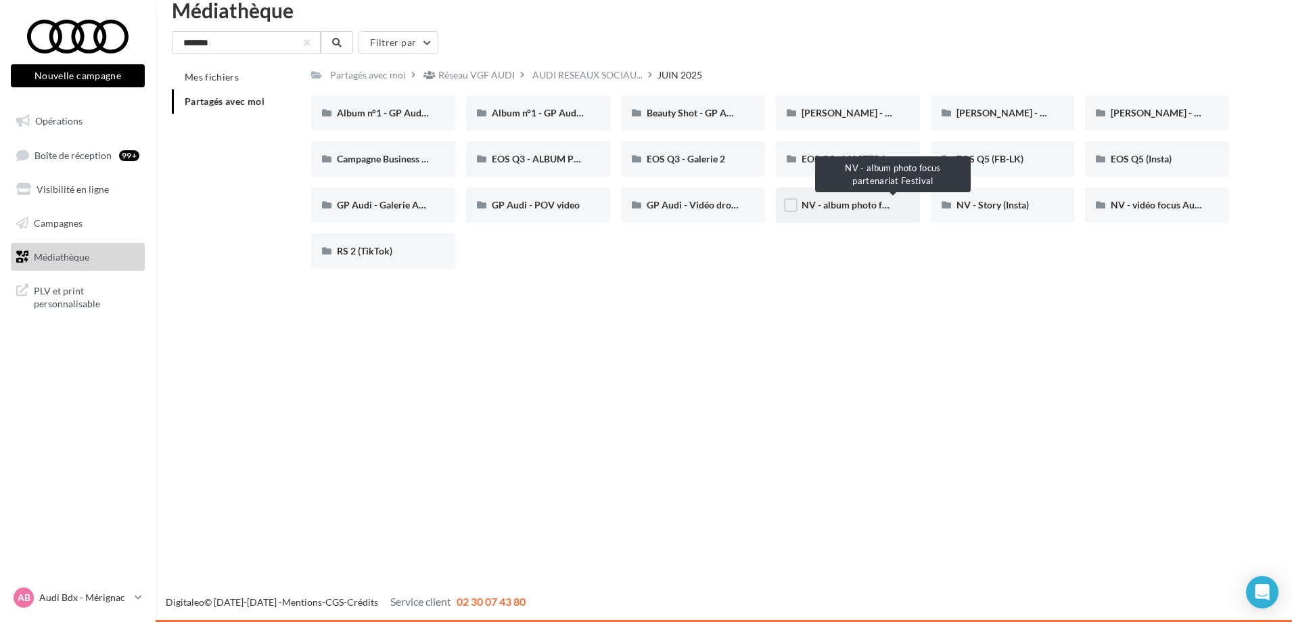
click at [859, 208] on span "NV - album photo focus partenariat Festival" at bounding box center [894, 205] width 184 height 12
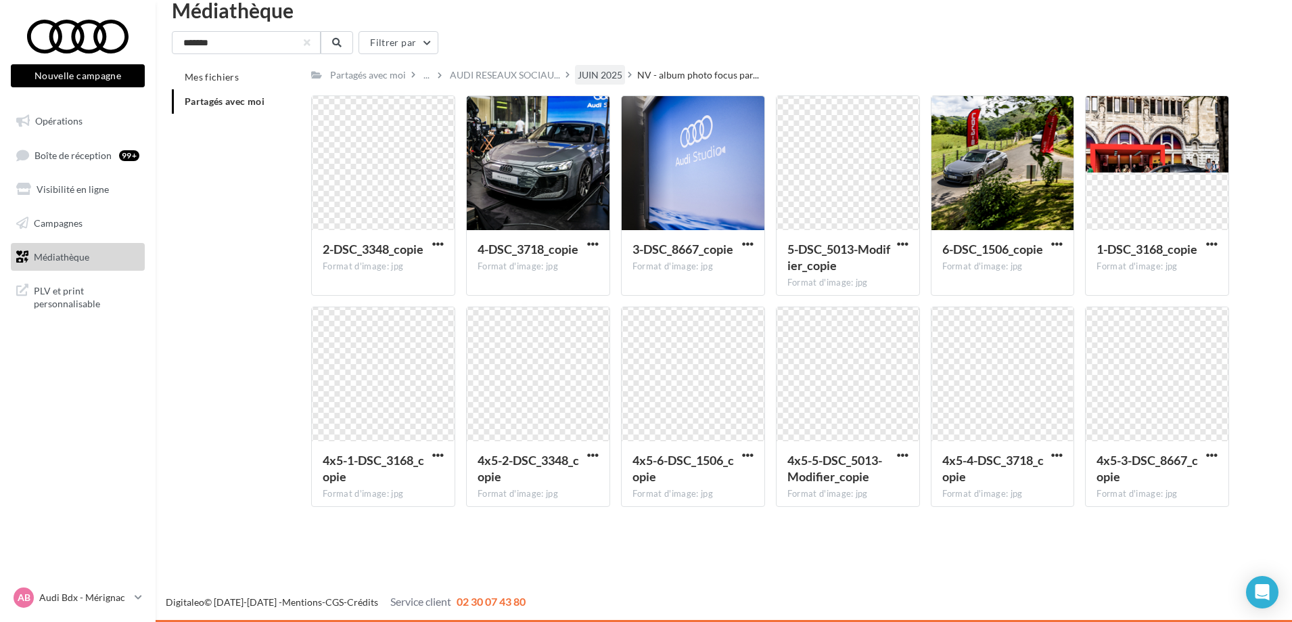
click at [620, 76] on div "JUIN 2025" at bounding box center [600, 75] width 50 height 20
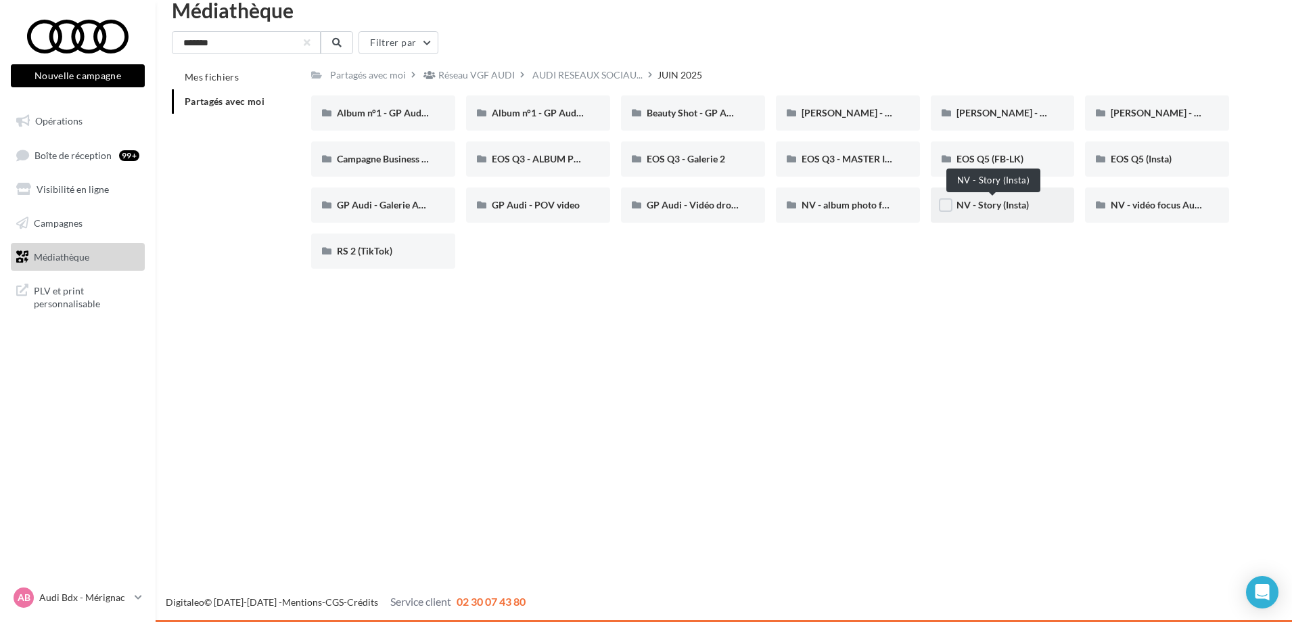
click at [1003, 206] on span "NV - Story (Insta)" at bounding box center [993, 205] width 72 height 12
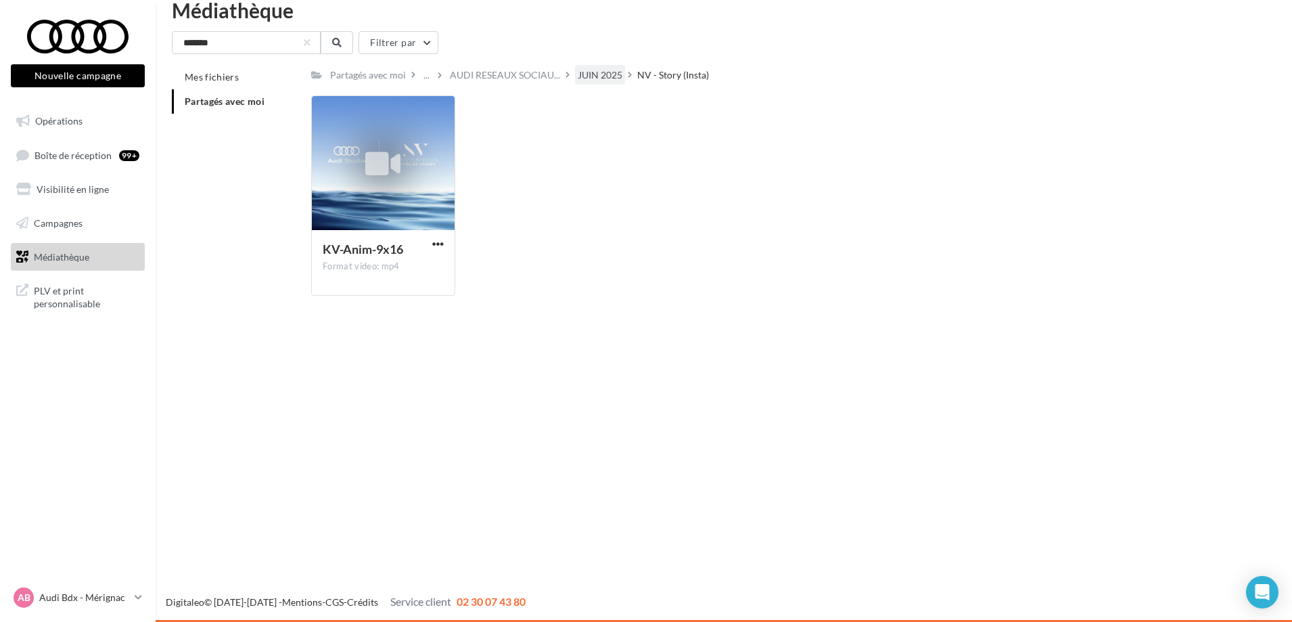
click at [593, 72] on div "JUIN 2025" at bounding box center [600, 75] width 45 height 14
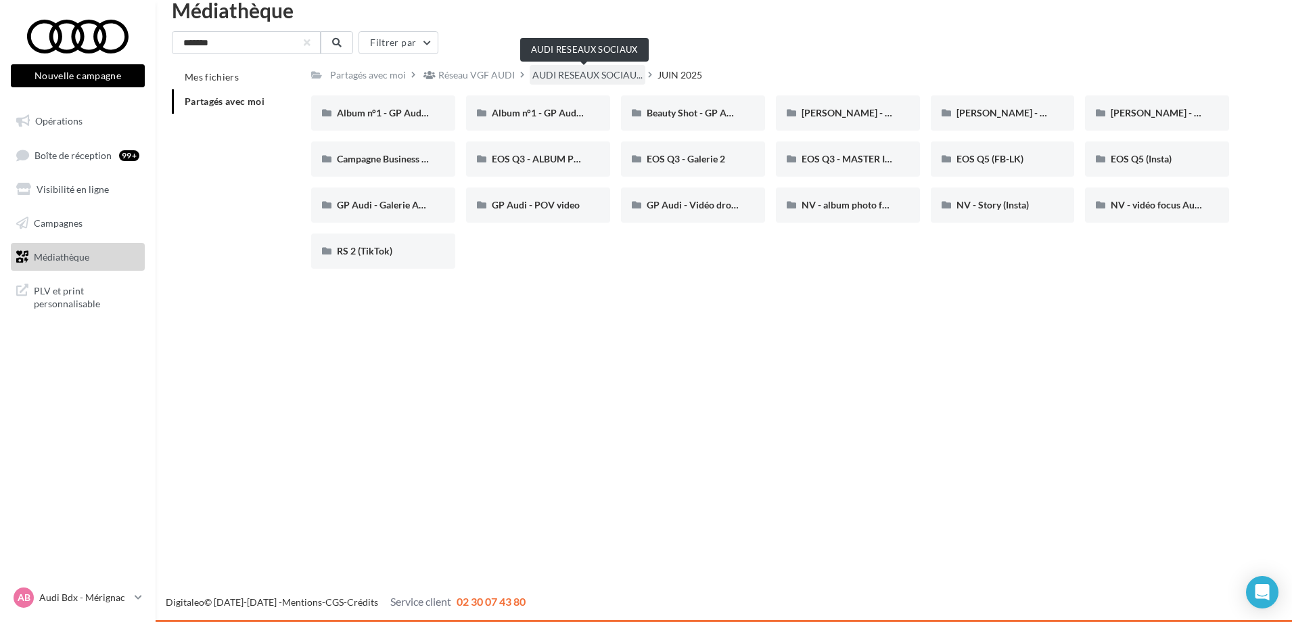
click at [570, 79] on span "AUDI RESEAUX SOCIAU..." at bounding box center [587, 75] width 110 height 14
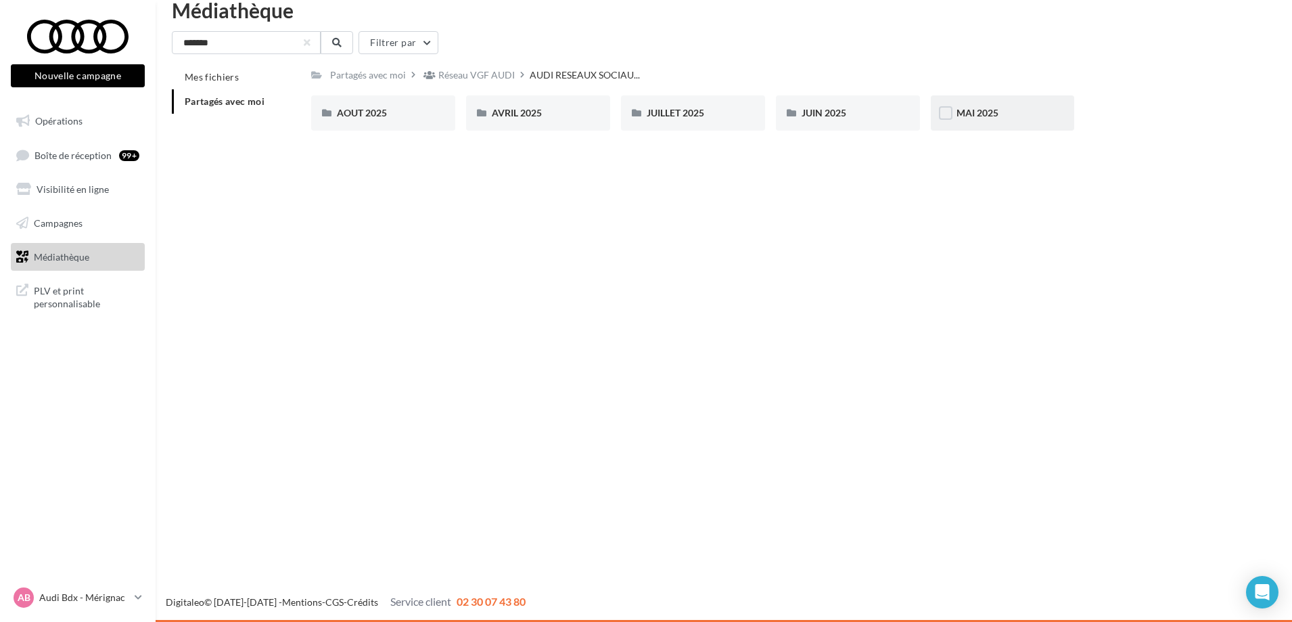
click at [976, 106] on div "MAI 2025" at bounding box center [1003, 112] width 144 height 35
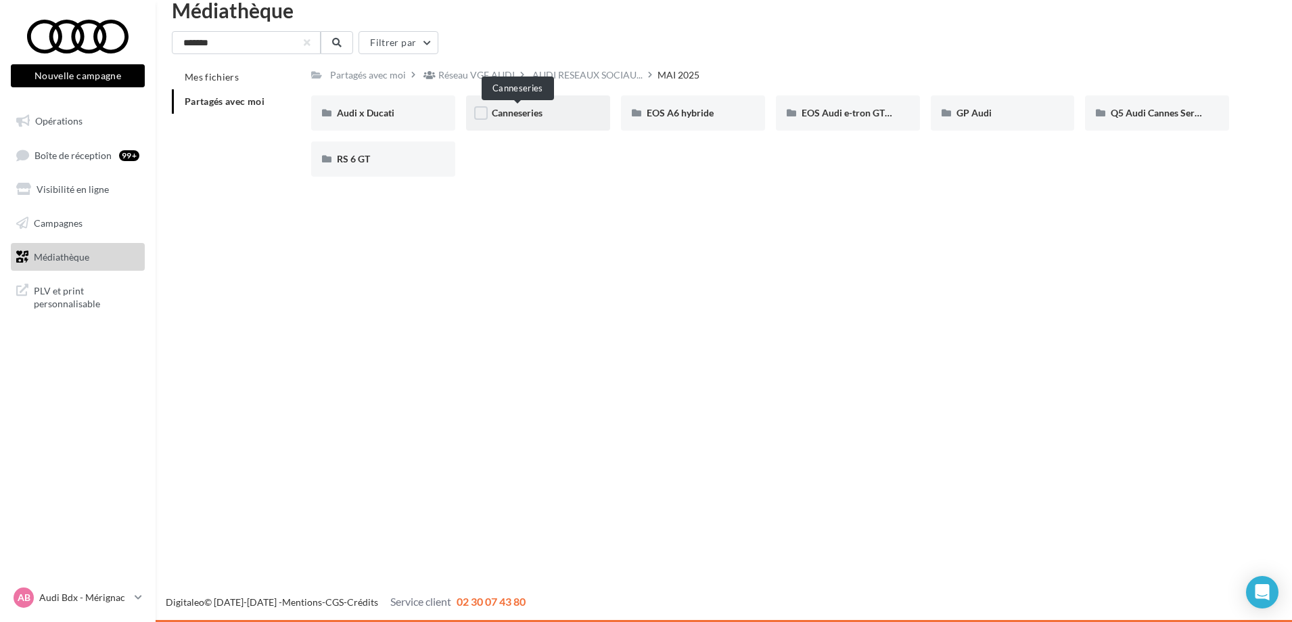
click at [526, 112] on span "Canneseries" at bounding box center [517, 113] width 51 height 12
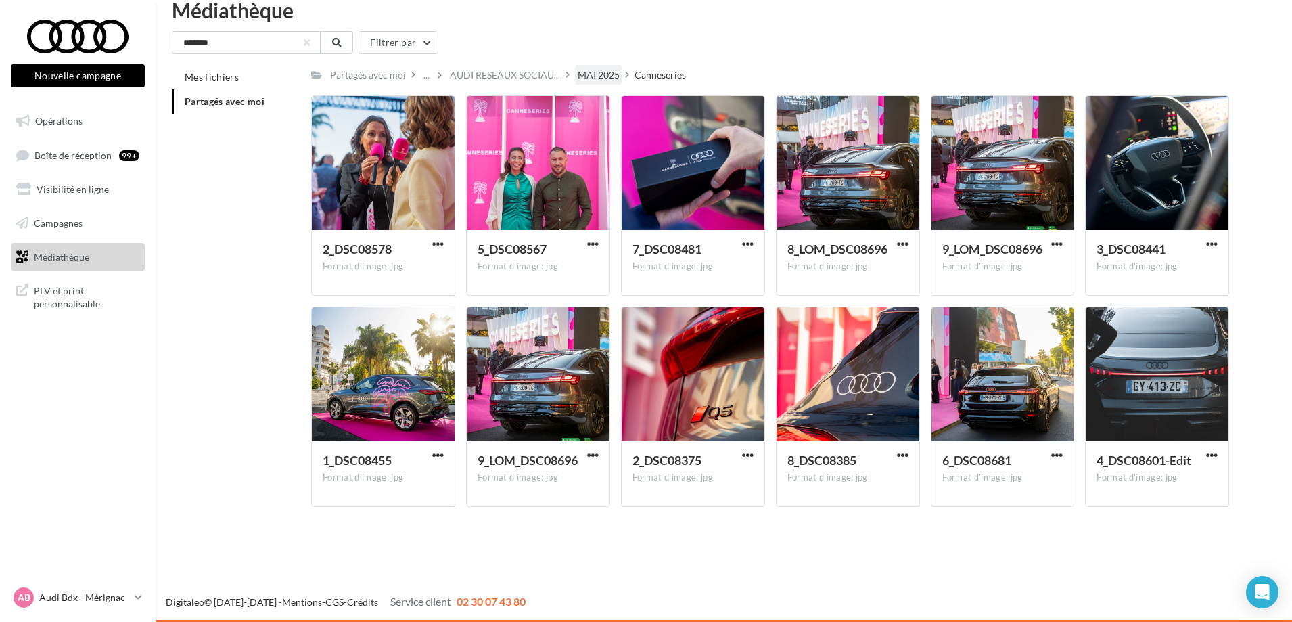
click at [602, 74] on div "MAI 2025" at bounding box center [599, 75] width 42 height 14
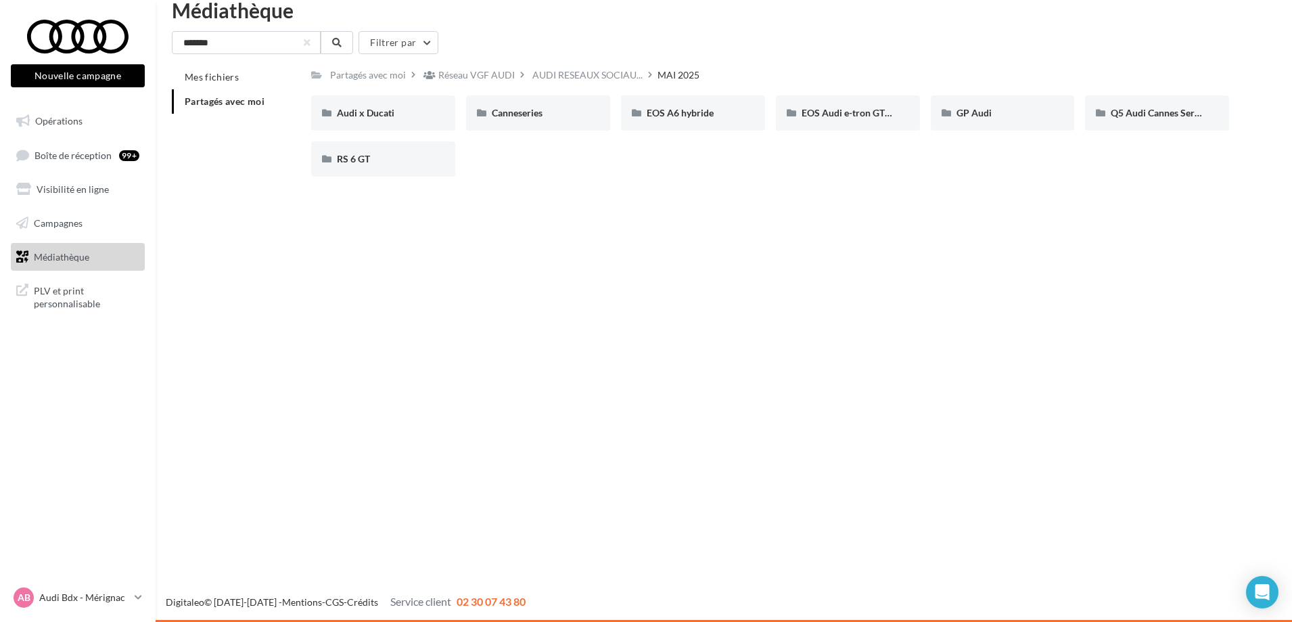
click at [564, 250] on div "Nouvelle campagne Nouvelle campagne Opérations Boîte de réception 99+ Visibilit…" at bounding box center [646, 311] width 1292 height 622
click at [382, 111] on span "Audi x Ducati" at bounding box center [366, 113] width 58 height 12
click at [597, 77] on div "MAI 2025" at bounding box center [599, 75] width 42 height 14
click at [612, 78] on span "AUDI RESEAUX SOCIAU..." at bounding box center [587, 75] width 110 height 14
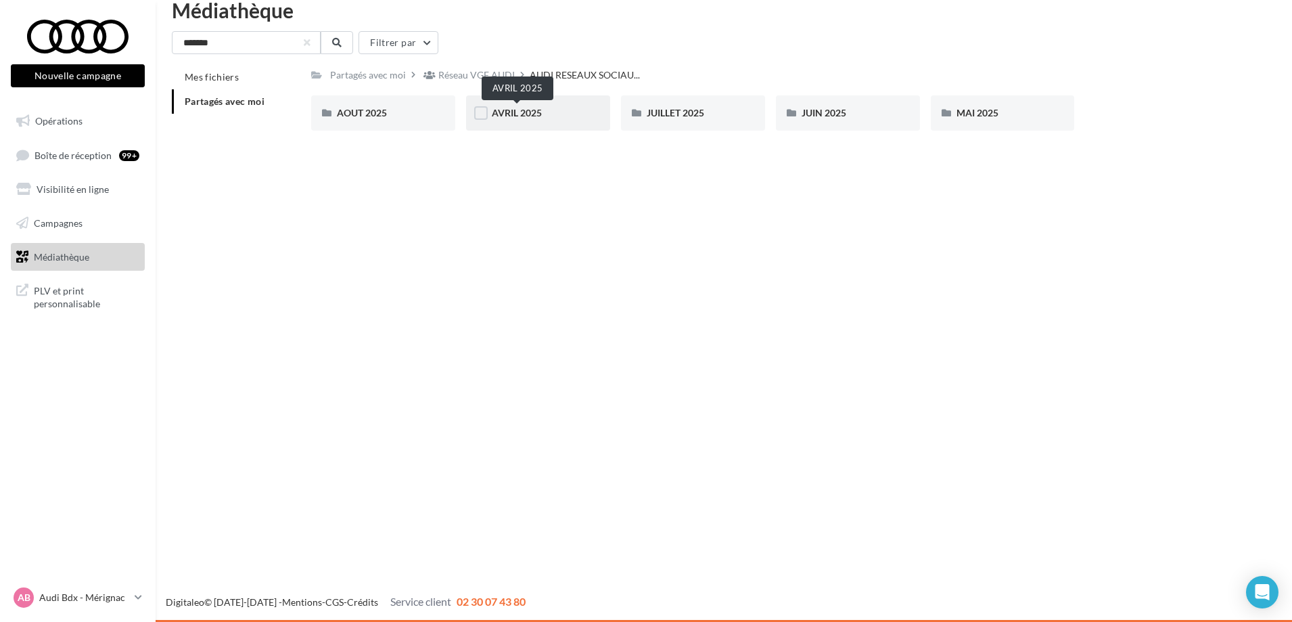
click at [534, 108] on span "AVRIL 2025" at bounding box center [517, 113] width 50 height 12
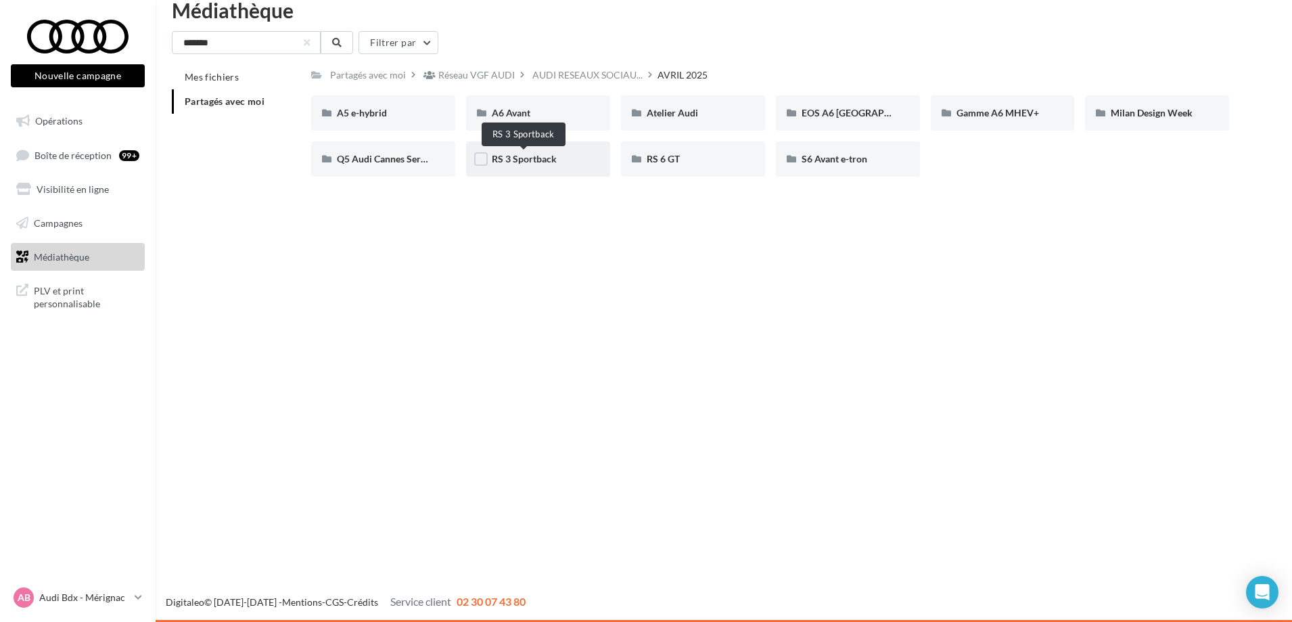
click at [544, 156] on span "RS 3 Sportback" at bounding box center [524, 159] width 65 height 12
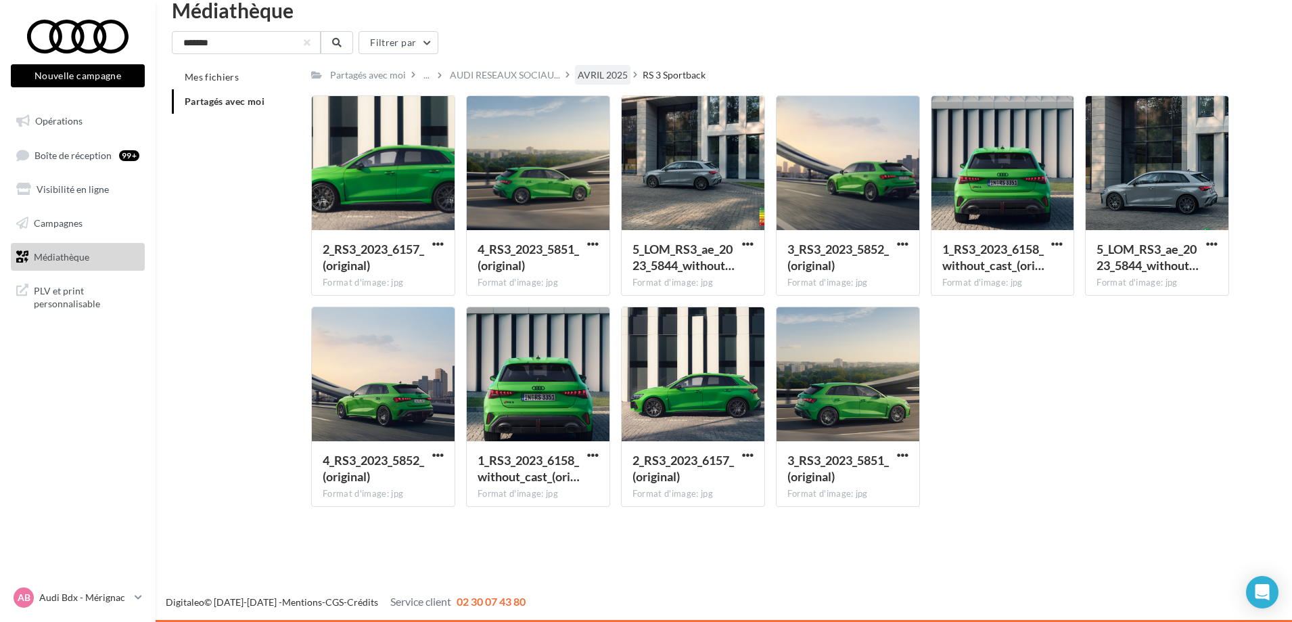
click at [601, 66] on div "AVRIL 2025" at bounding box center [602, 75] width 55 height 20
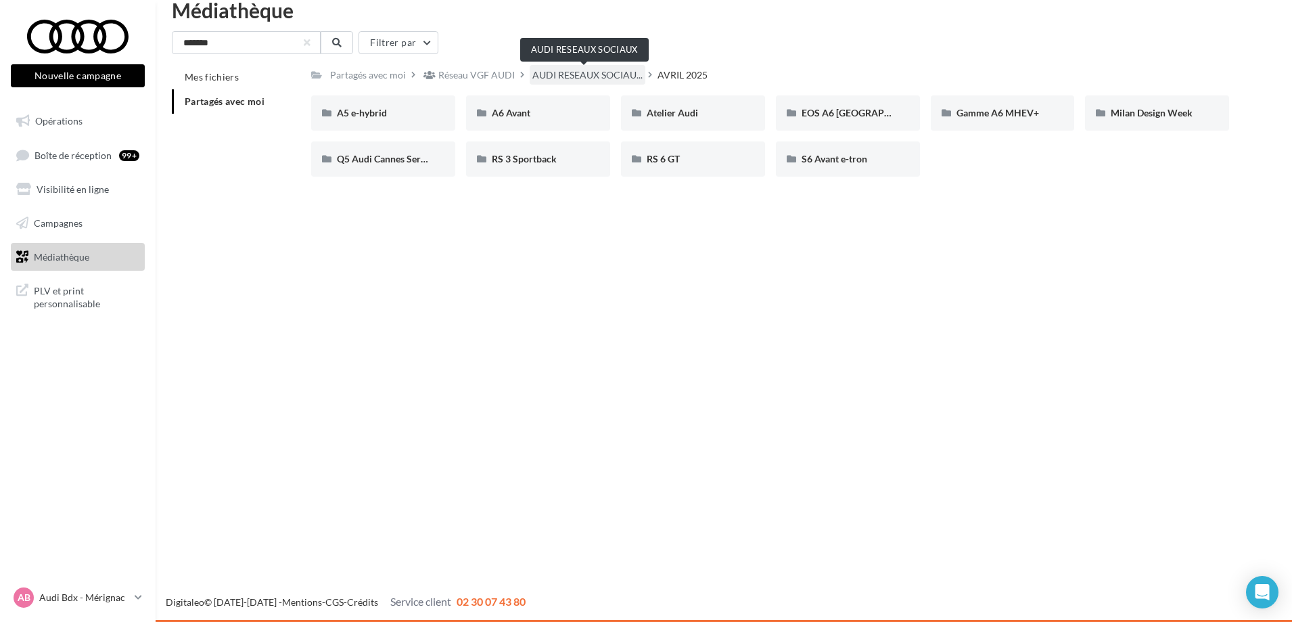
click at [614, 79] on span "AUDI RESEAUX SOCIAU..." at bounding box center [587, 75] width 110 height 14
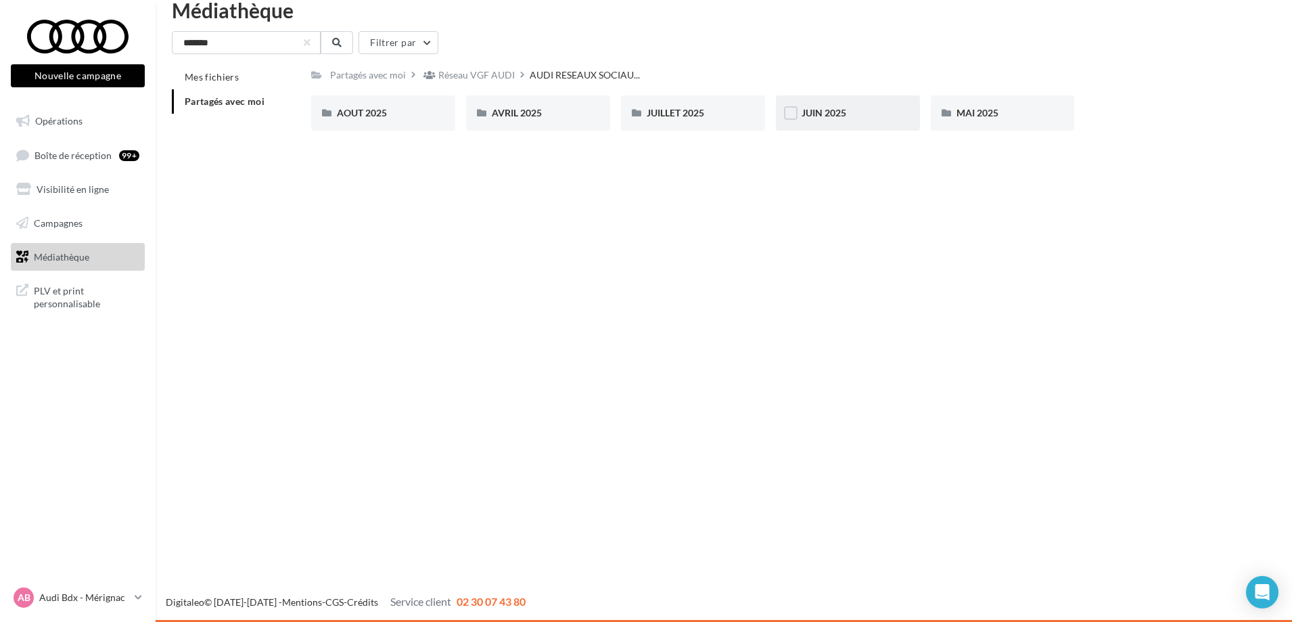
click at [850, 118] on div "JUIN 2025" at bounding box center [848, 113] width 93 height 14
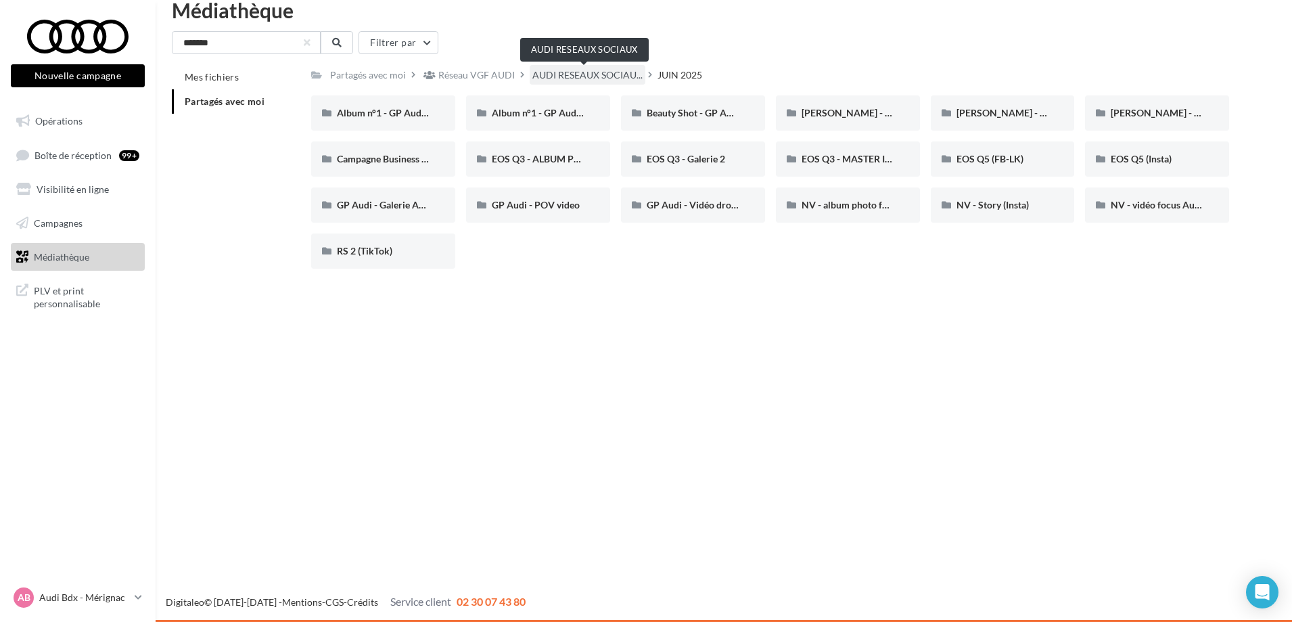
click at [605, 68] on span "AUDI RESEAUX SOCIAU..." at bounding box center [587, 75] width 110 height 14
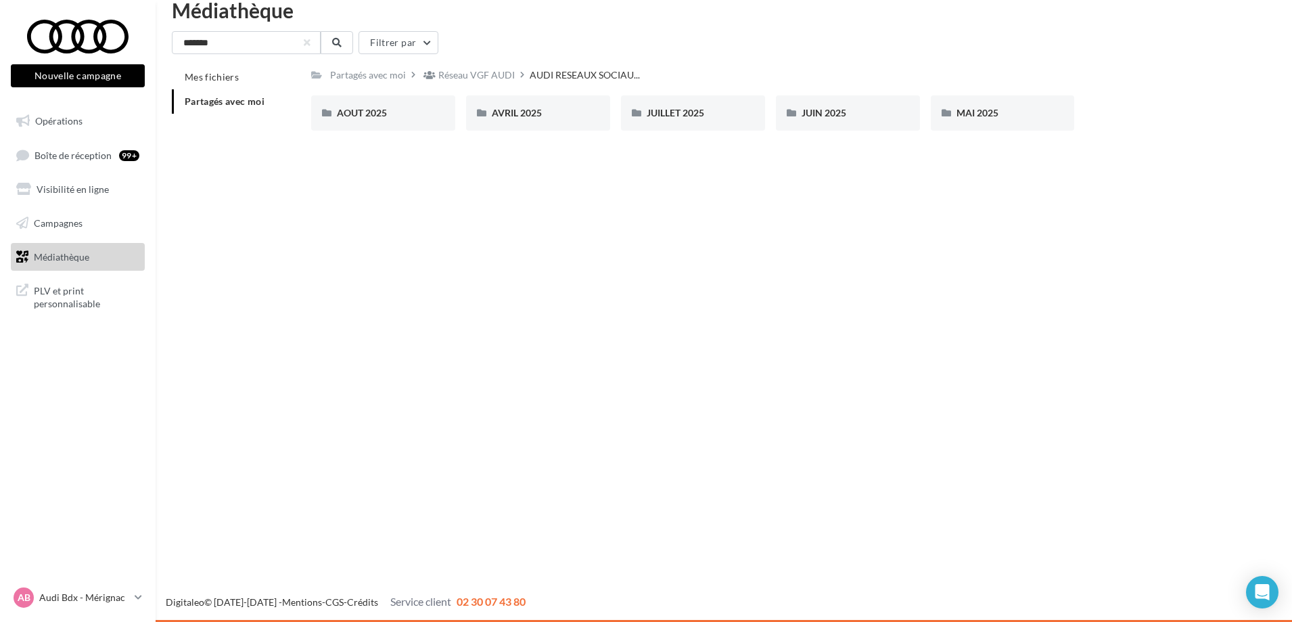
click at [463, 87] on div "Partagés avec moi Réseau VGF AUDI AUDI RESEAUX SOCIAU... Rs Partagé par Réseau …" at bounding box center [770, 103] width 918 height 76
click at [473, 74] on div "Réseau VGF AUDI" at bounding box center [476, 75] width 76 height 14
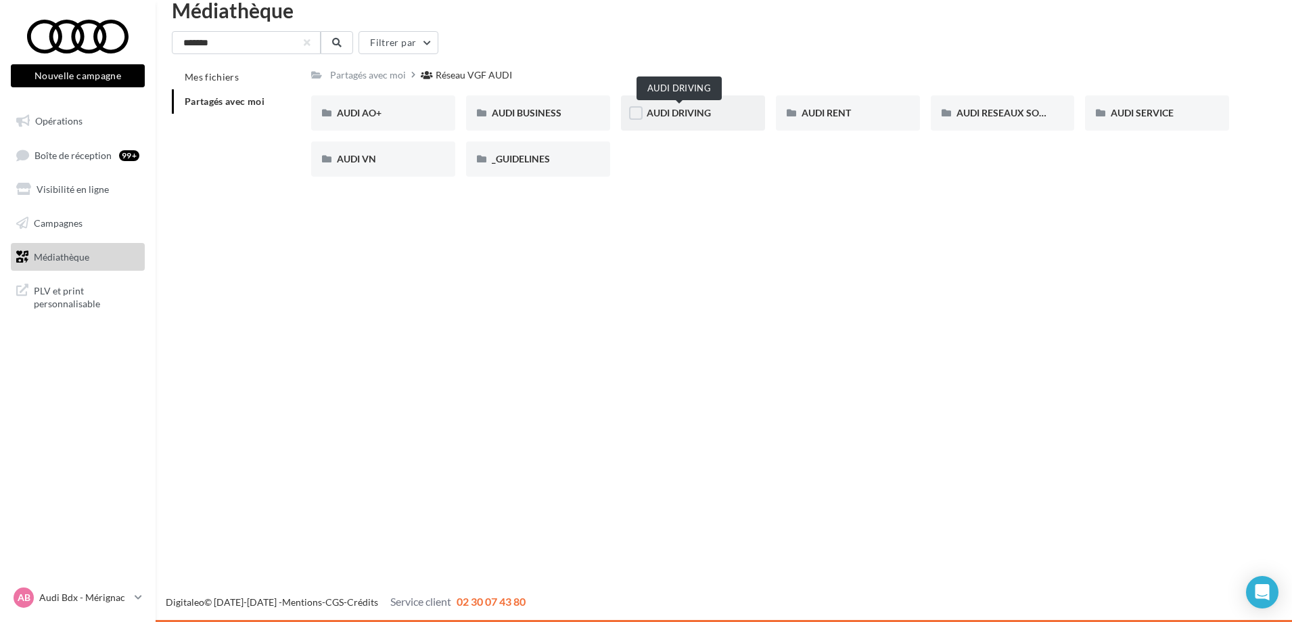
click at [703, 114] on span "AUDI DRIVING" at bounding box center [679, 113] width 64 height 12
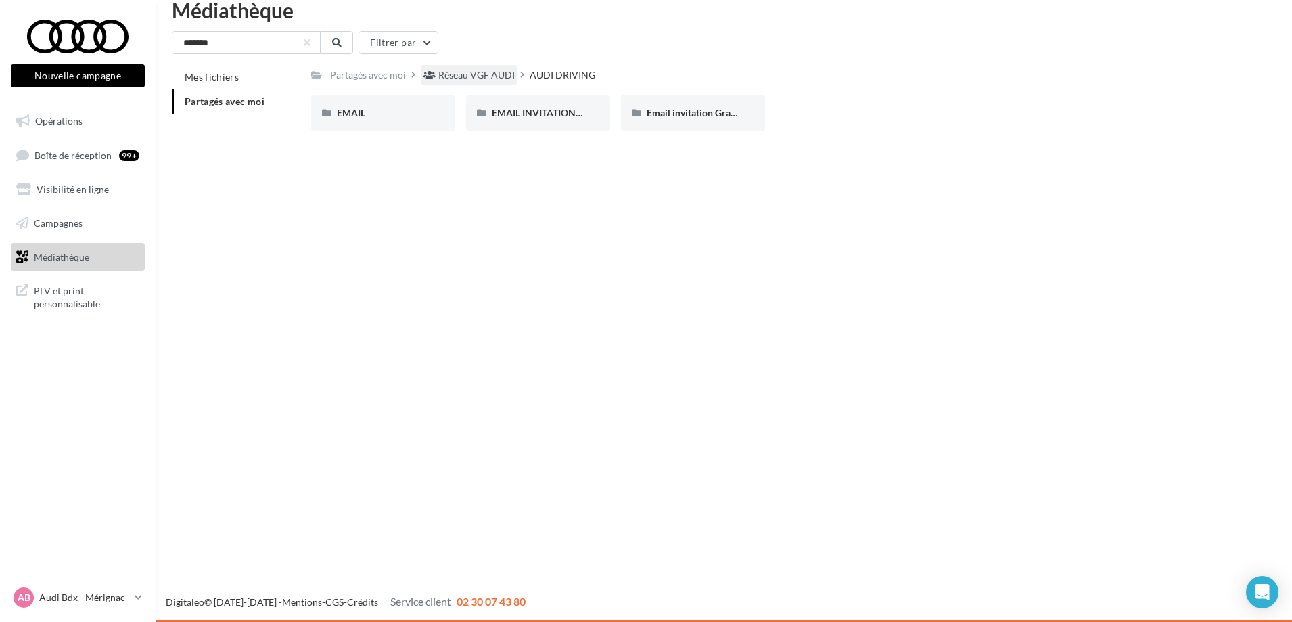
click at [488, 67] on div "Réseau VGF AUDI" at bounding box center [469, 75] width 97 height 20
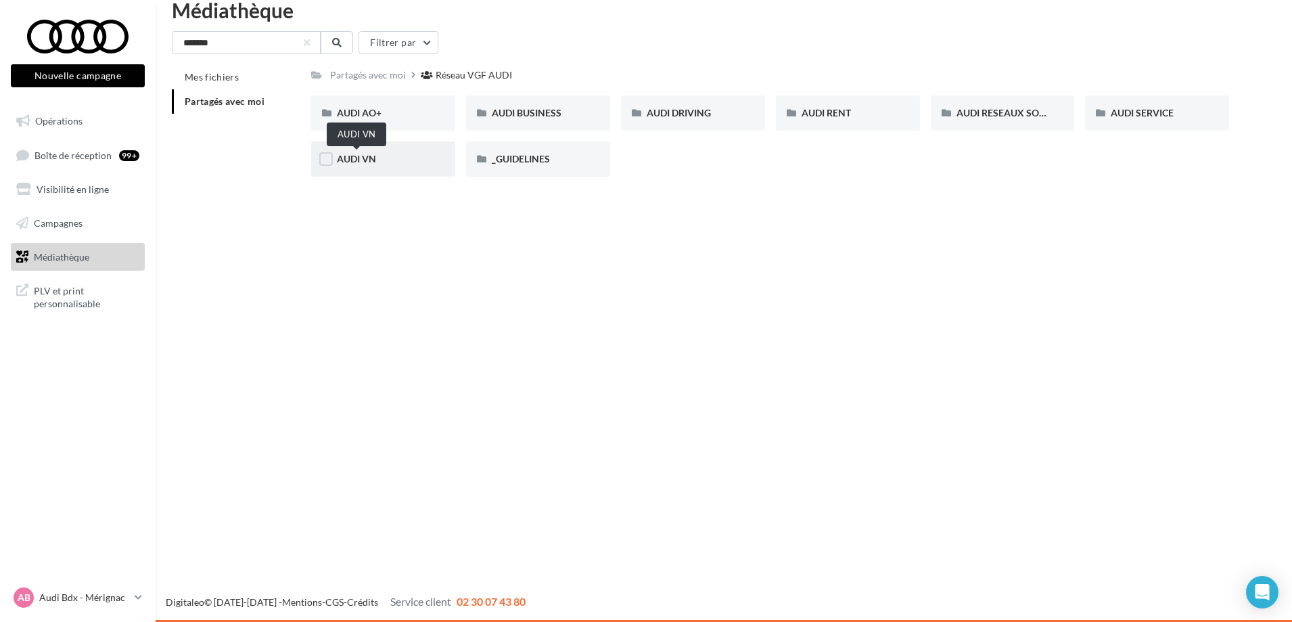
click at [365, 163] on span "AUDI VN" at bounding box center [356, 159] width 39 height 12
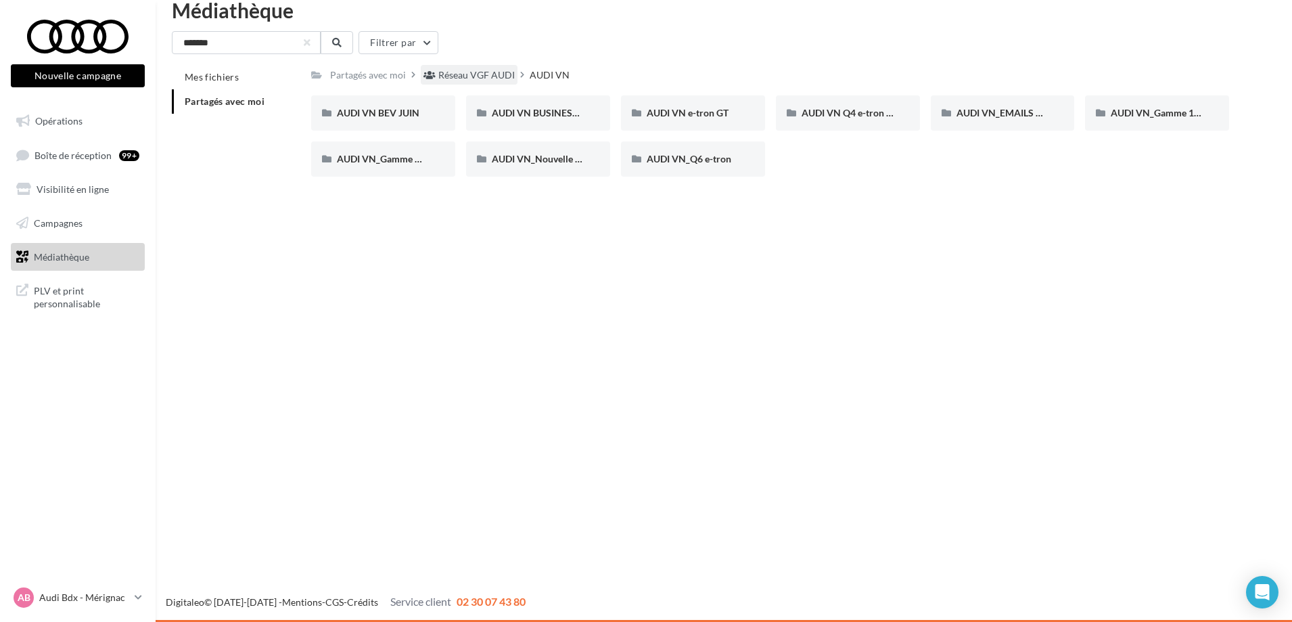
click at [488, 72] on div "Réseau VGF AUDI" at bounding box center [476, 75] width 76 height 14
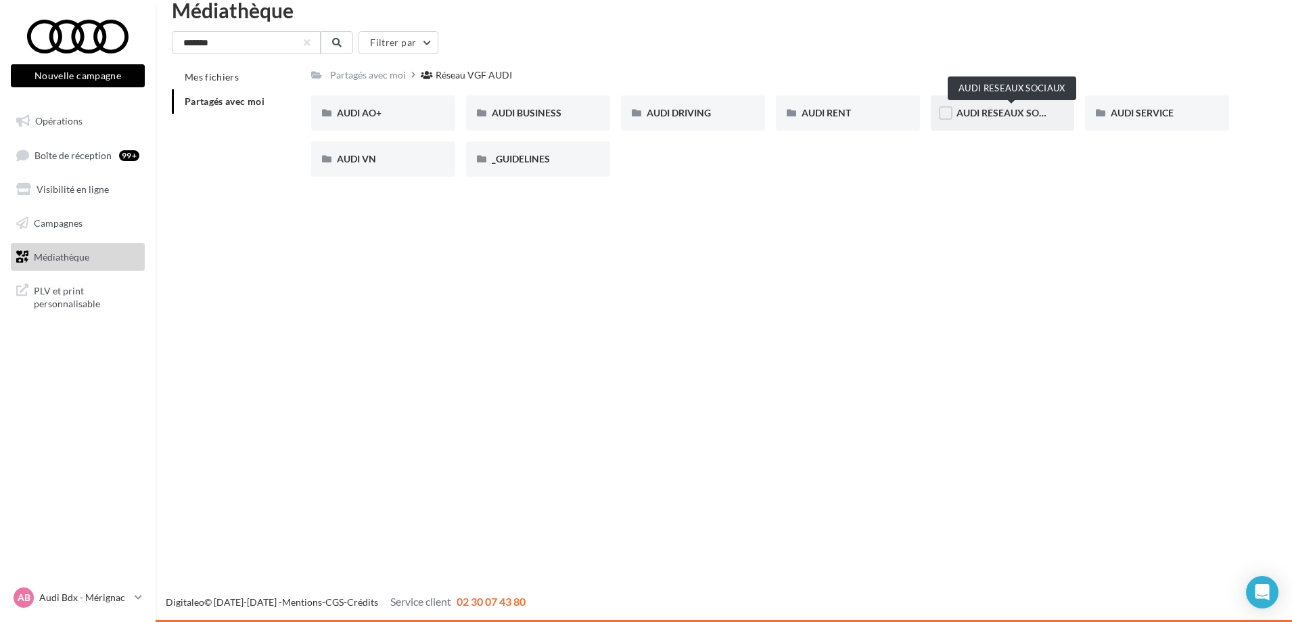
click at [1024, 116] on span "AUDI RESEAUX SOCIAUX" at bounding box center [1013, 113] width 112 height 12
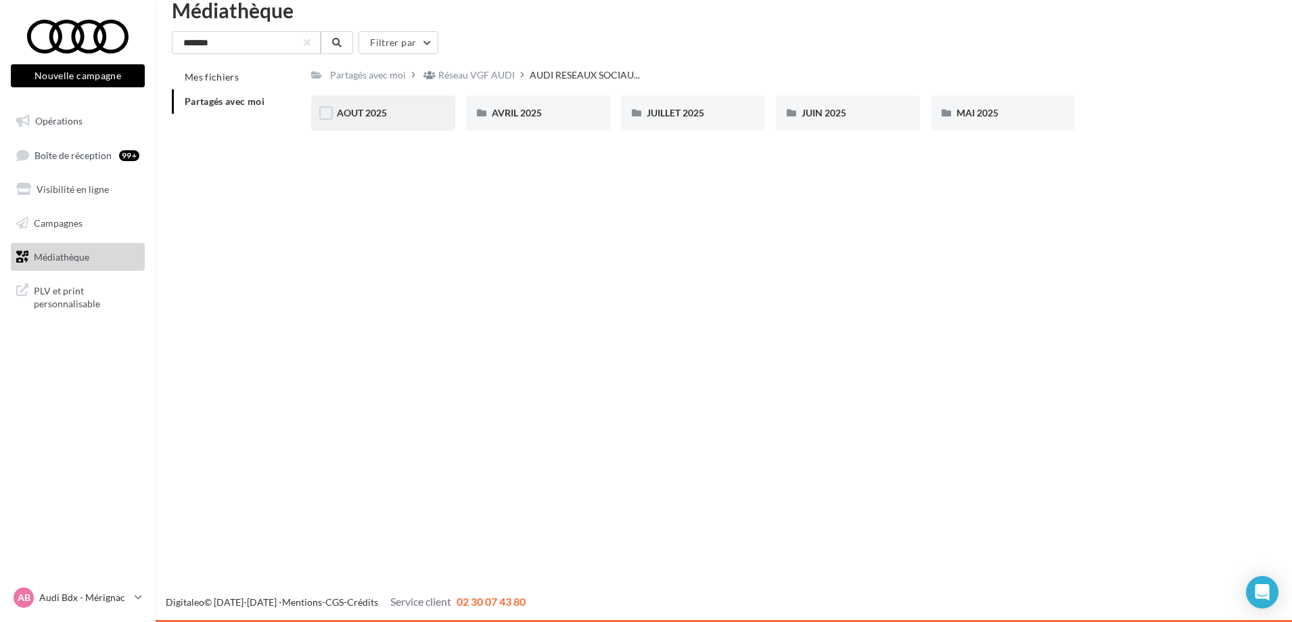
click at [388, 108] on div "AOUT 2025" at bounding box center [383, 113] width 93 height 14
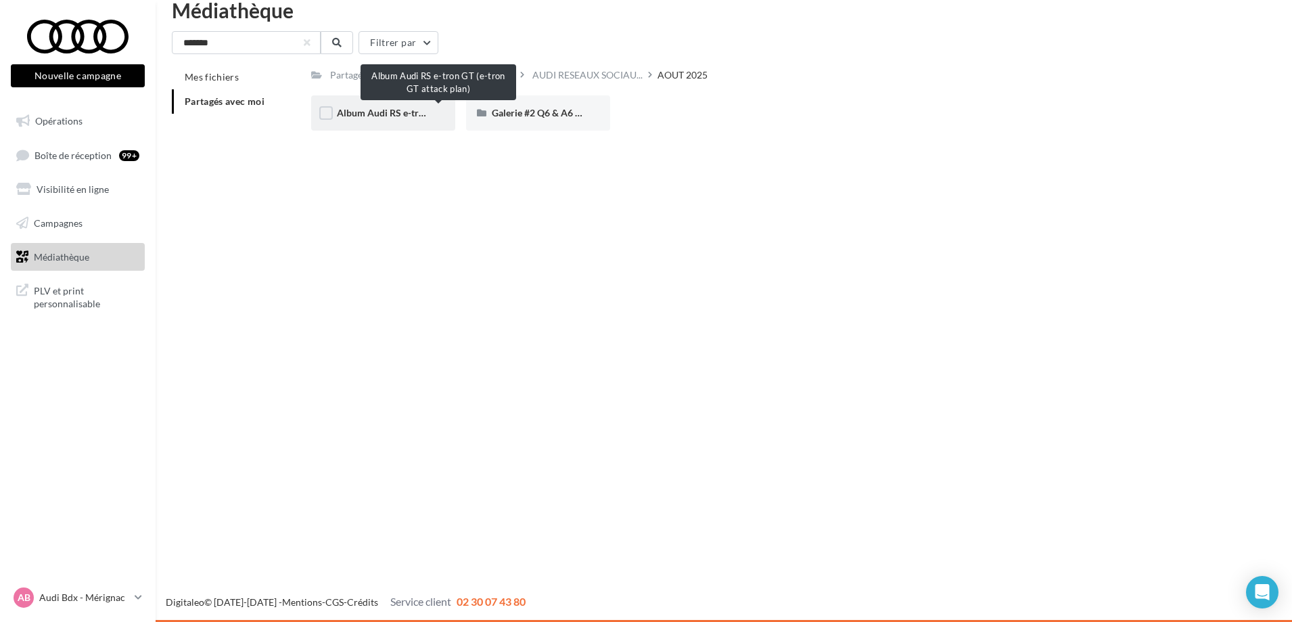
click at [375, 107] on span "Album Audi RS e-tron GT (e-tron GT attack plan)" at bounding box center [439, 113] width 204 height 12
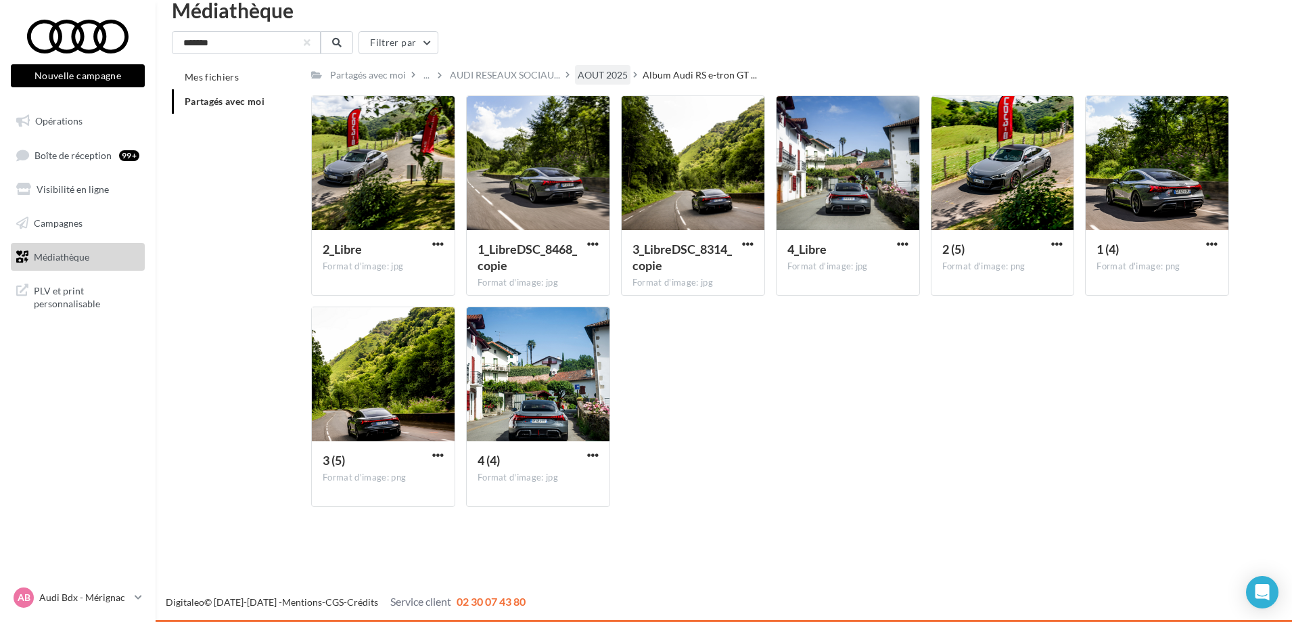
click at [602, 76] on div "AOUT 2025" at bounding box center [603, 75] width 50 height 14
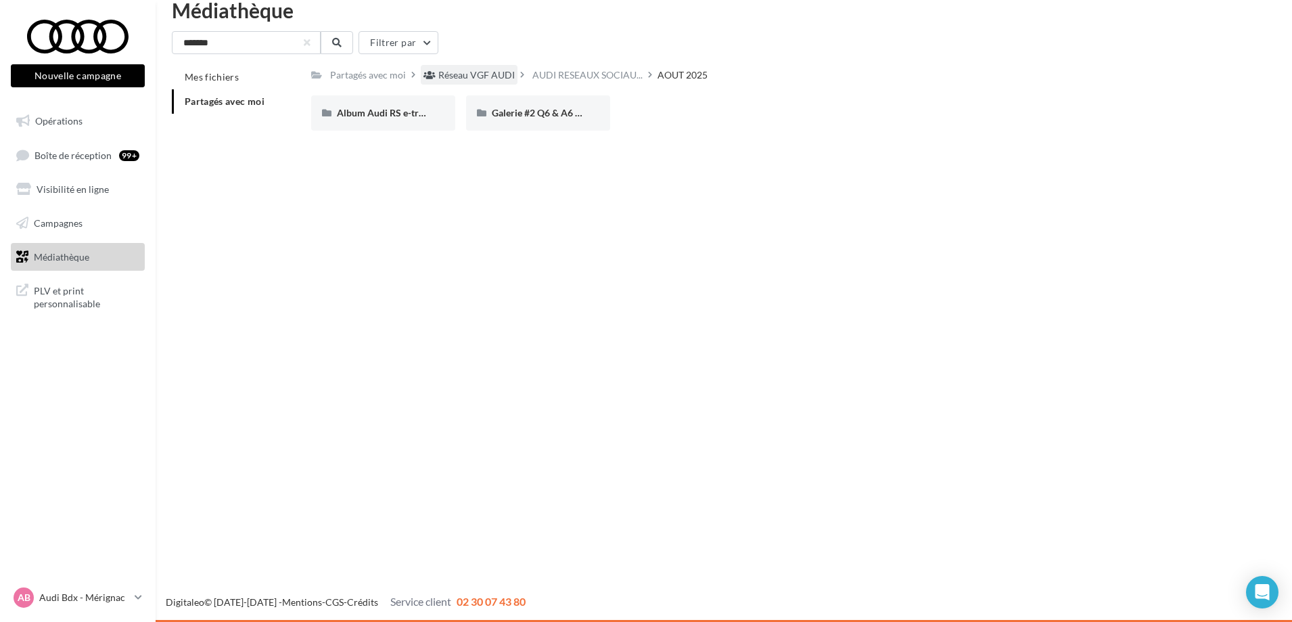
click at [491, 84] on div "Réseau VGF AUDI" at bounding box center [469, 75] width 97 height 20
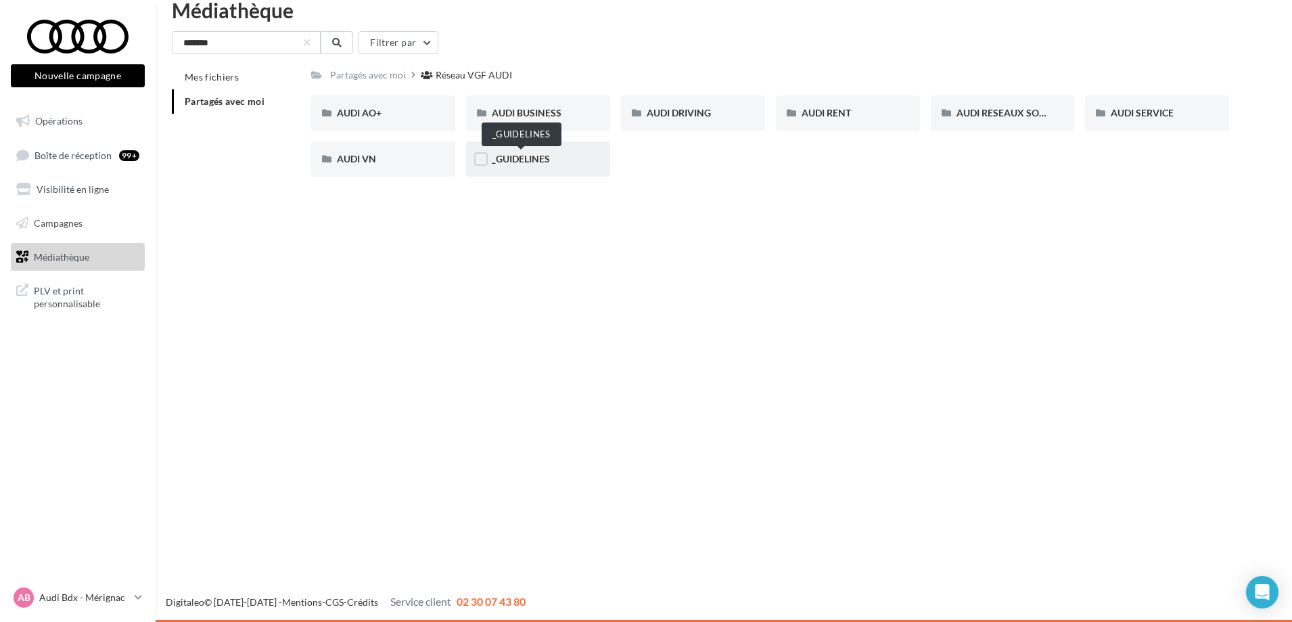
click at [546, 152] on div "_GUIDELINES" at bounding box center [538, 158] width 144 height 35
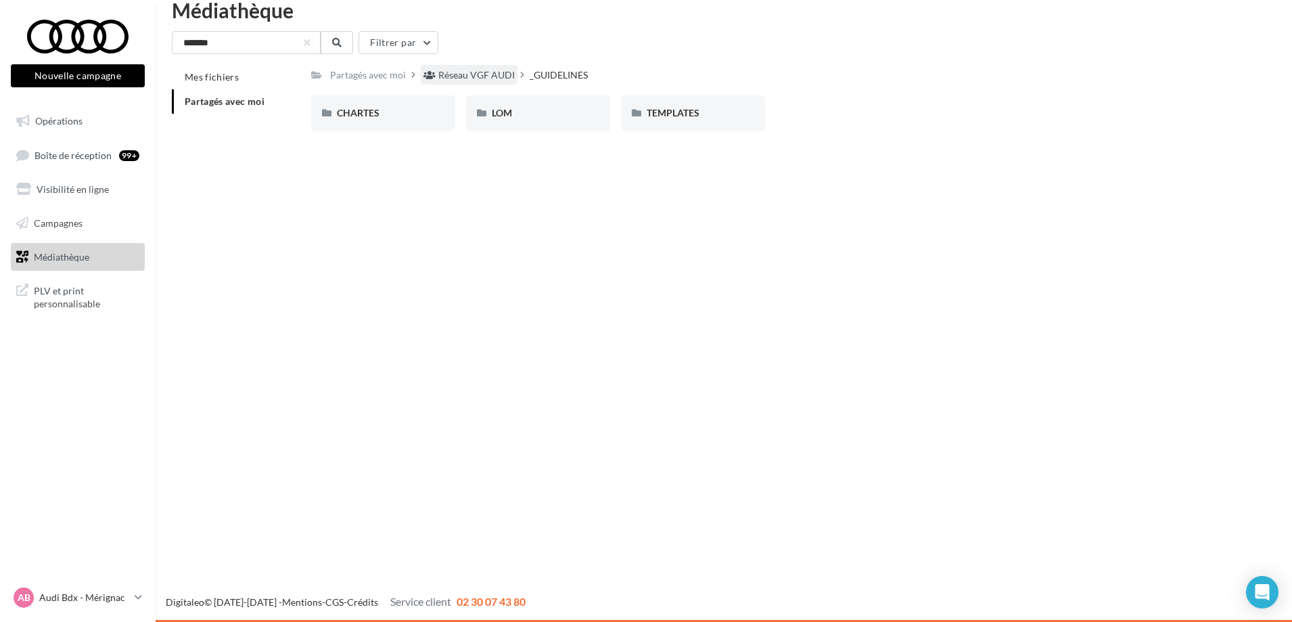
click at [467, 74] on div "Réseau VGF AUDI" at bounding box center [476, 75] width 76 height 14
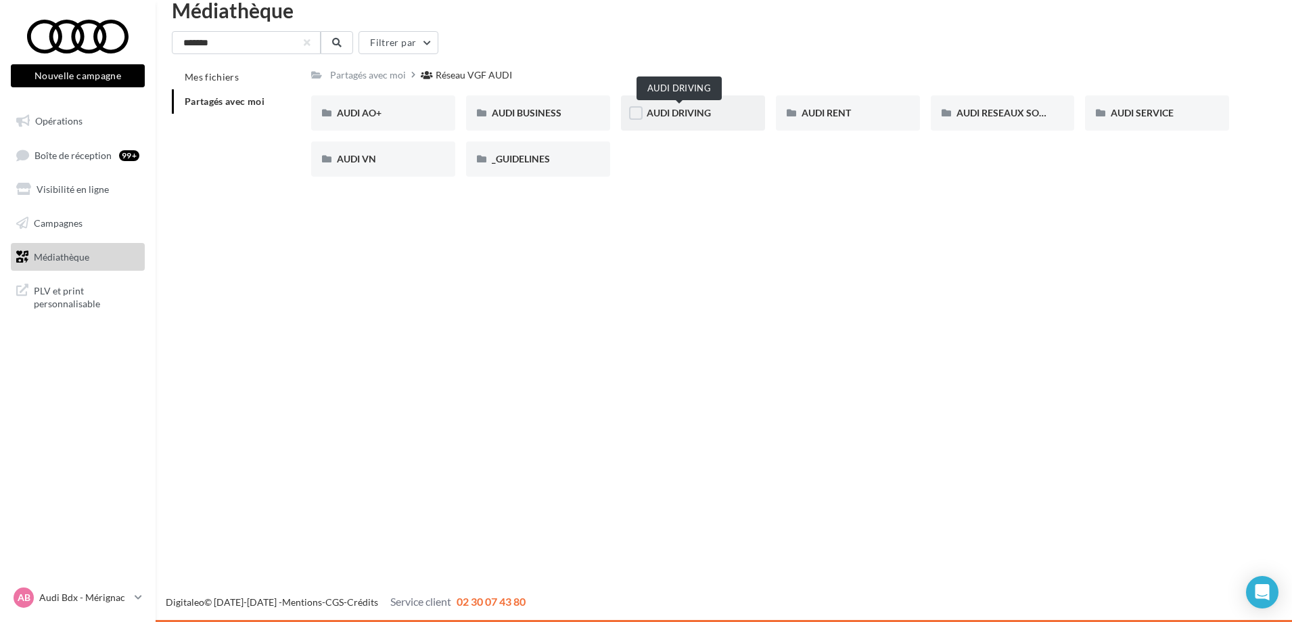
click at [705, 112] on span "AUDI DRIVING" at bounding box center [679, 113] width 64 height 12
